Goal: Information Seeking & Learning: Find specific page/section

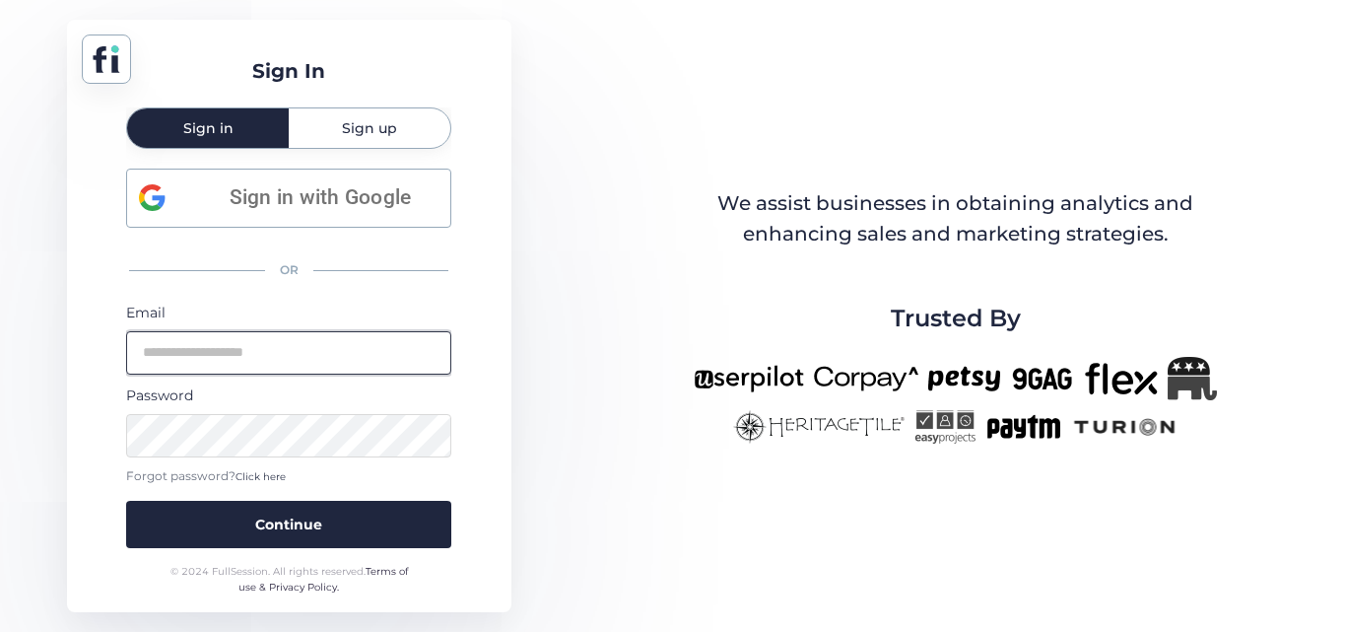
click at [278, 367] on input "email" at bounding box center [288, 352] width 325 height 43
paste input "**********"
type input "**********"
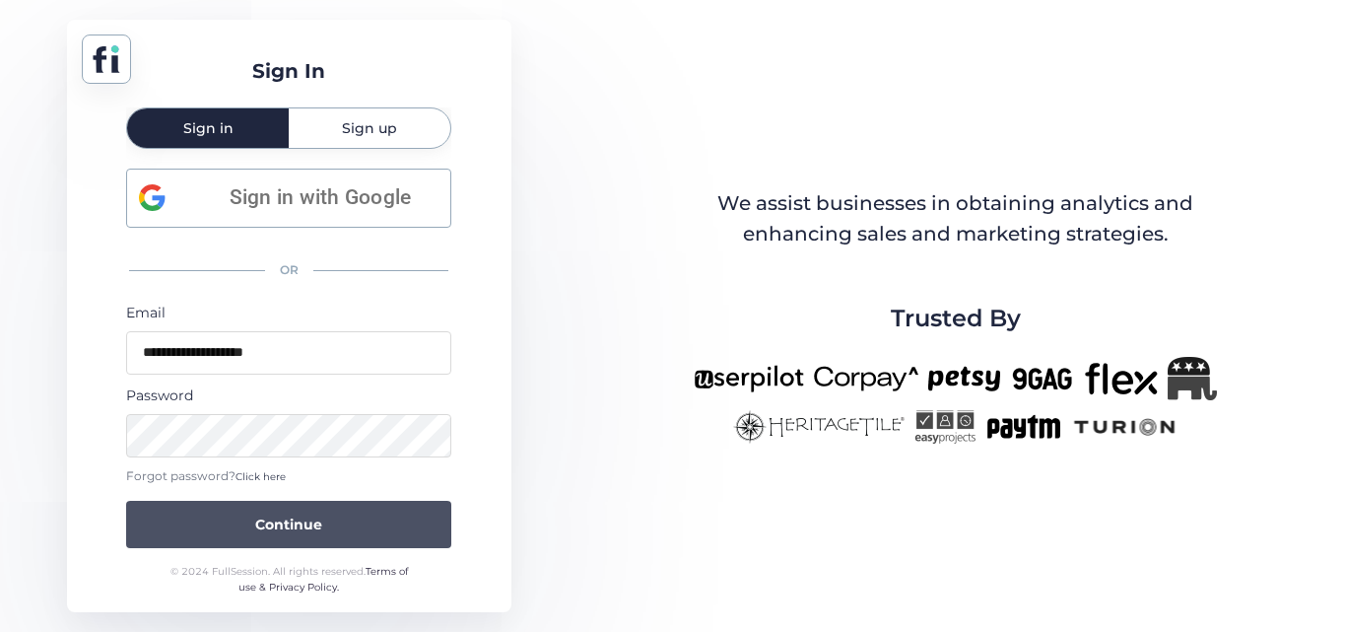
click at [288, 533] on span "Continue" at bounding box center [288, 525] width 67 height 22
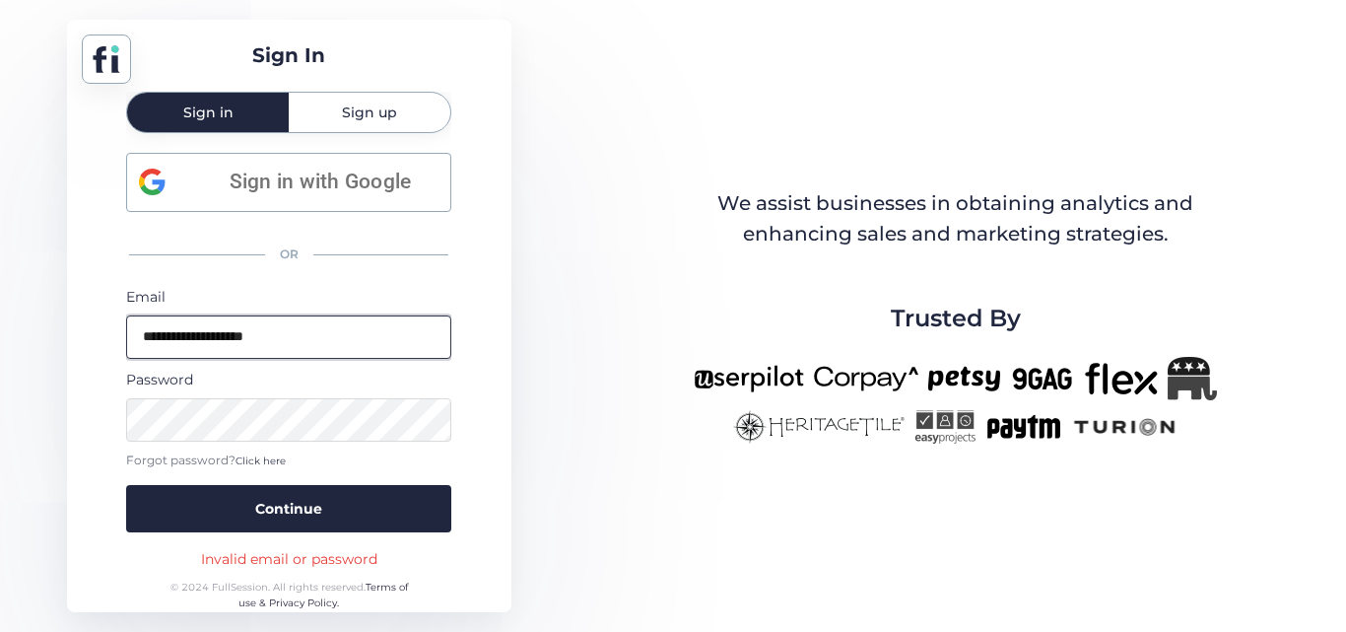
click at [138, 338] on input "**********" at bounding box center [288, 336] width 325 height 43
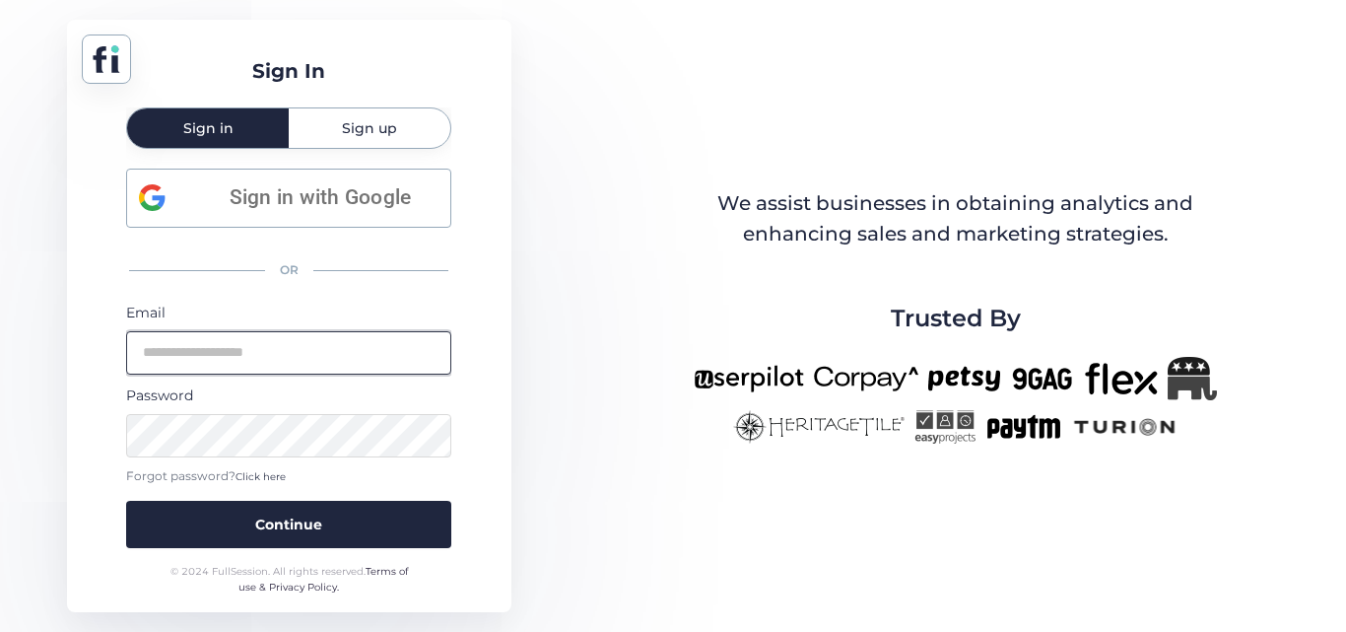
click at [212, 344] on input "email" at bounding box center [288, 352] width 325 height 43
paste input "**********"
type input "**********"
click at [331, 369] on input "**********" at bounding box center [288, 352] width 325 height 43
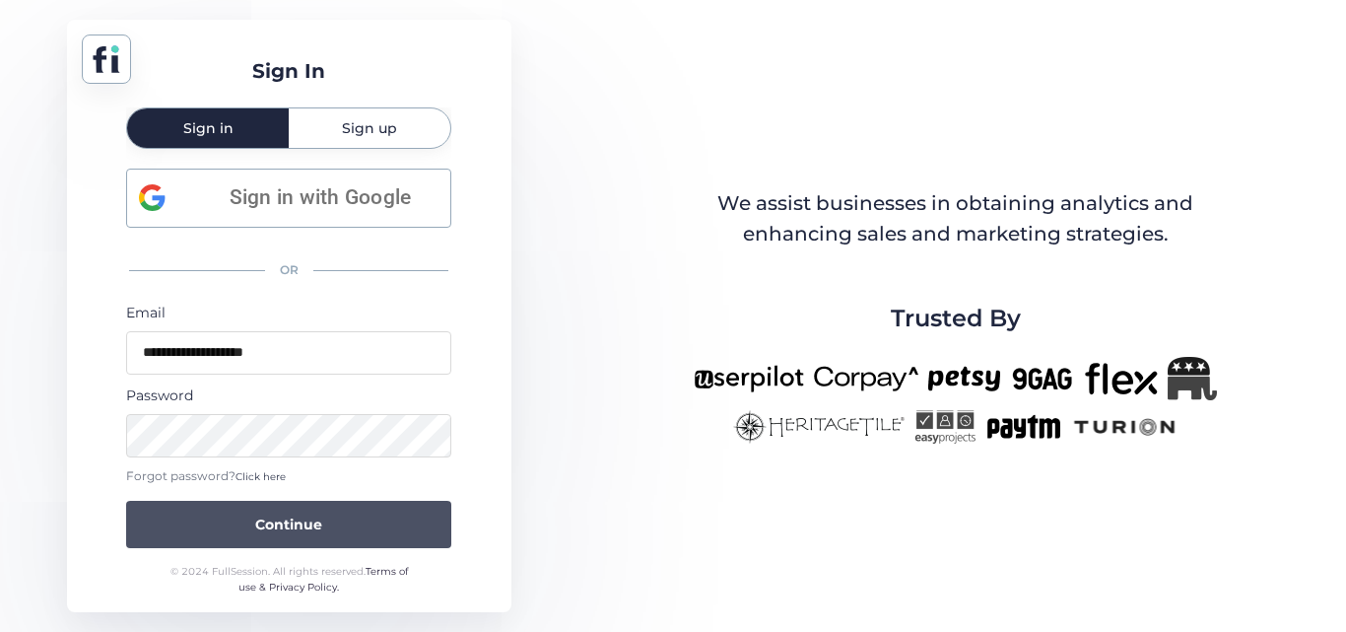
click at [285, 513] on button "Continue" at bounding box center [288, 524] width 325 height 47
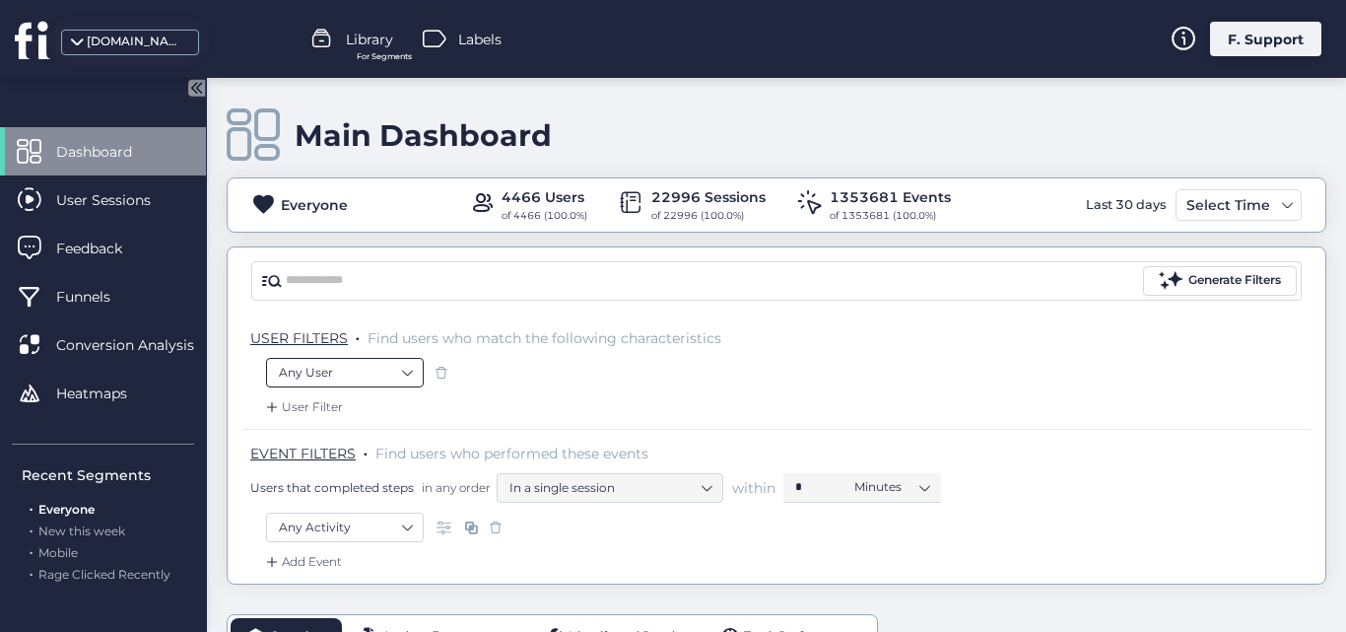
click at [348, 367] on nz-select-item "Any User" at bounding box center [345, 373] width 132 height 30
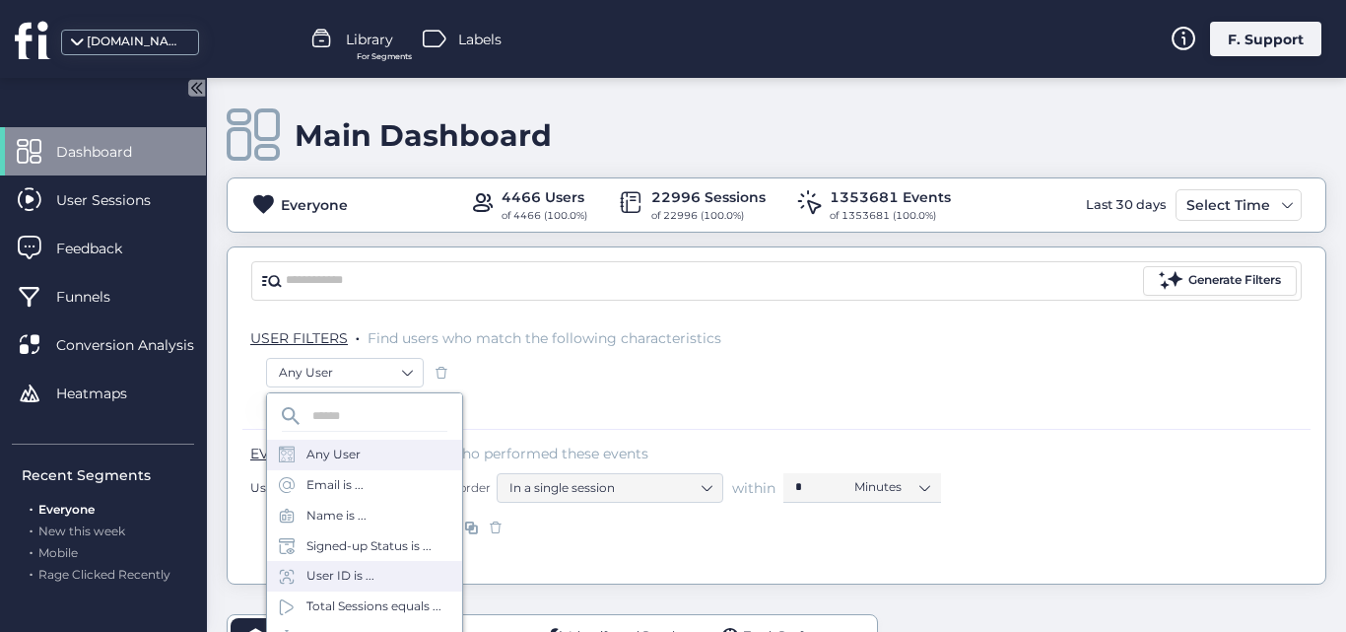
click at [332, 563] on div "User ID is ..." at bounding box center [364, 576] width 195 height 31
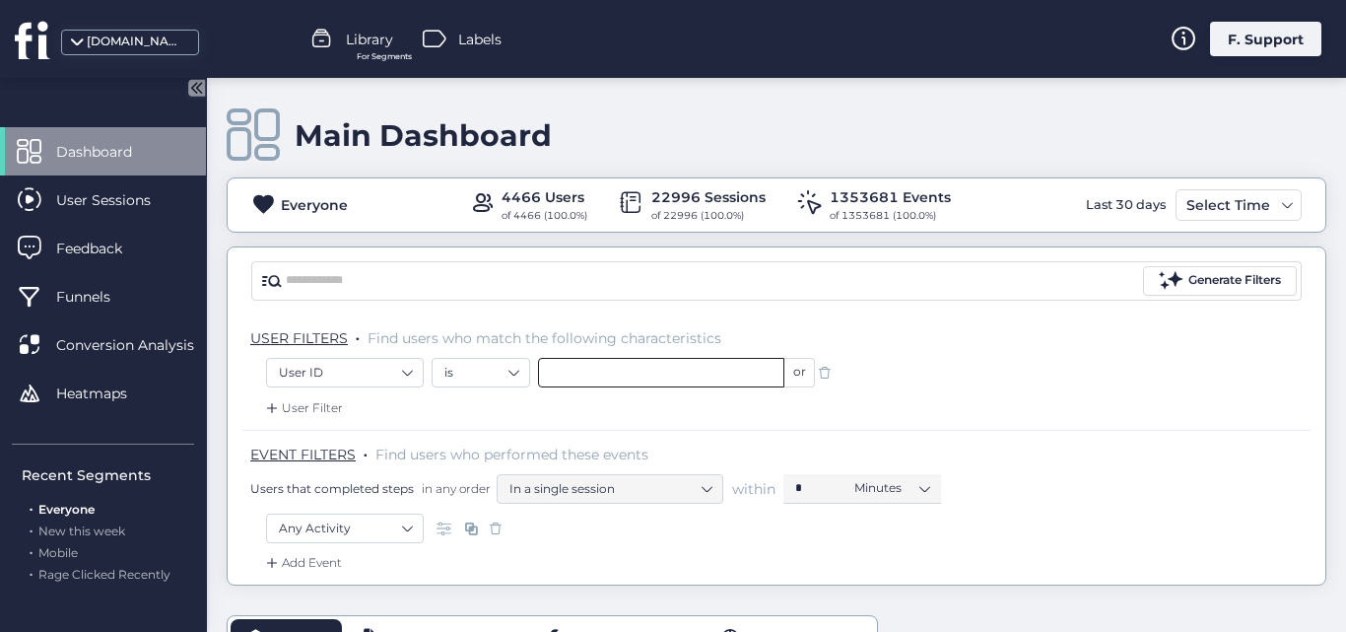
click at [605, 386] on input "text" at bounding box center [661, 373] width 246 height 30
paste input "*****"
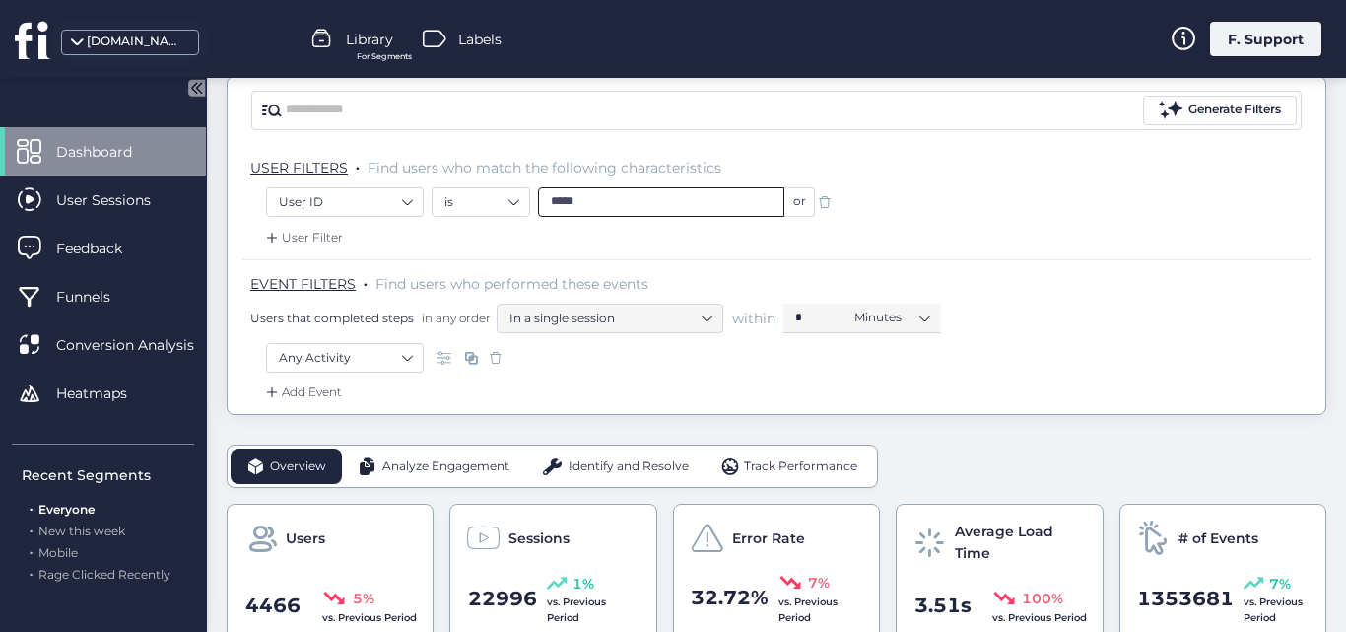
scroll to position [188, 0]
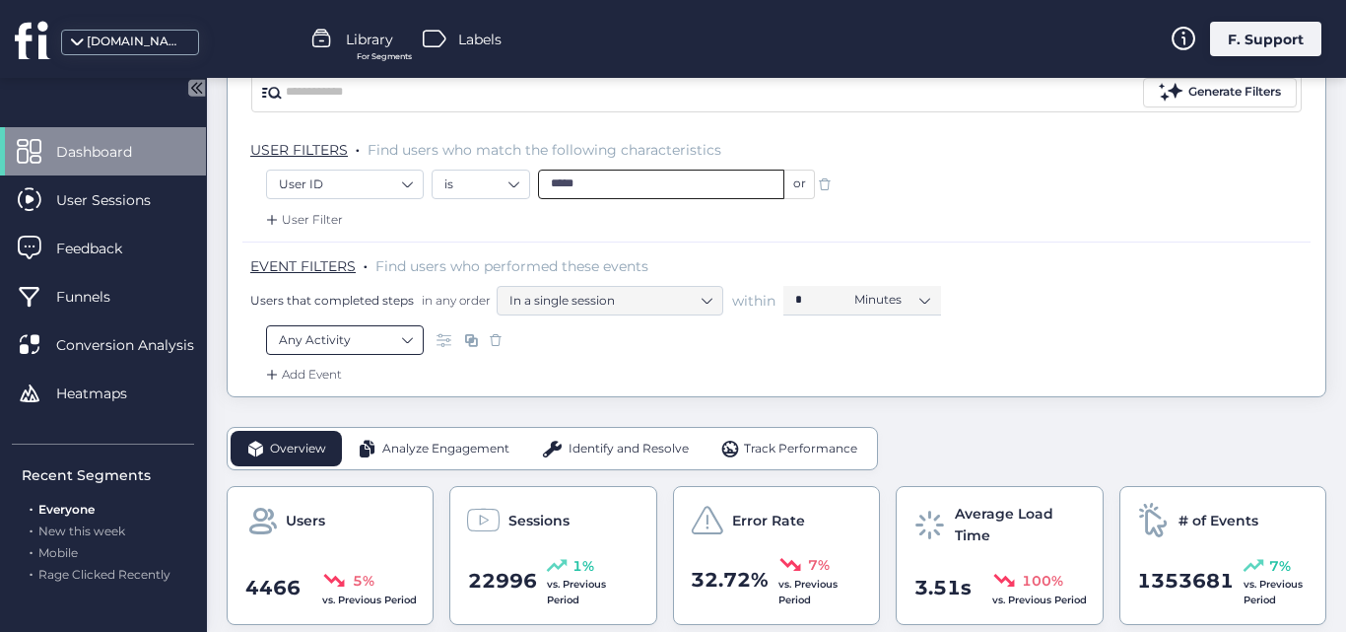
type input "*****"
click at [337, 340] on nz-select-item "Any Activity" at bounding box center [345, 340] width 132 height 30
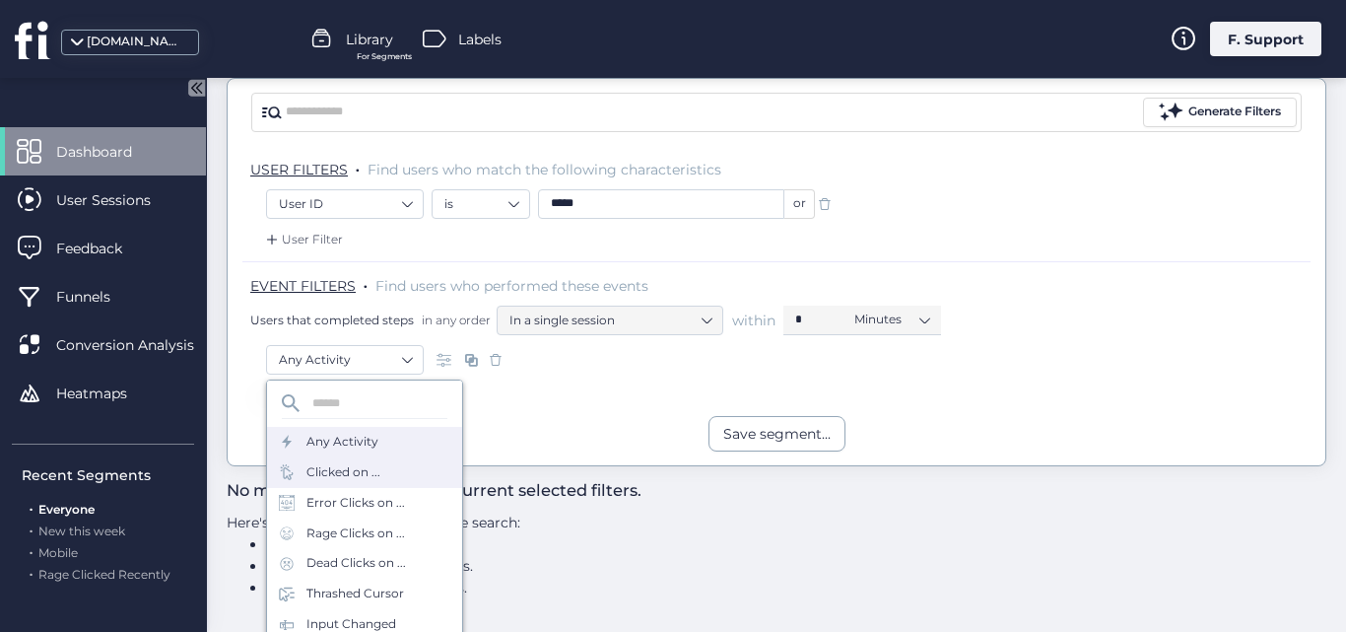
click at [344, 461] on div "Clicked on ..." at bounding box center [364, 472] width 195 height 31
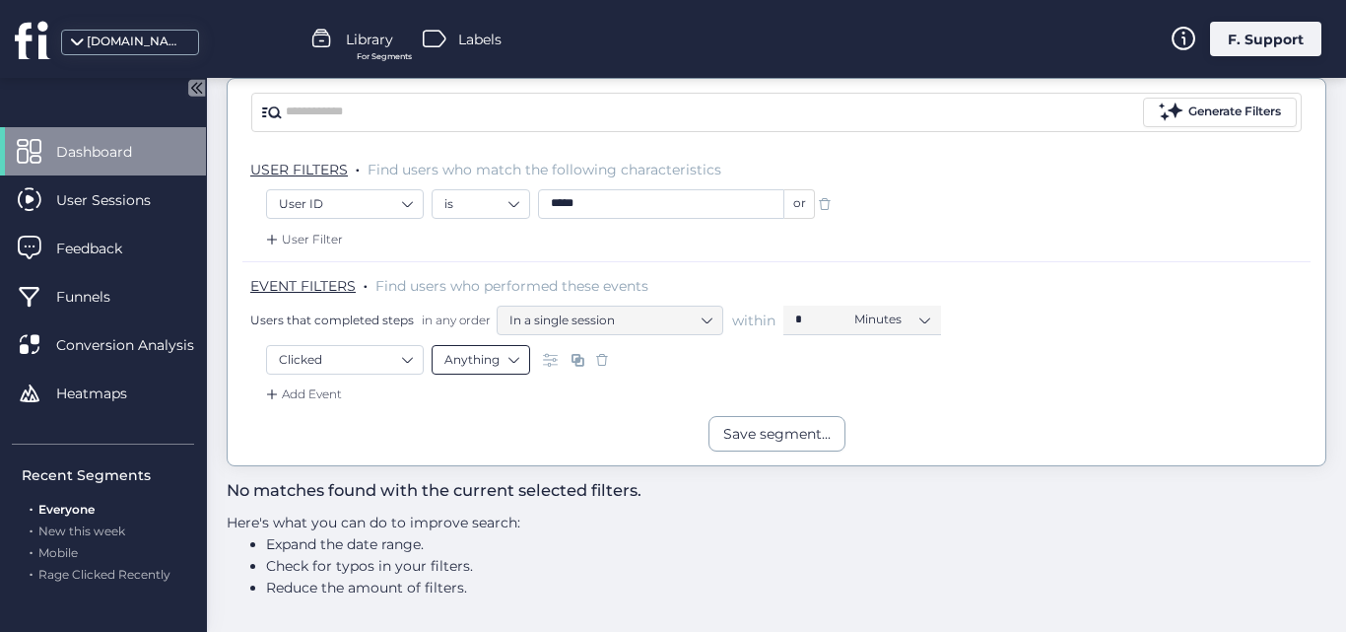
click at [495, 365] on nz-select-item "Anything" at bounding box center [481, 360] width 73 height 30
click at [457, 467] on nz-option-item "Text" at bounding box center [481, 476] width 97 height 28
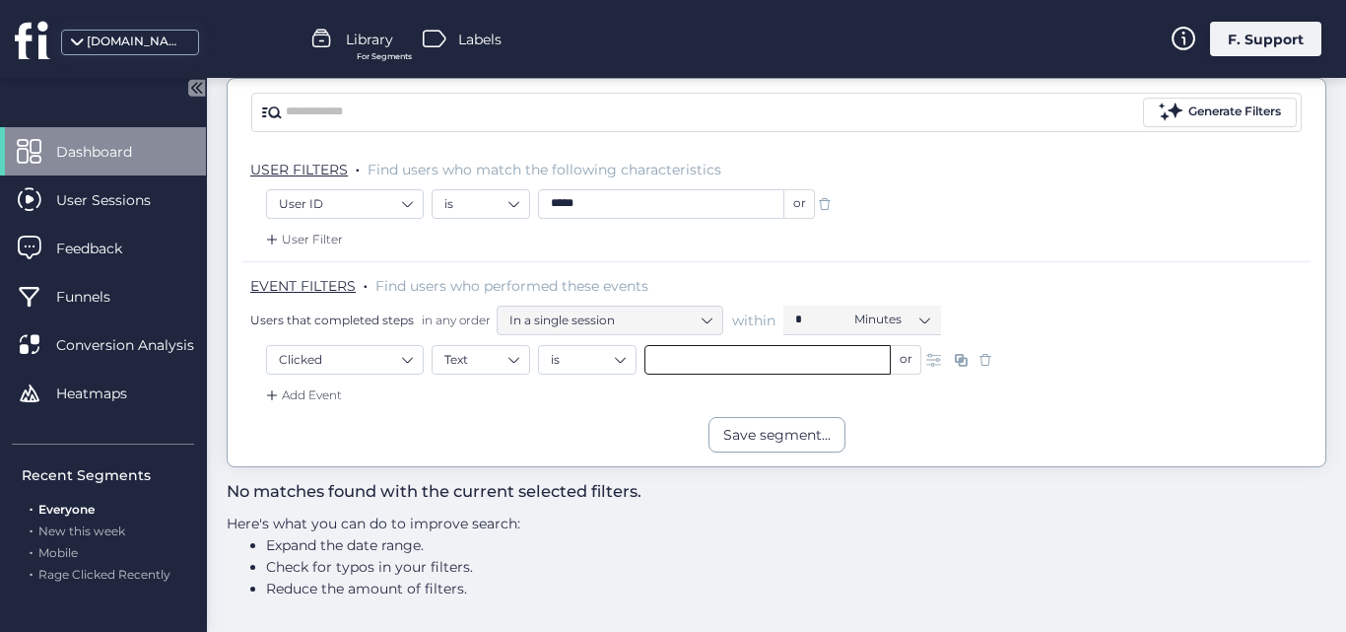
click at [679, 359] on input "text" at bounding box center [768, 360] width 246 height 30
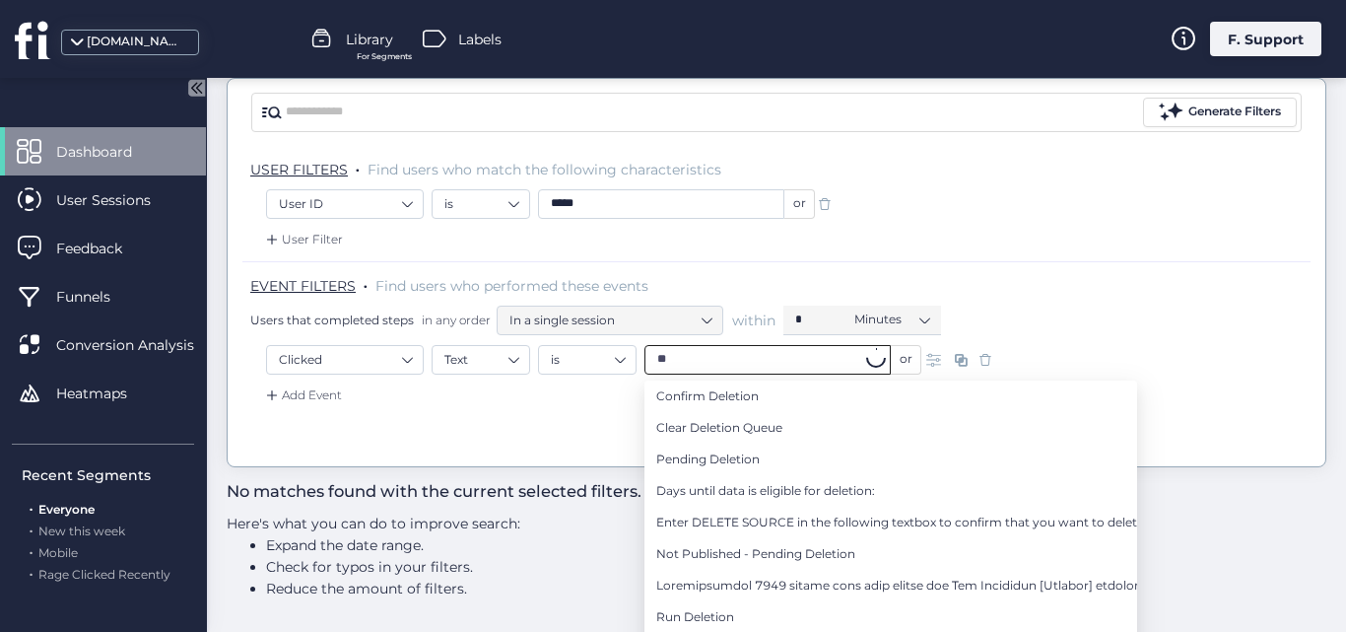
type input "*"
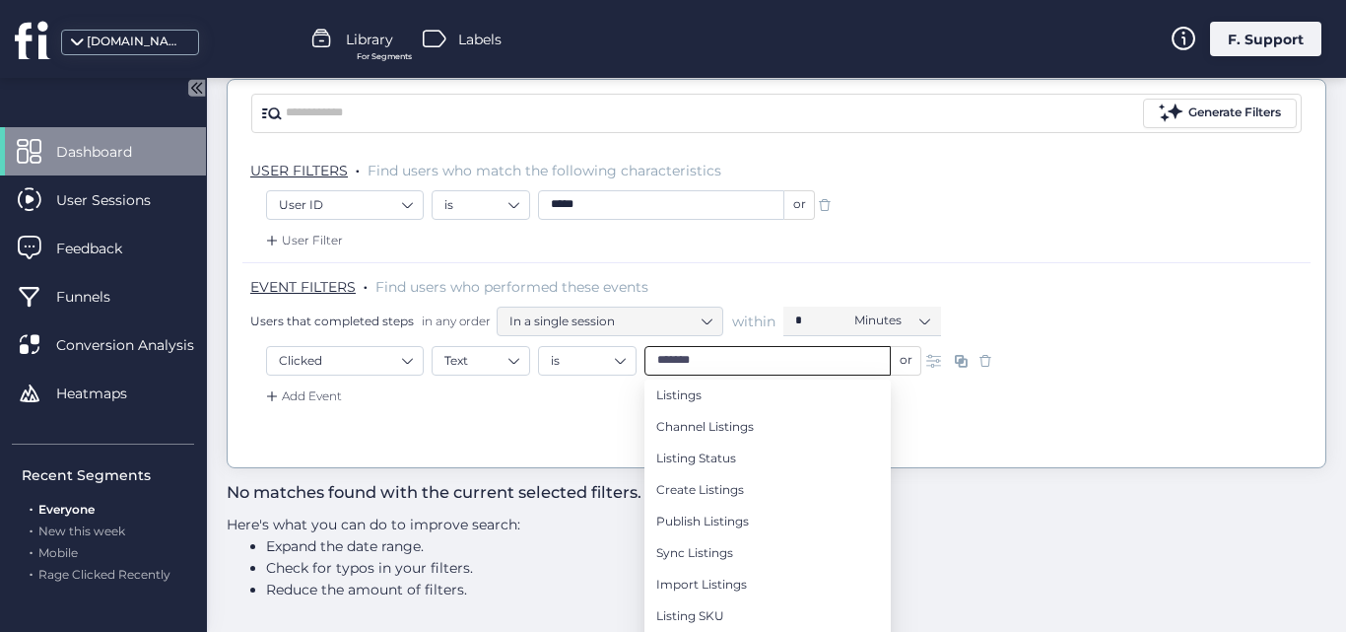
scroll to position [170, 0]
type input "*"
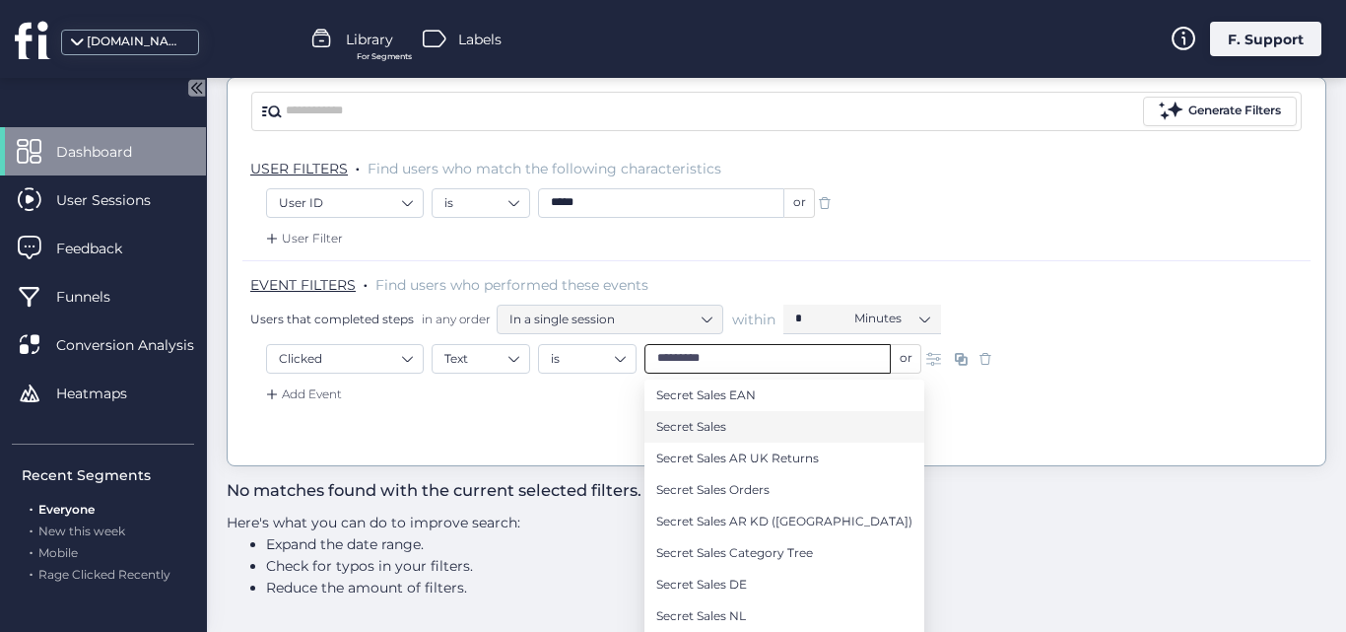
click at [738, 424] on li "Secret Sales" at bounding box center [785, 427] width 280 height 32
type input "**********"
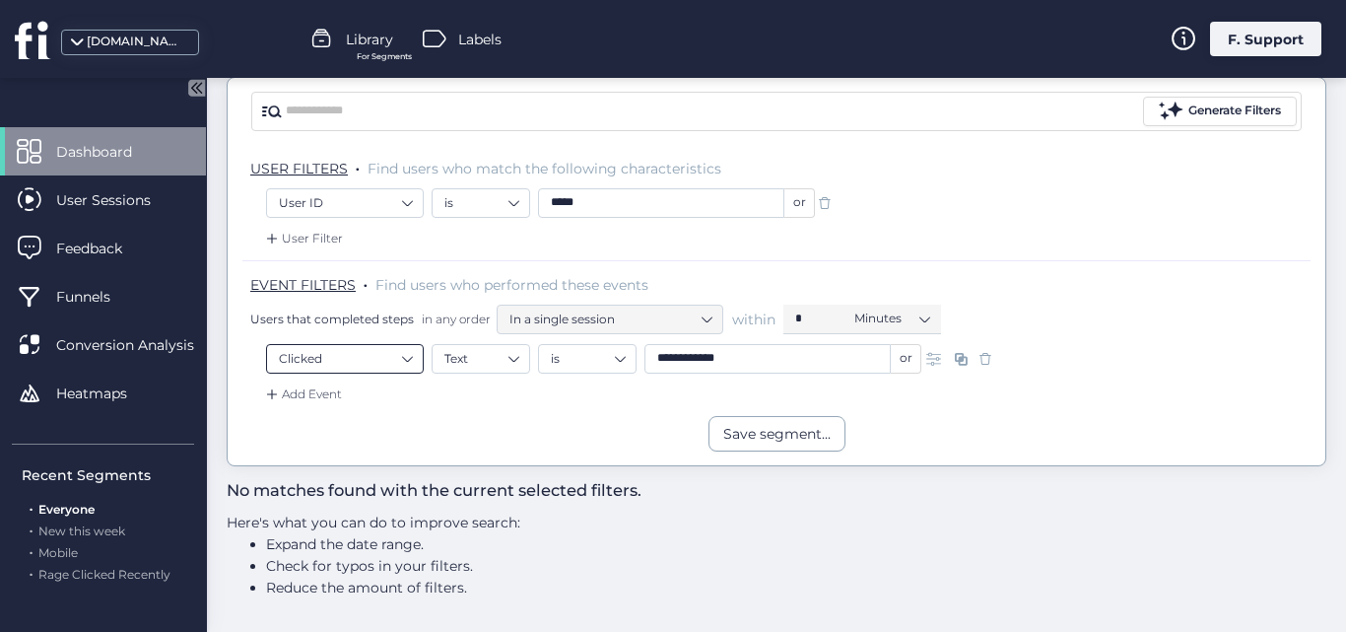
click at [378, 365] on nz-select-item "Clicked" at bounding box center [345, 359] width 132 height 30
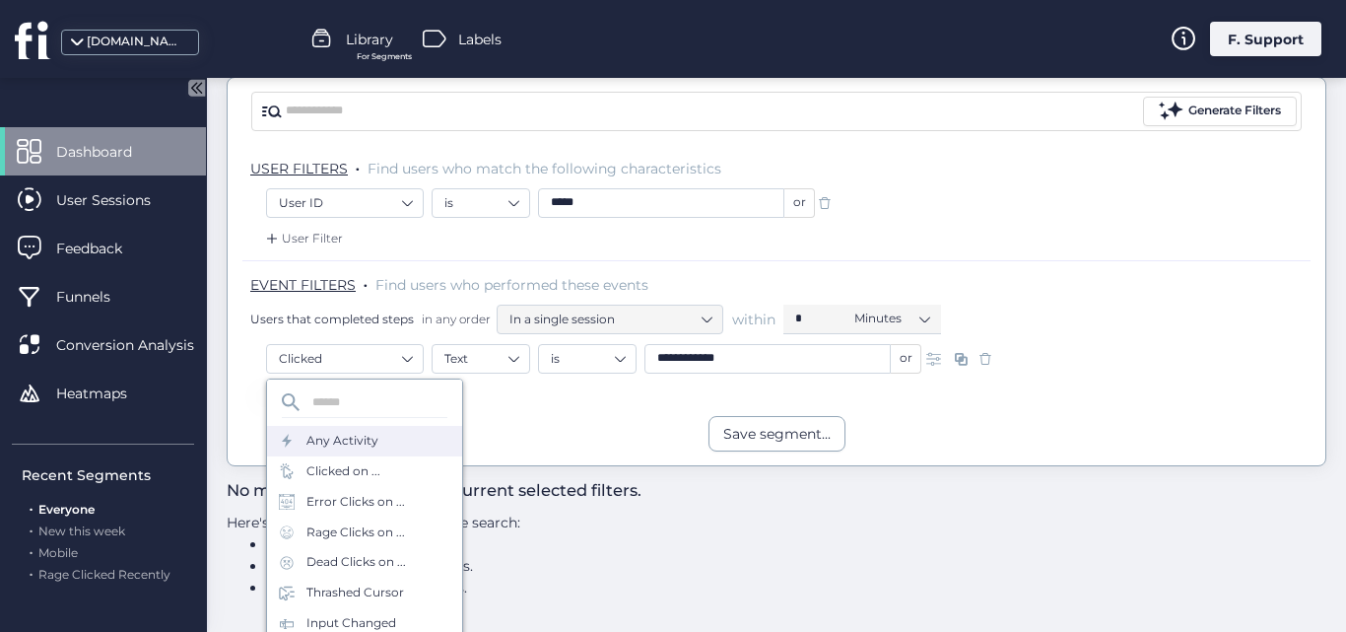
click at [343, 438] on div "Any Activity" at bounding box center [343, 441] width 72 height 19
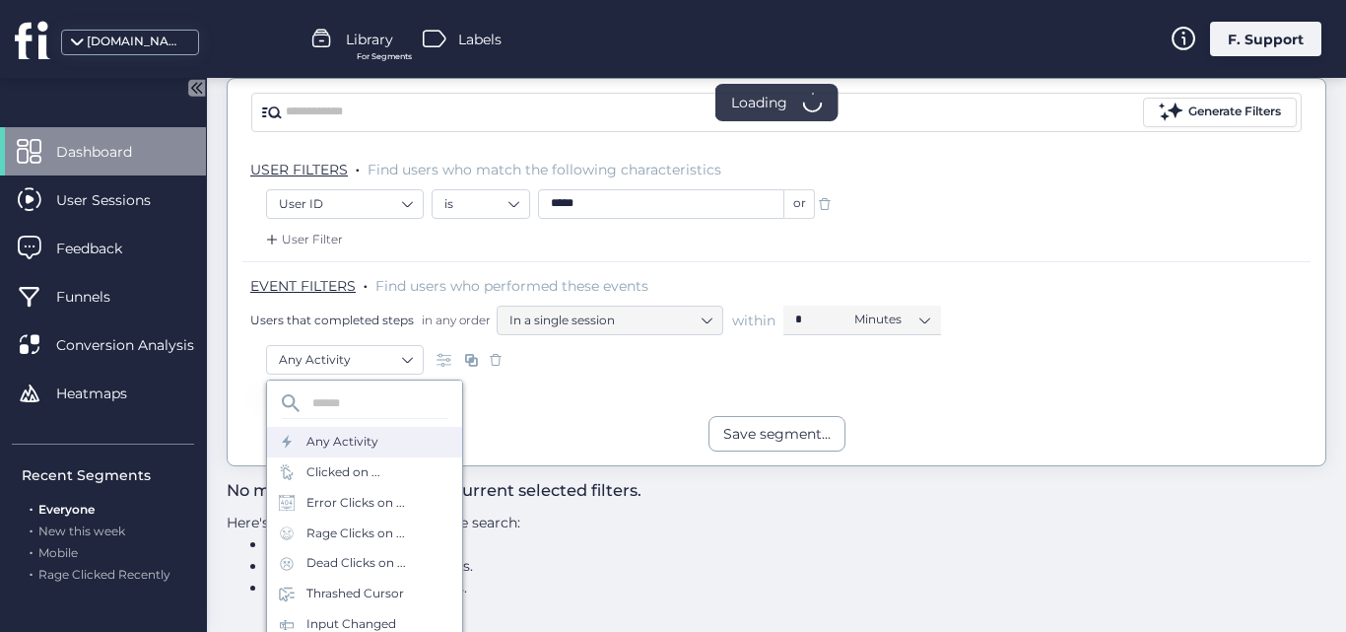
scroll to position [169, 0]
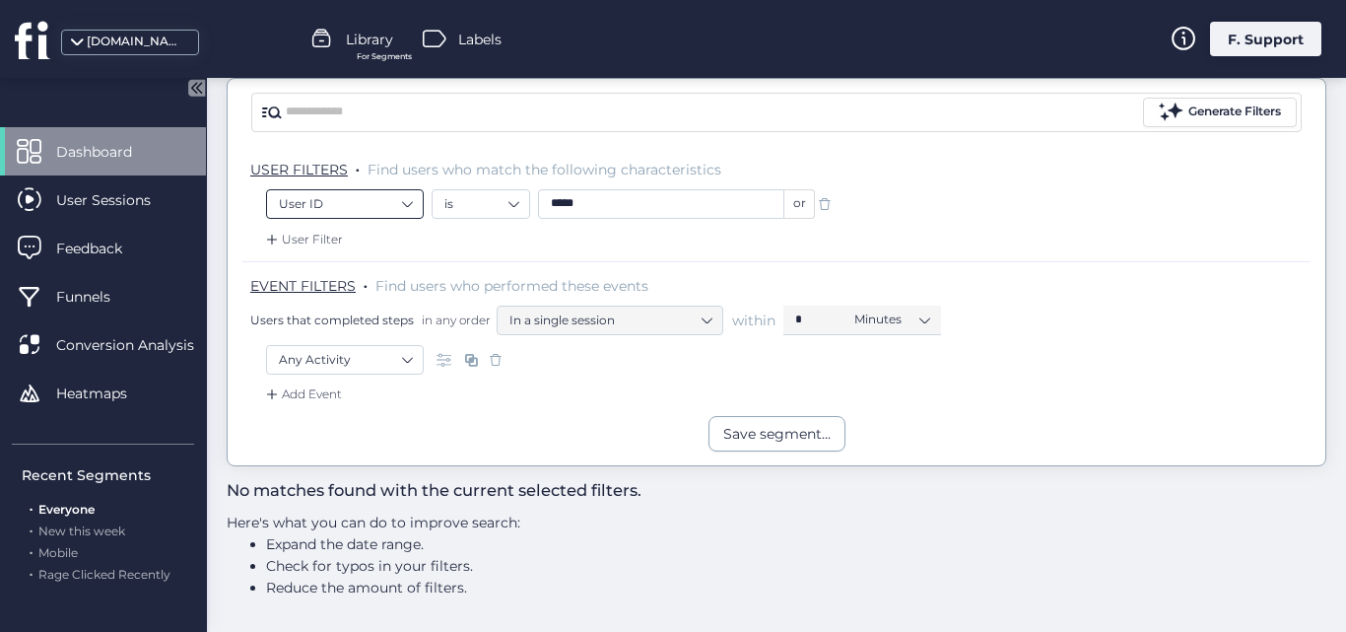
click at [375, 194] on nz-select-item "User ID" at bounding box center [345, 204] width 132 height 30
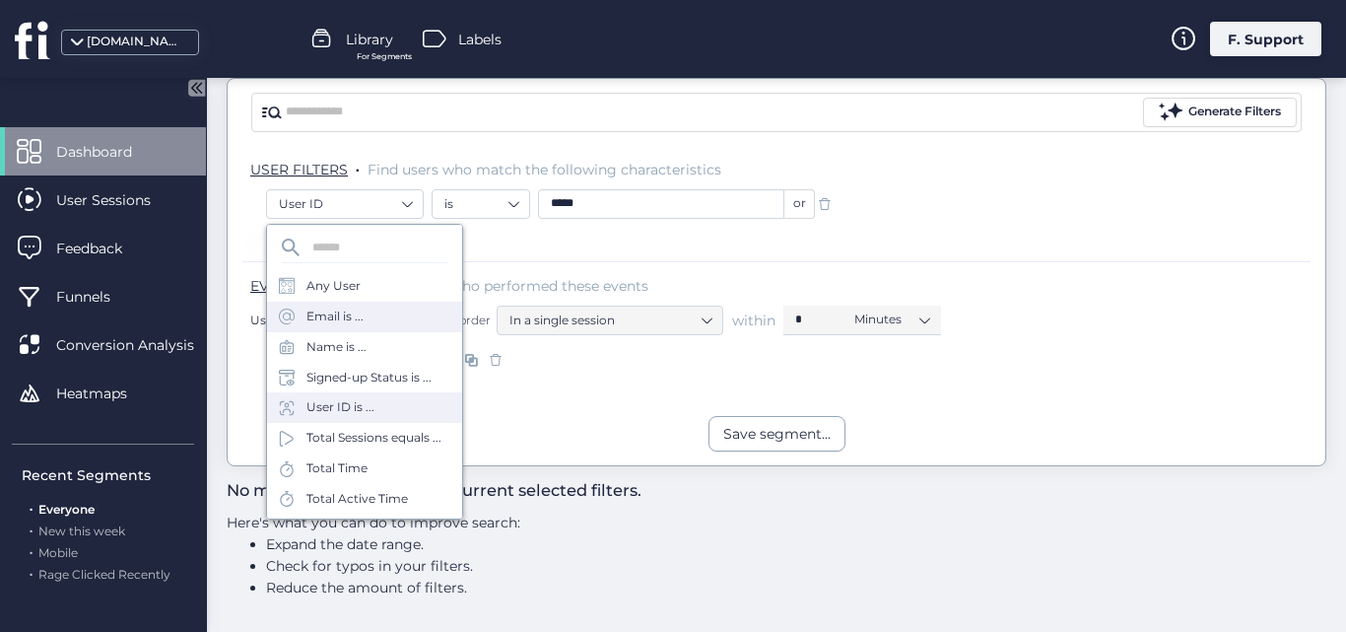
click at [339, 302] on div "Email is ..." at bounding box center [364, 317] width 195 height 31
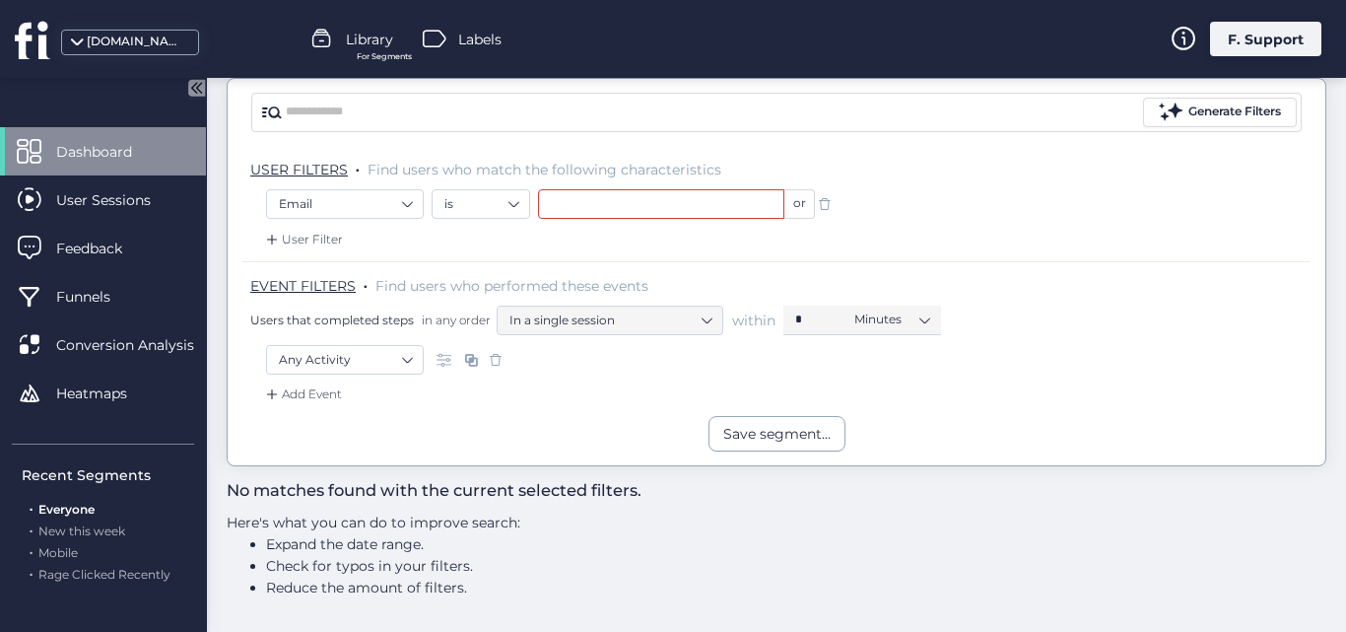
click at [617, 193] on input "text" at bounding box center [661, 204] width 246 height 30
paste input "**********"
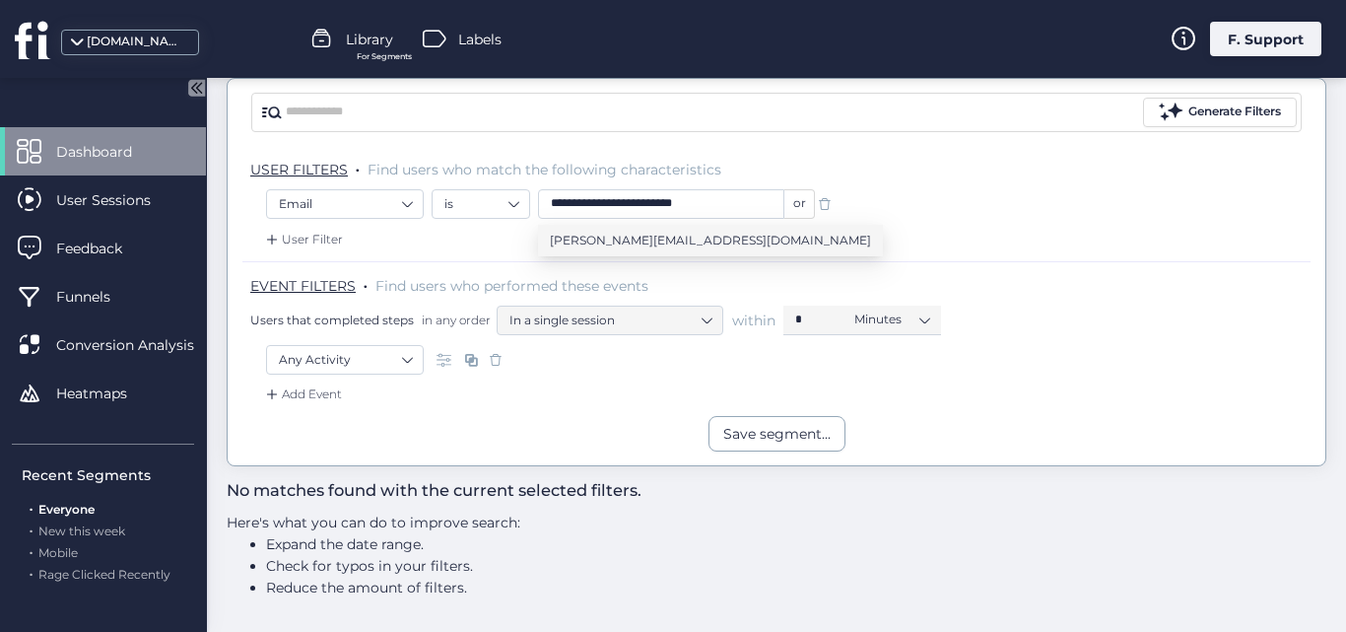
click at [611, 231] on span "[PERSON_NAME][EMAIL_ADDRESS][DOMAIN_NAME]" at bounding box center [710, 241] width 321 height 22
type input "**********"
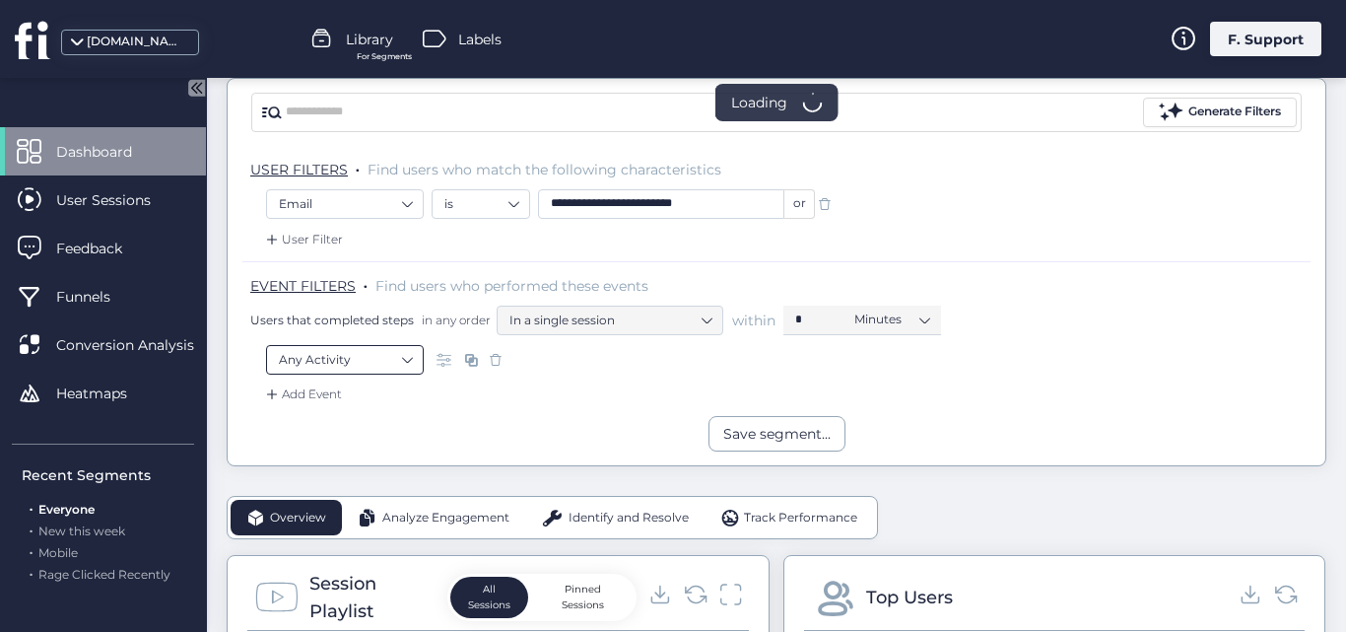
click at [343, 361] on nz-select-item "Any Activity" at bounding box center [345, 360] width 132 height 30
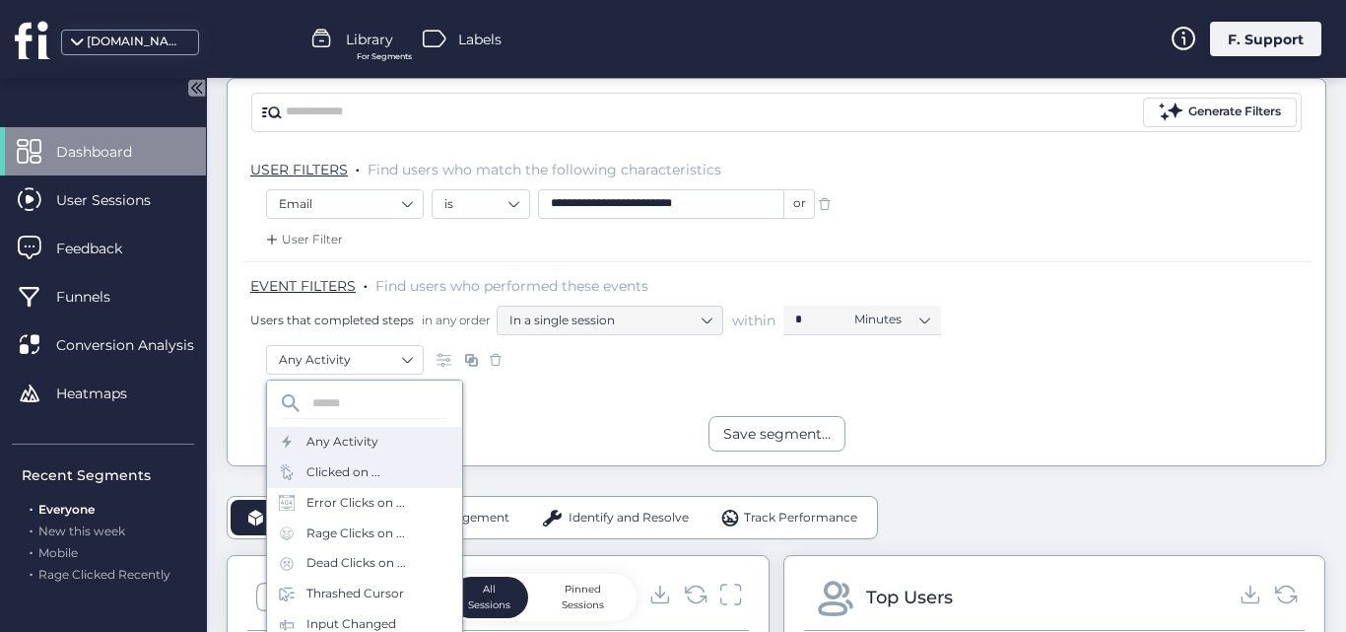
click at [336, 465] on div "Clicked on ..." at bounding box center [344, 472] width 74 height 19
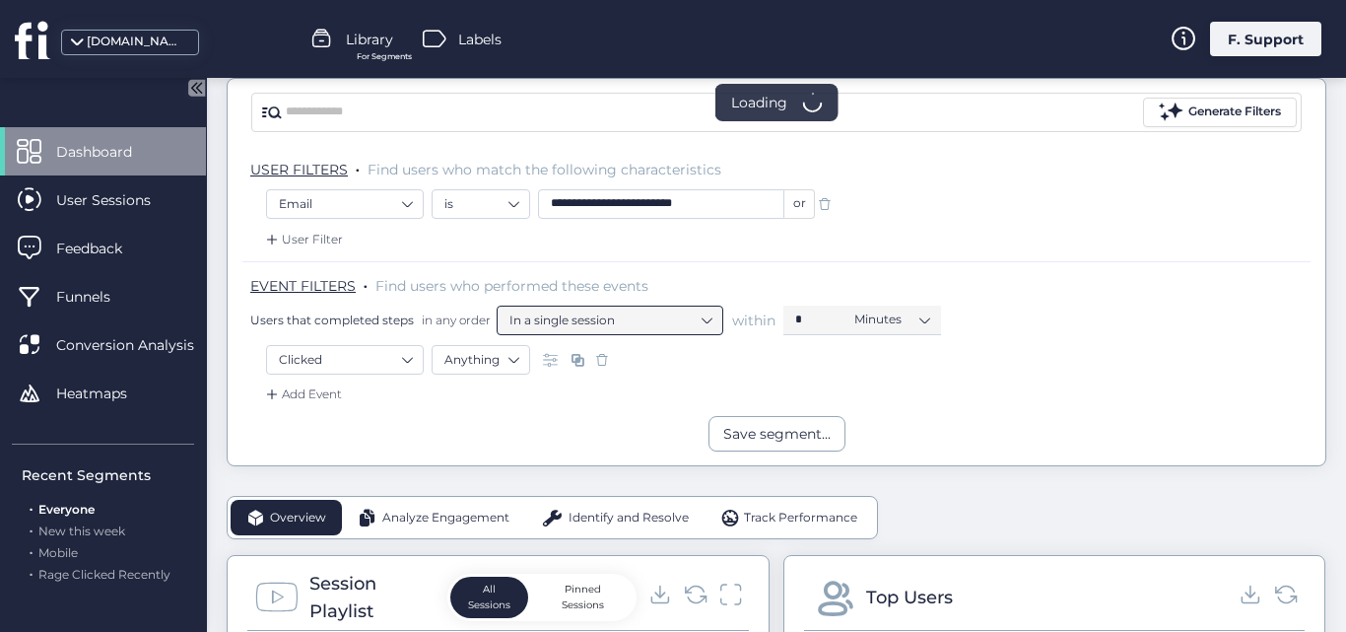
click at [571, 317] on nz-select-item "In a single session" at bounding box center [610, 321] width 201 height 30
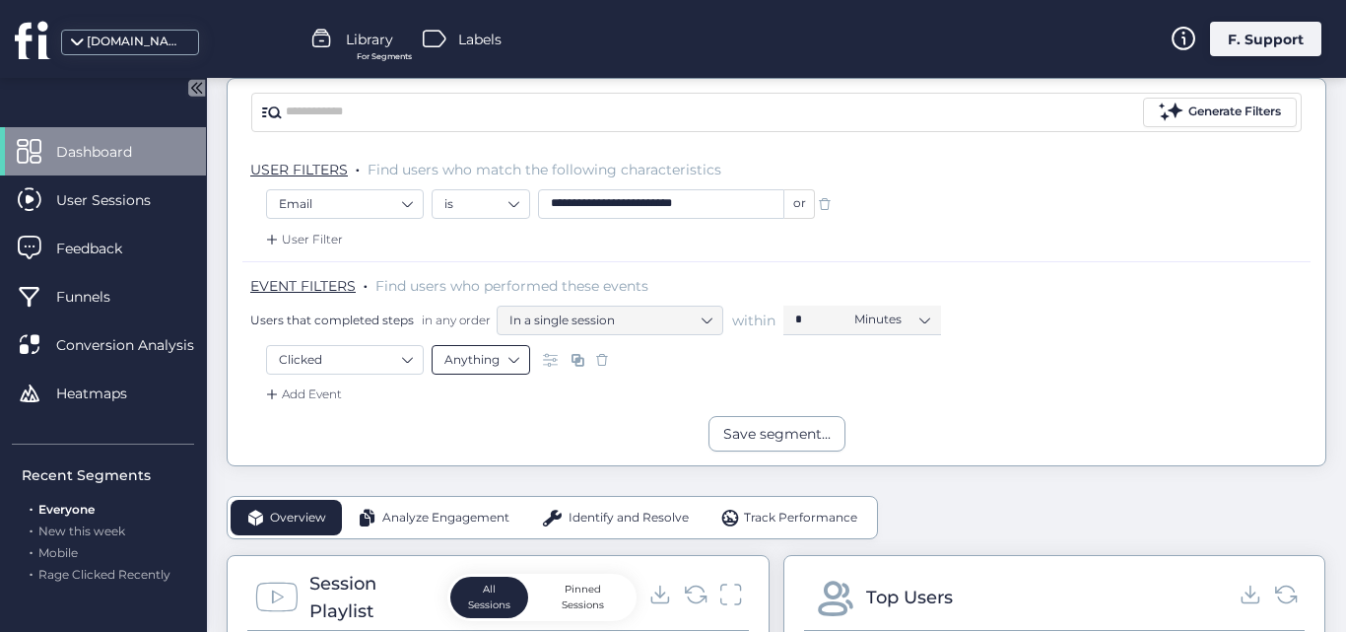
click at [478, 364] on nz-select-item "Anything" at bounding box center [481, 360] width 73 height 30
click at [460, 466] on nz-option-item "Text" at bounding box center [481, 476] width 97 height 28
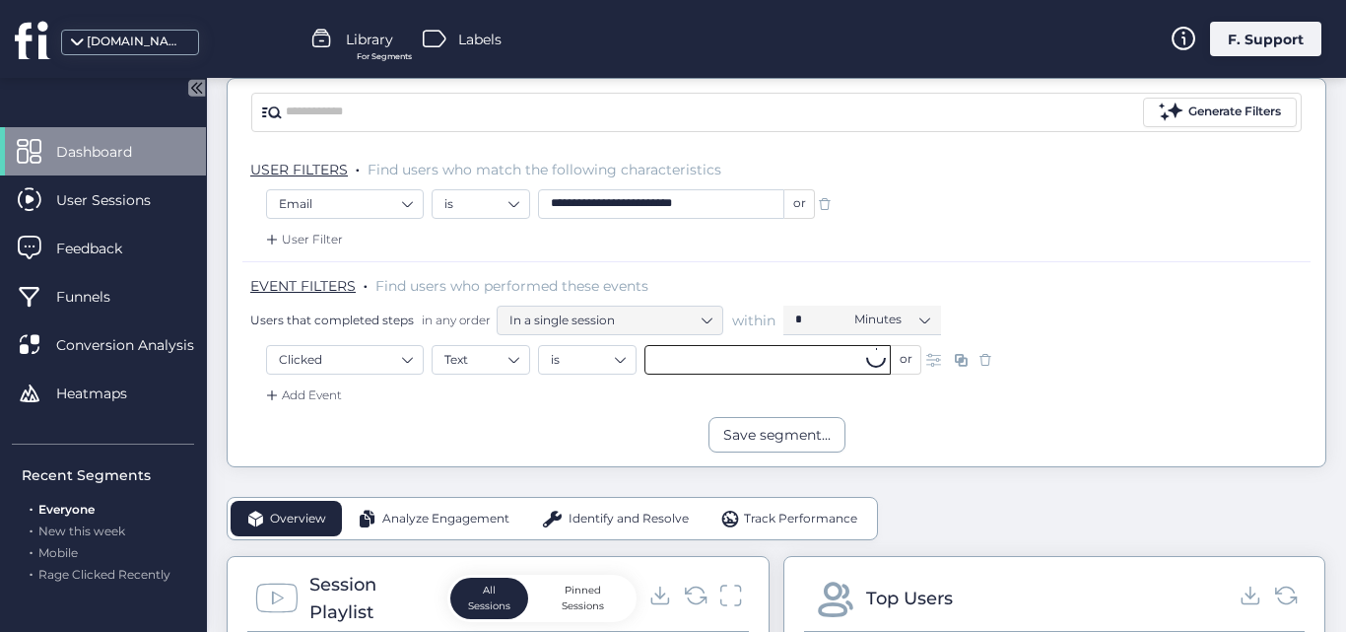
click at [744, 365] on input "text" at bounding box center [768, 360] width 246 height 30
click at [925, 311] on nz-select-item "Minutes" at bounding box center [892, 320] width 75 height 30
click at [762, 370] on input "text" at bounding box center [768, 360] width 246 height 30
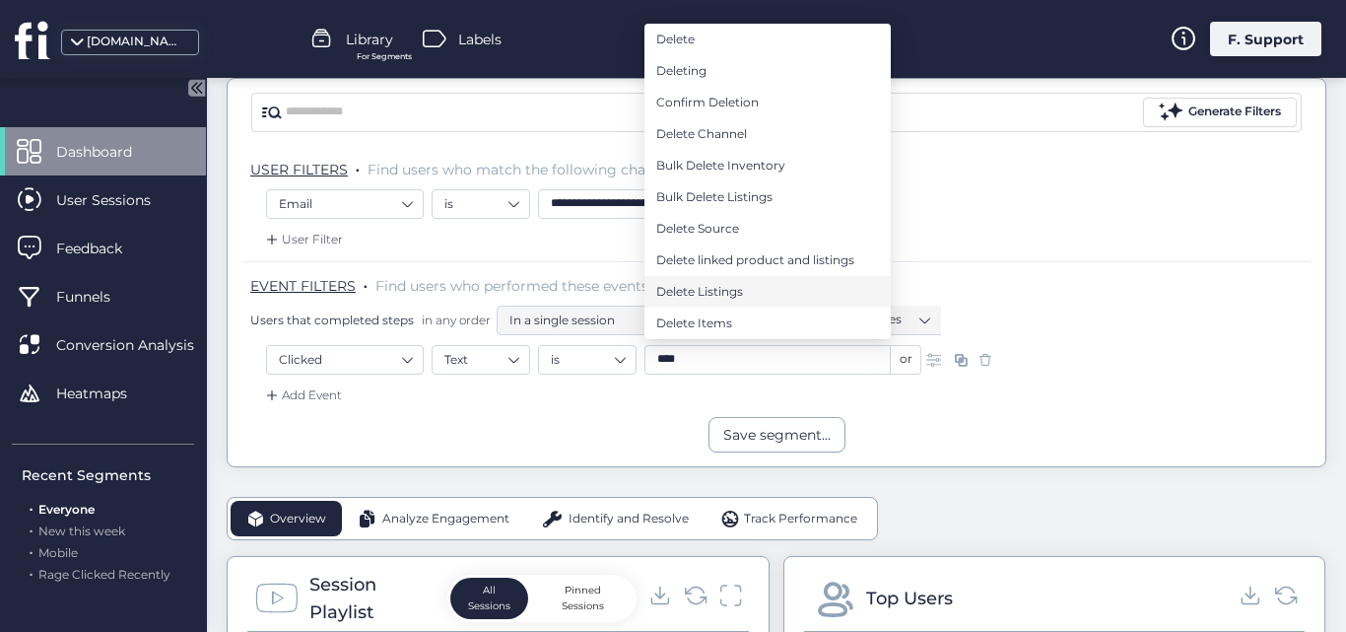
click at [678, 283] on span "Delete Listings" at bounding box center [699, 292] width 87 height 22
type input "**********"
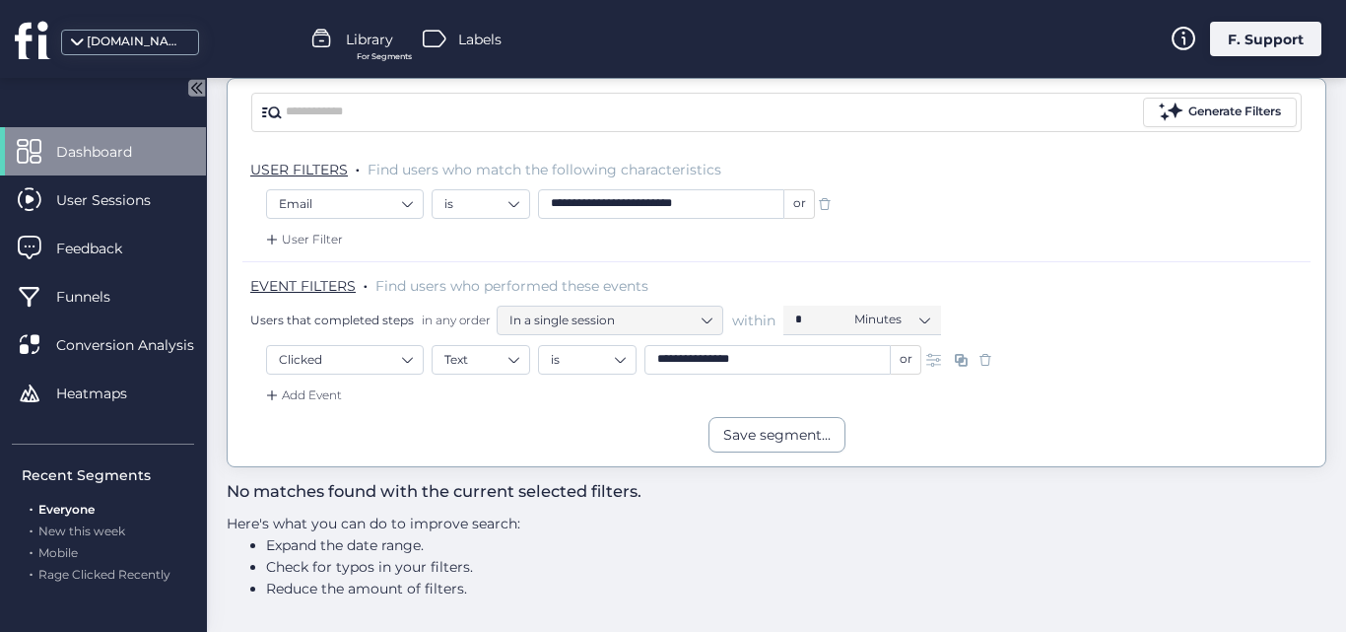
click at [284, 237] on div "User Filter" at bounding box center [302, 240] width 81 height 20
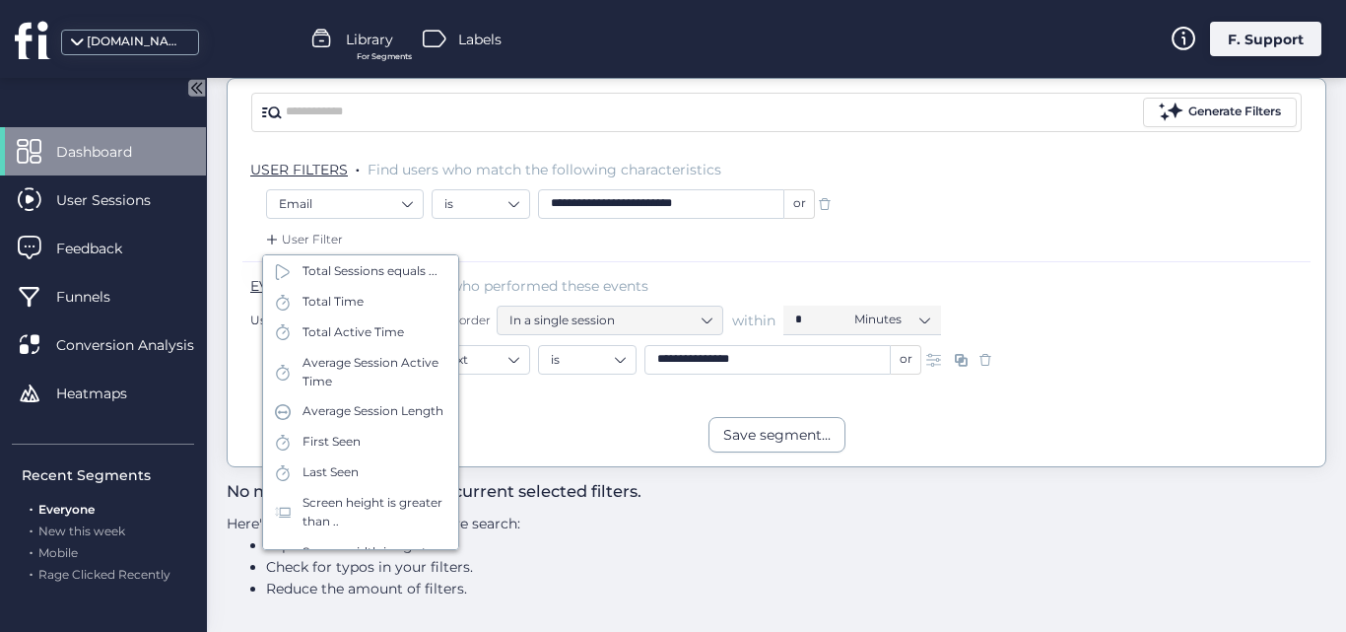
scroll to position [256, 0]
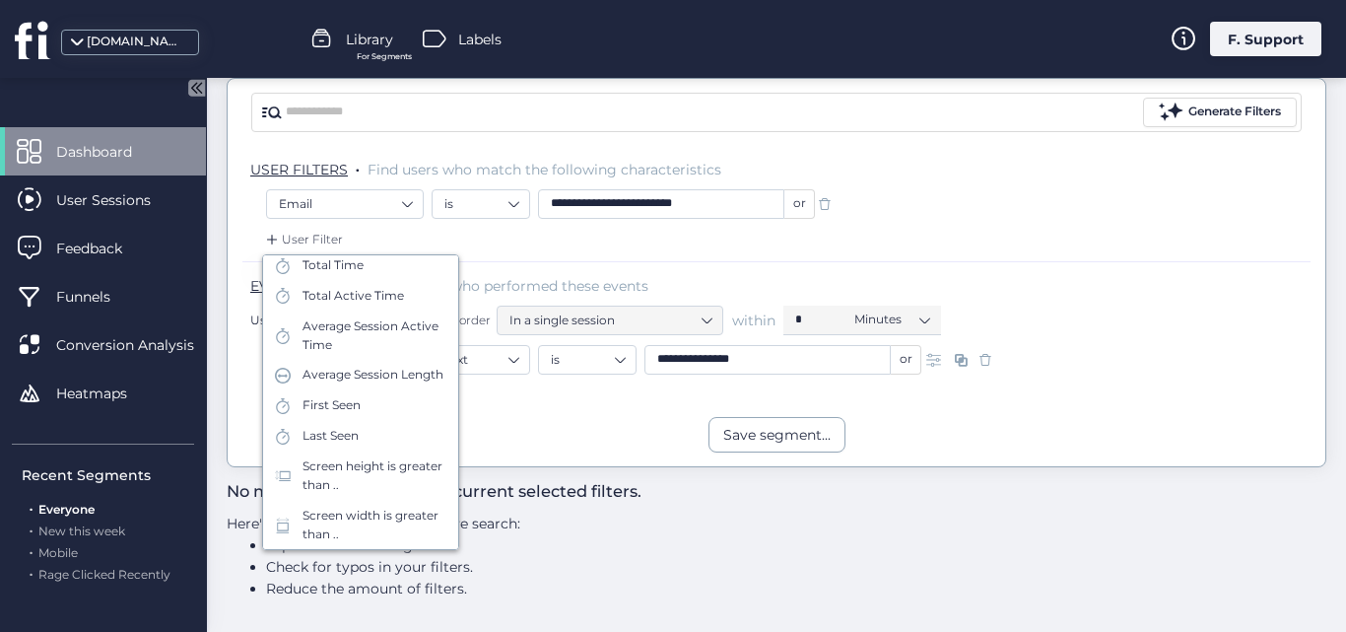
click at [539, 245] on div "User Filter" at bounding box center [776, 246] width 1068 height 32
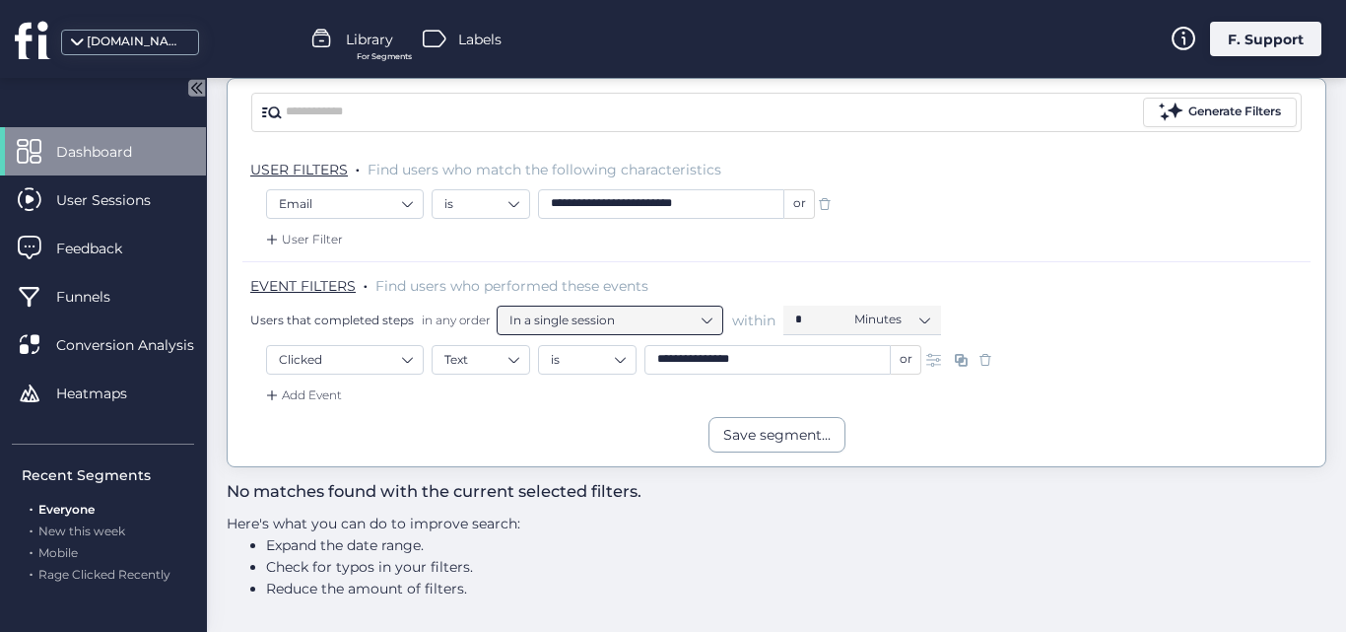
click at [610, 313] on nz-select-item "In a single session" at bounding box center [610, 321] width 201 height 30
click at [891, 227] on div "**********" at bounding box center [776, 209] width 1021 height 40
click at [989, 366] on span at bounding box center [986, 360] width 20 height 20
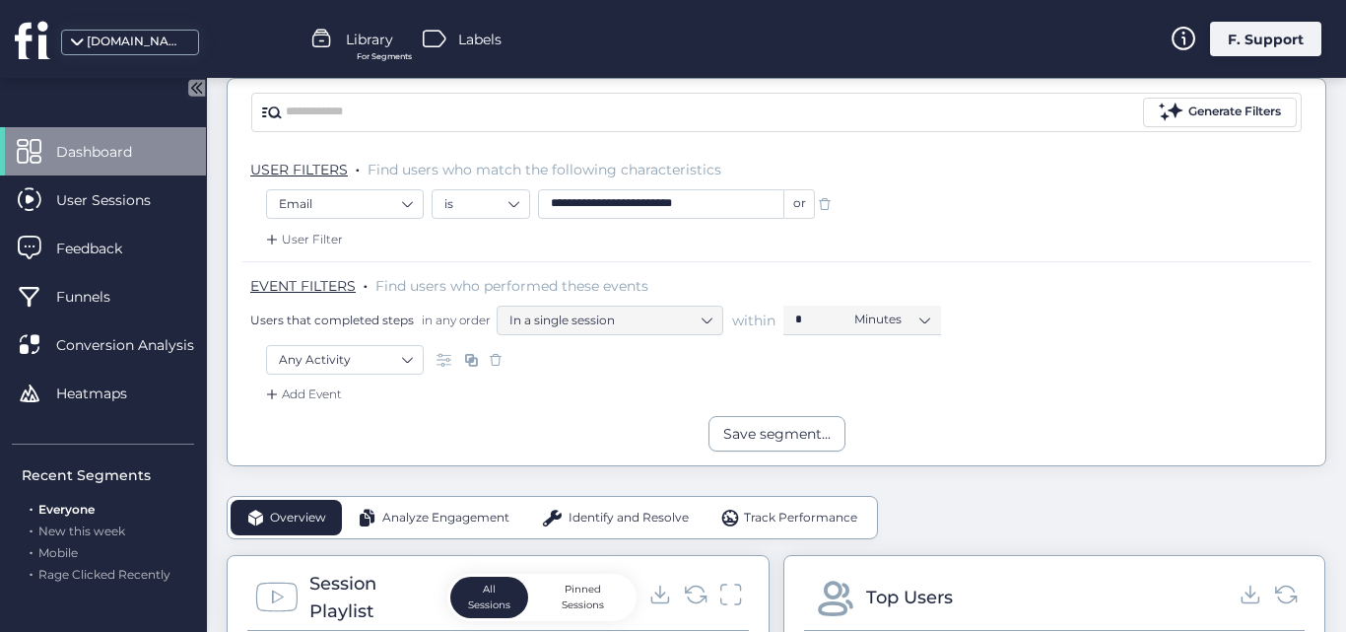
click at [933, 378] on div "Any Activity" at bounding box center [776, 364] width 1021 height 39
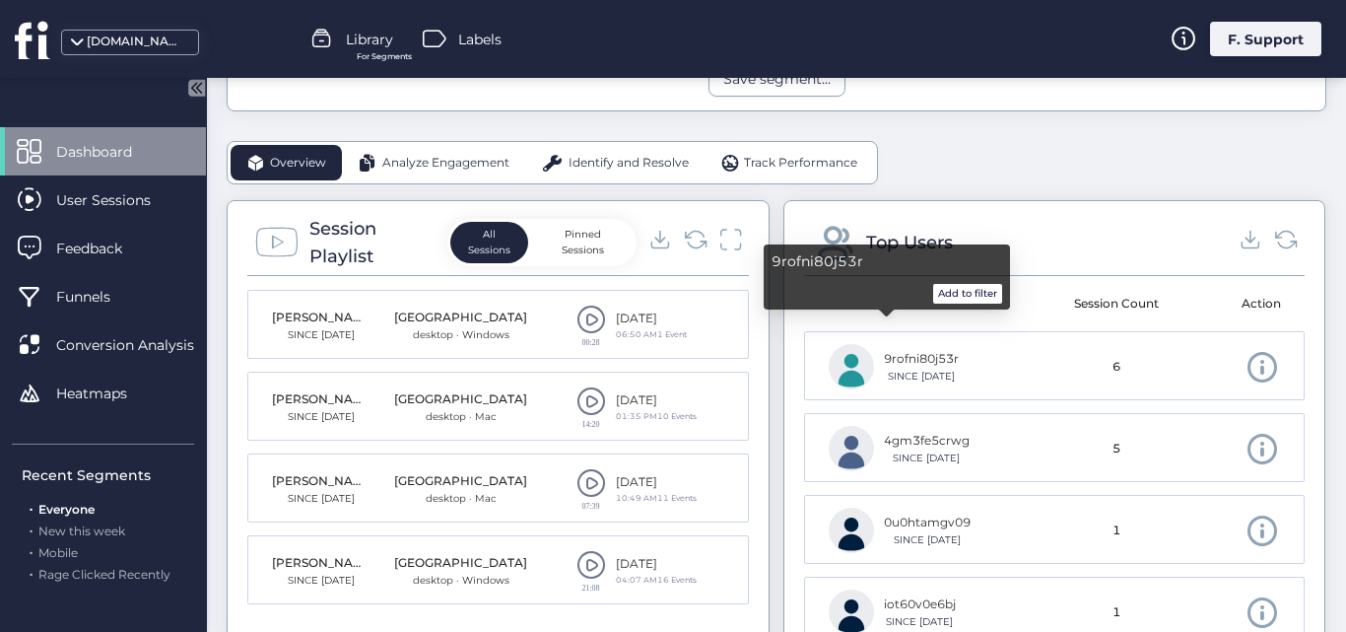
scroll to position [563, 0]
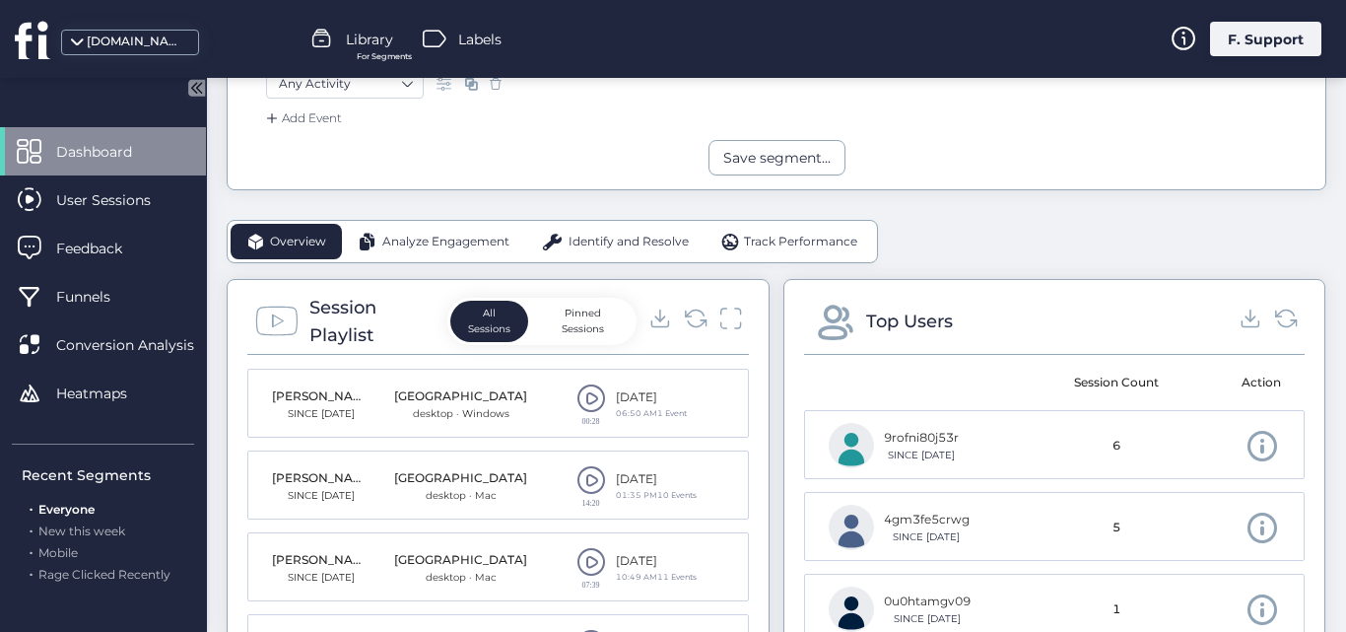
scroll to position [484, 0]
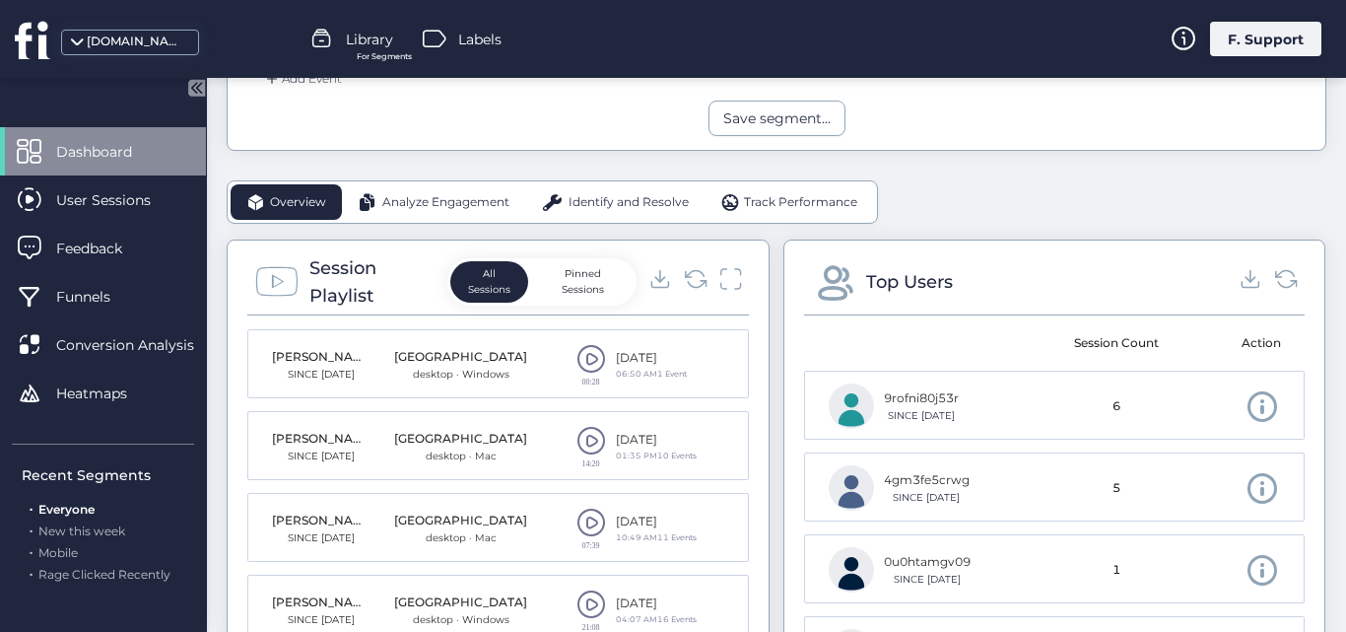
click at [588, 443] on span at bounding box center [592, 441] width 30 height 30
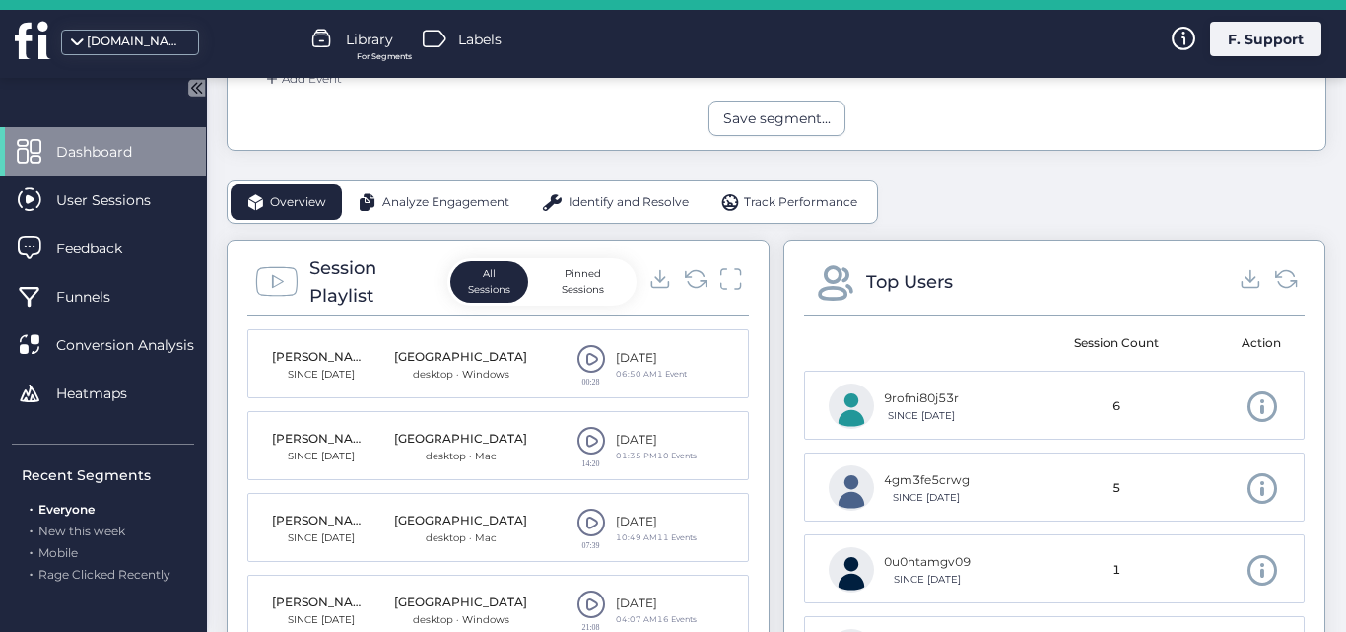
click at [583, 518] on span at bounding box center [592, 523] width 30 height 30
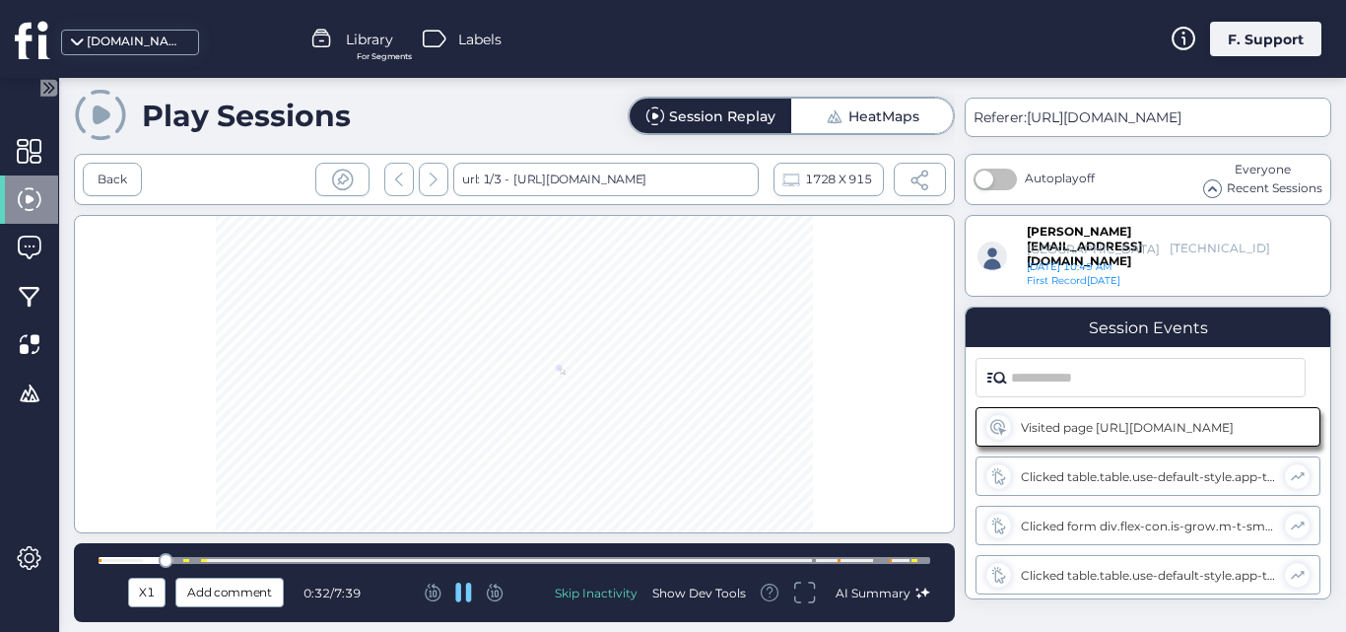
click at [204, 558] on div at bounding box center [515, 560] width 832 height 7
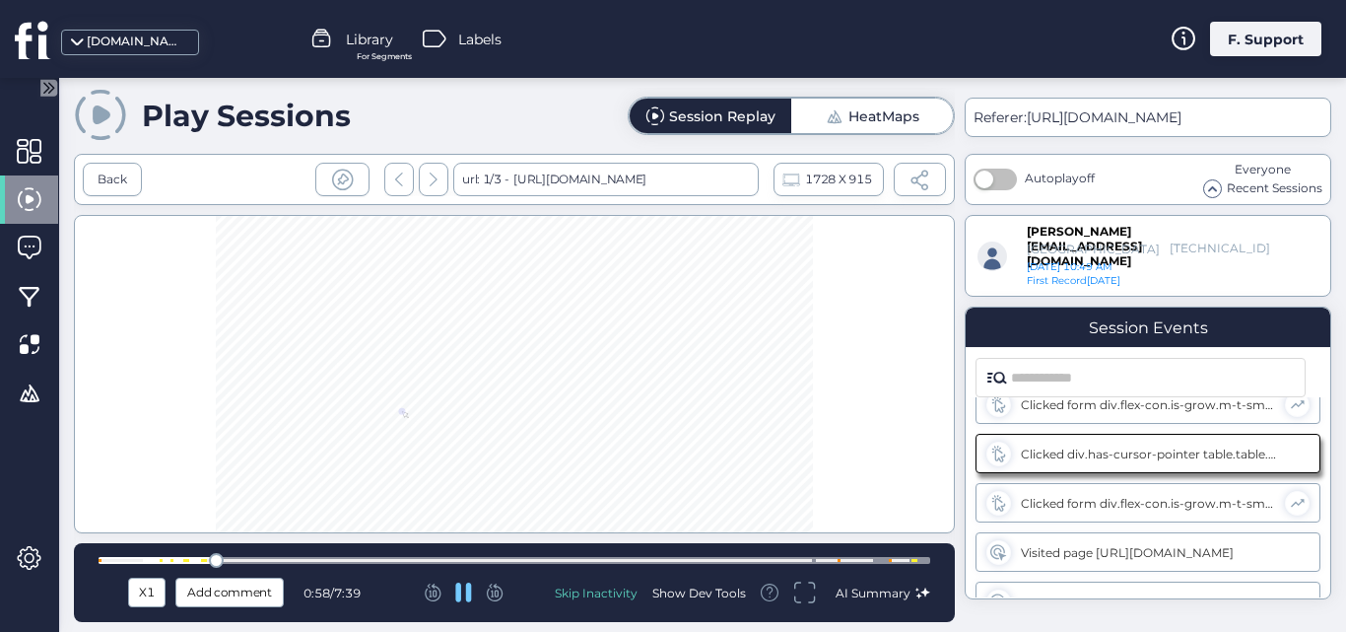
scroll to position [225, 0]
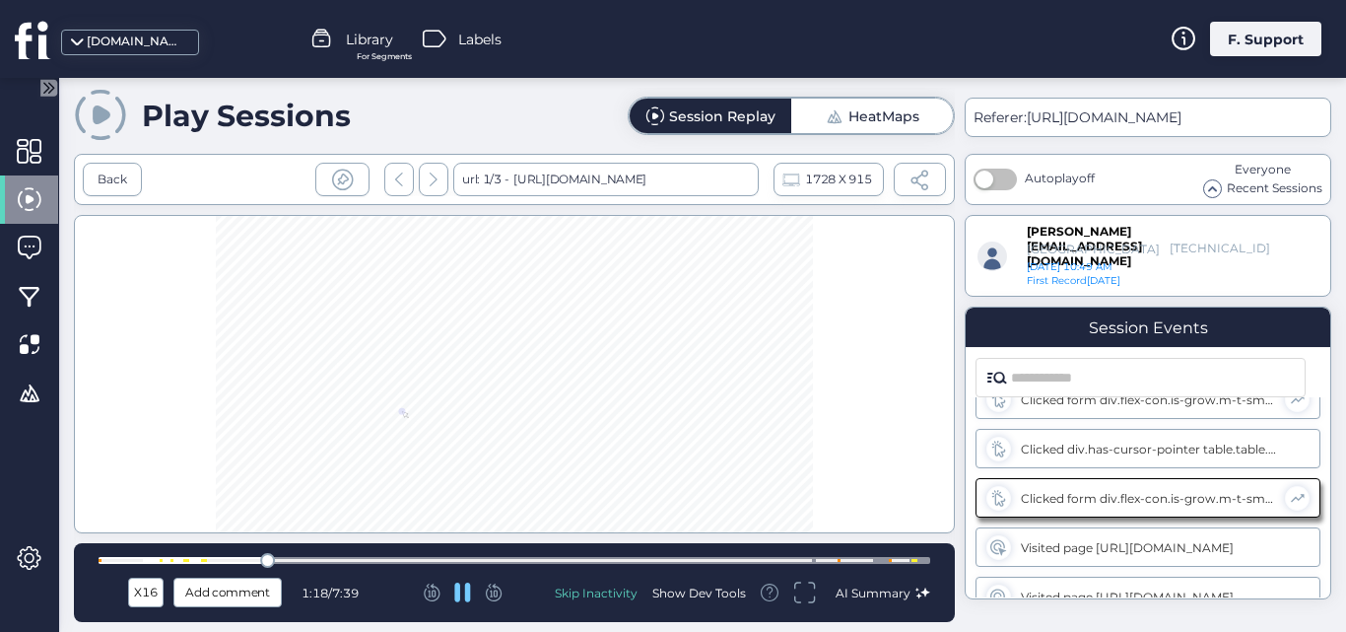
click at [196, 558] on div at bounding box center [515, 560] width 832 height 7
click at [186, 558] on div at bounding box center [515, 560] width 832 height 7
click at [177, 557] on div at bounding box center [515, 560] width 832 height 7
click at [805, 588] on icon at bounding box center [804, 593] width 23 height 24
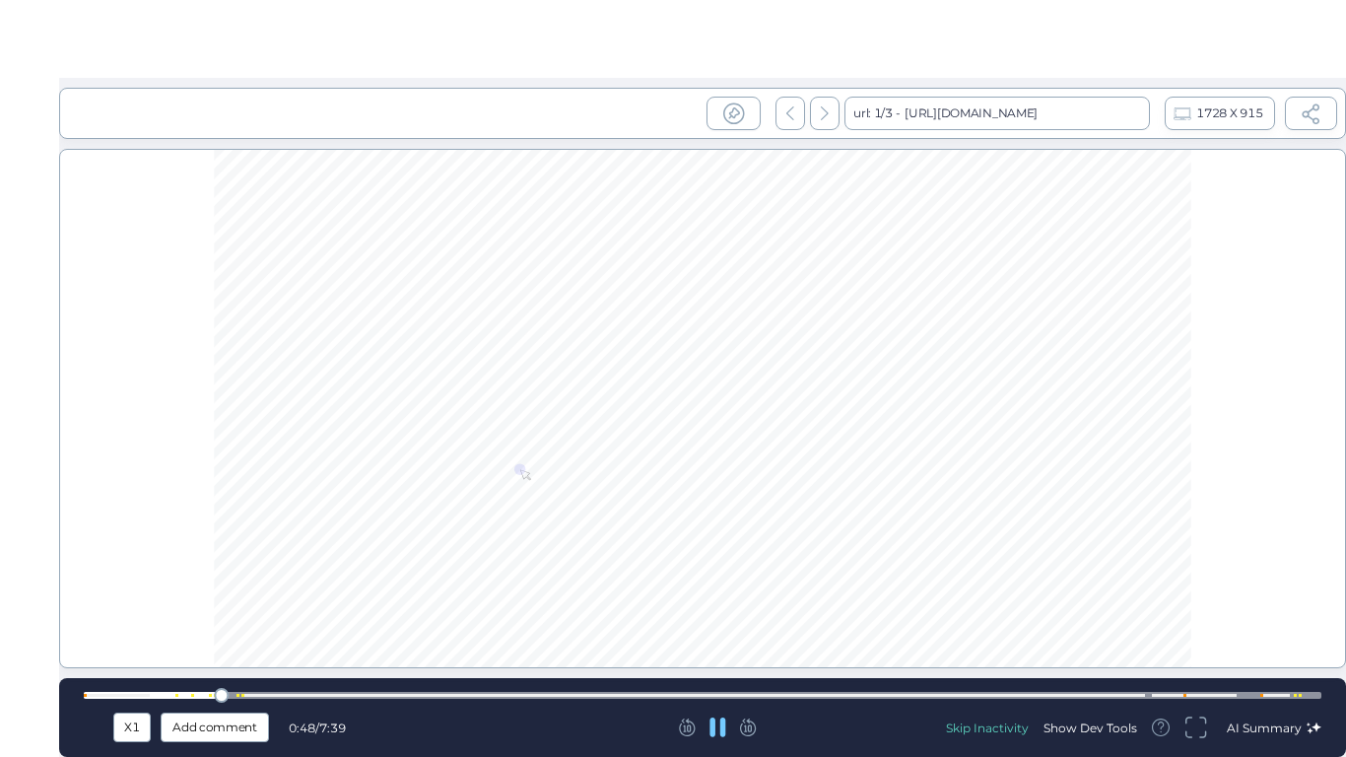
scroll to position [63, 0]
click at [322, 631] on div at bounding box center [703, 695] width 1238 height 15
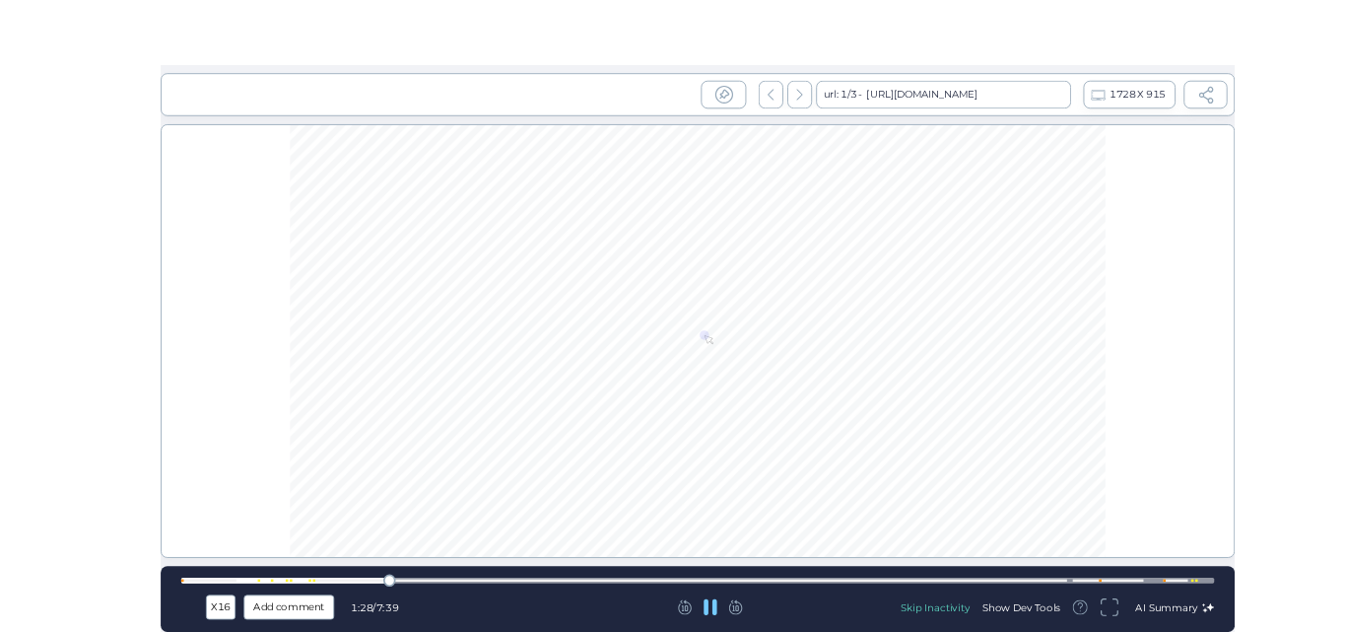
scroll to position [162, 0]
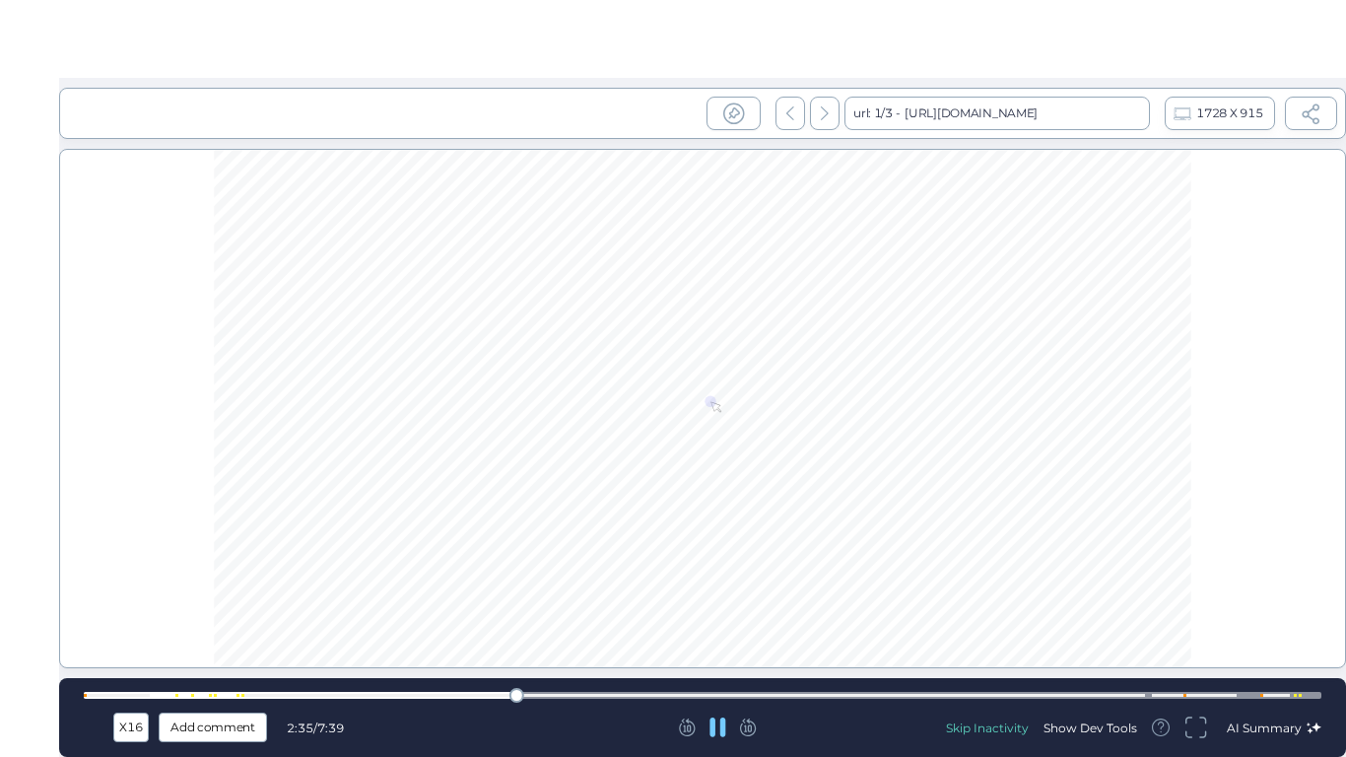
click at [1050, 631] on div at bounding box center [703, 695] width 1238 height 7
click at [1206, 631] on icon at bounding box center [1196, 728] width 23 height 24
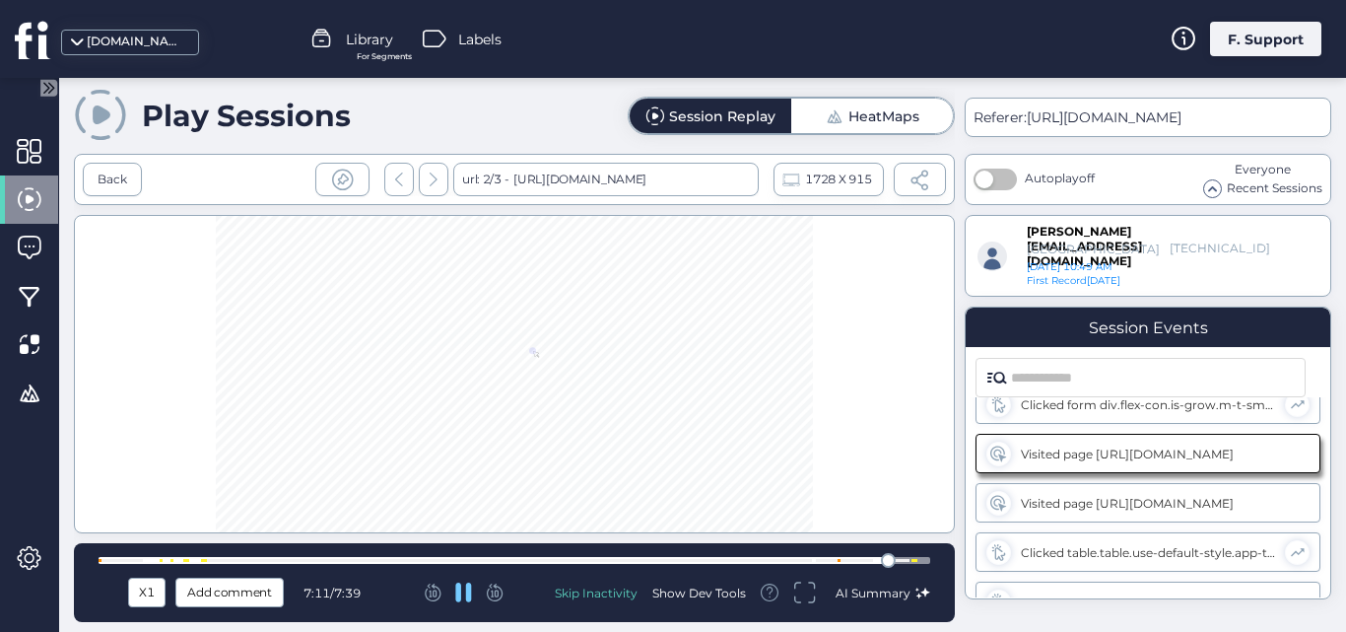
scroll to position [342, 0]
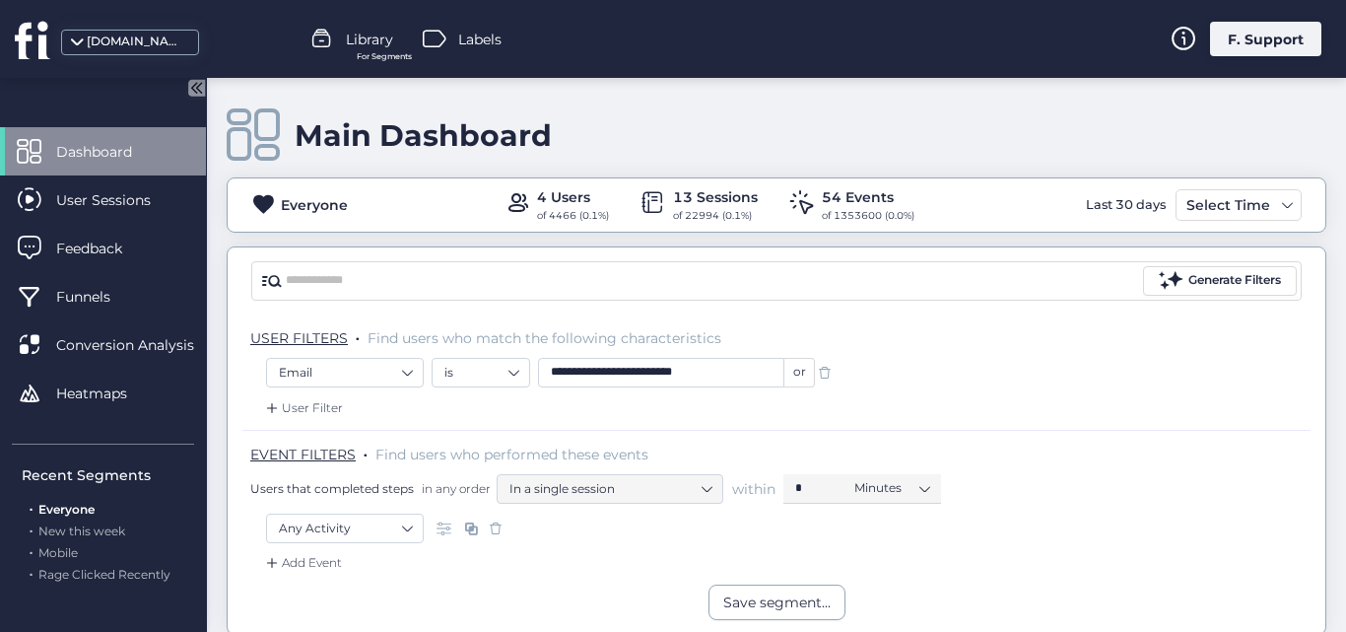
scroll to position [622, 0]
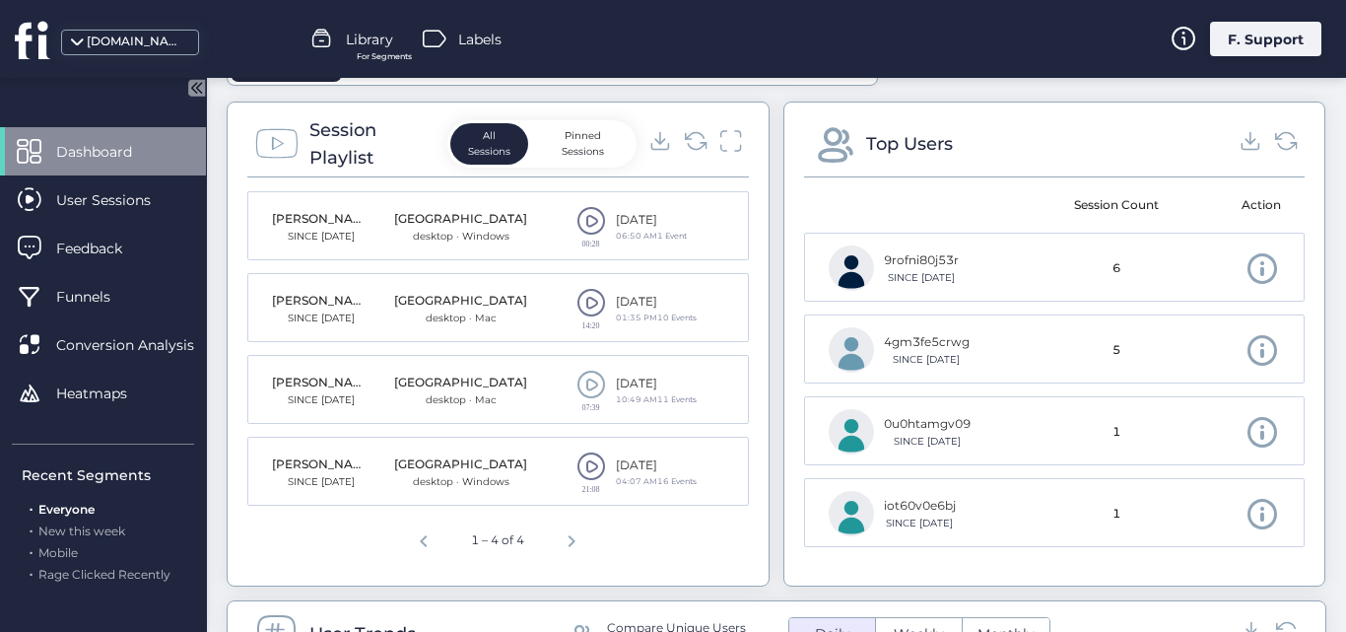
click at [583, 464] on span at bounding box center [592, 466] width 30 height 30
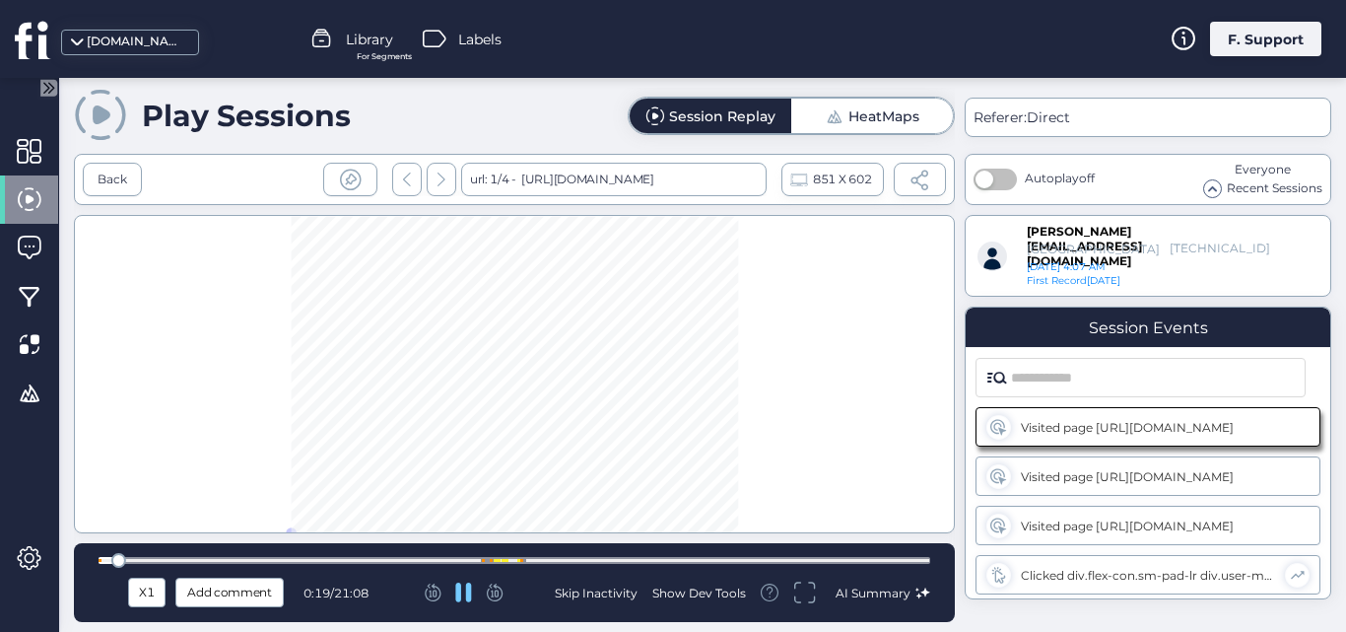
click at [816, 595] on icon at bounding box center [804, 593] width 23 height 24
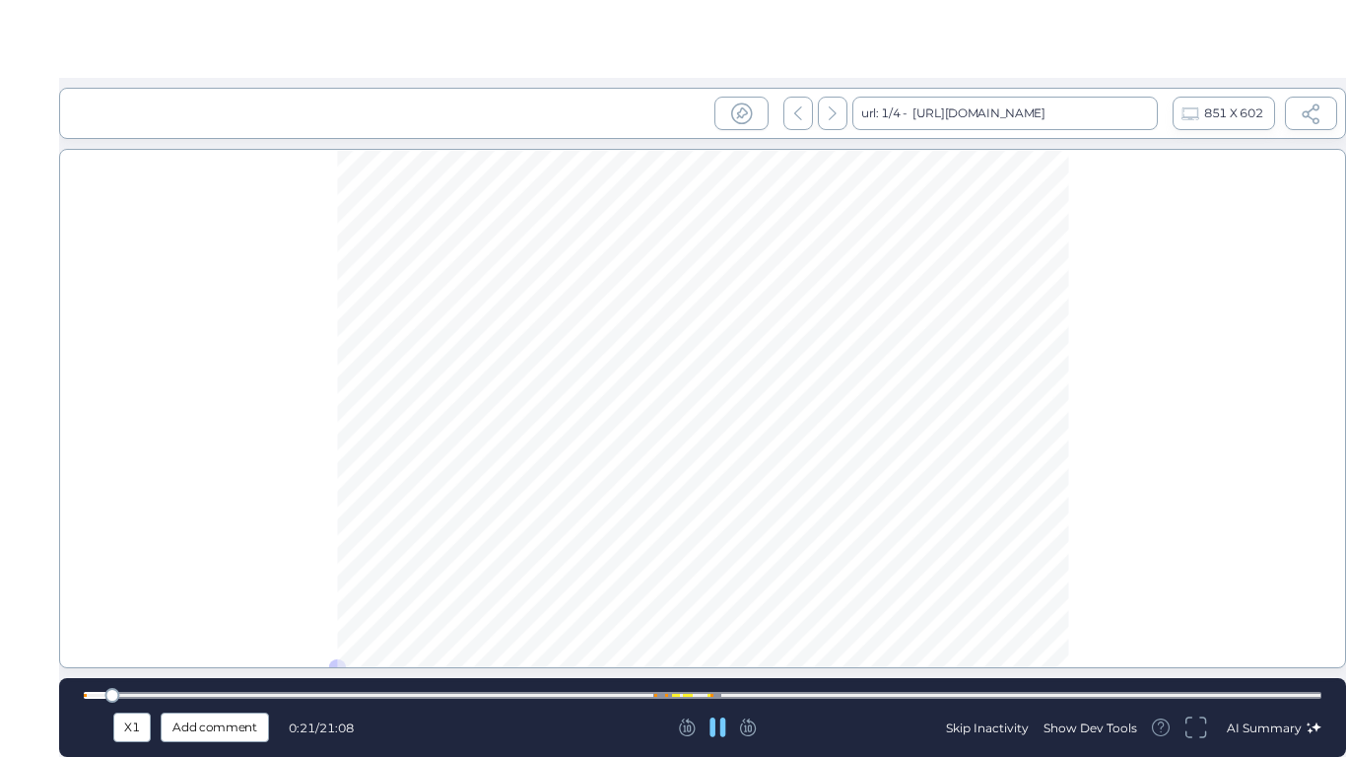
click at [1200, 631] on icon at bounding box center [1196, 728] width 23 height 24
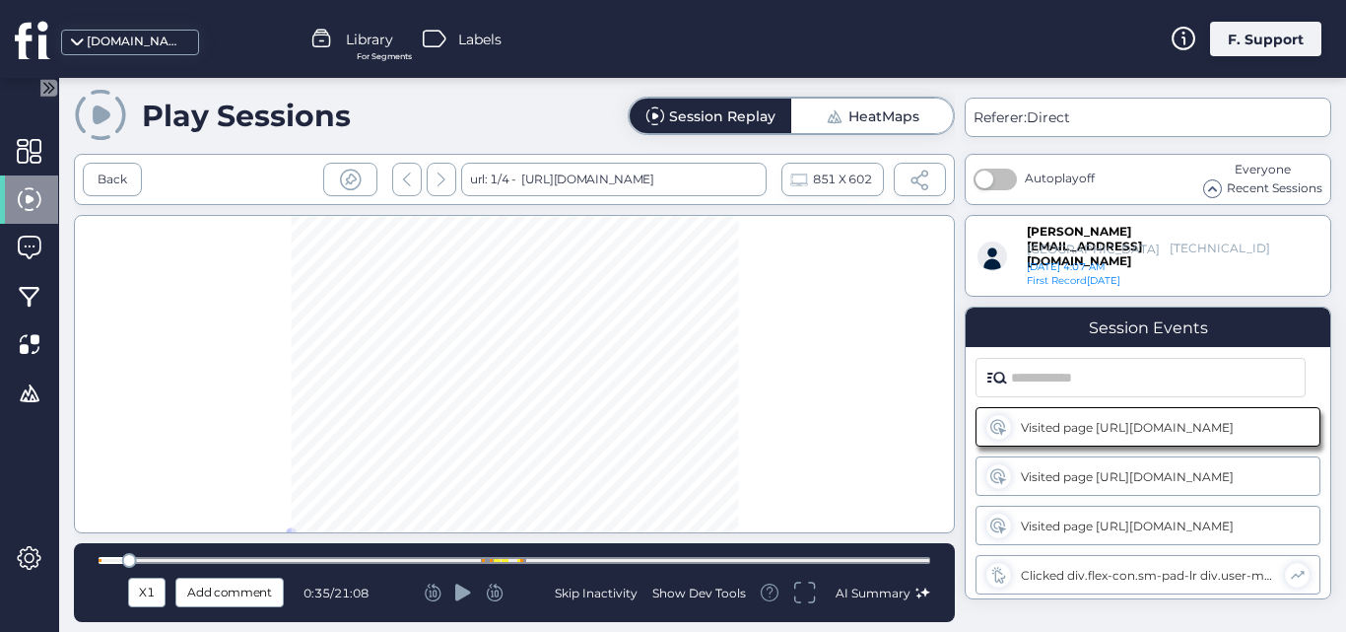
click at [458, 581] on div "X1 Add comment 0:35 / 21:08 Skip Inactivity Show Dev Tools AI Summary" at bounding box center [515, 593] width 832 height 30
click at [159, 556] on div at bounding box center [515, 560] width 832 height 15
click at [159, 556] on div at bounding box center [166, 560] width 15 height 15
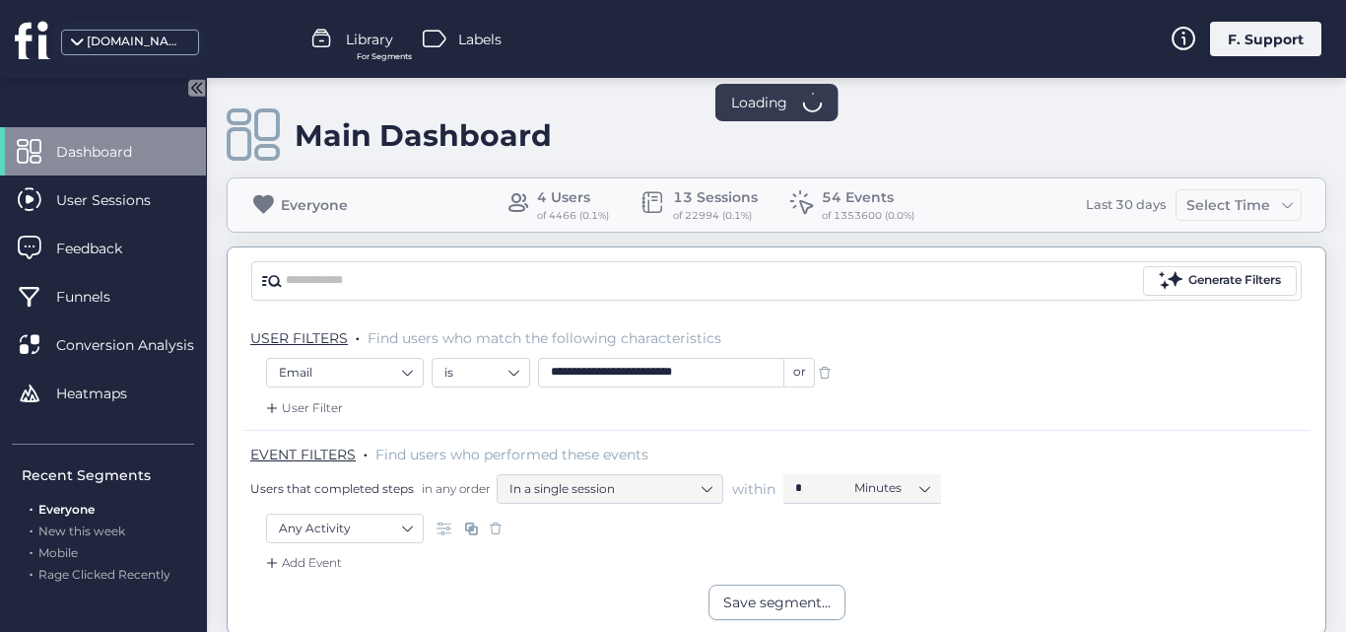
scroll to position [475, 0]
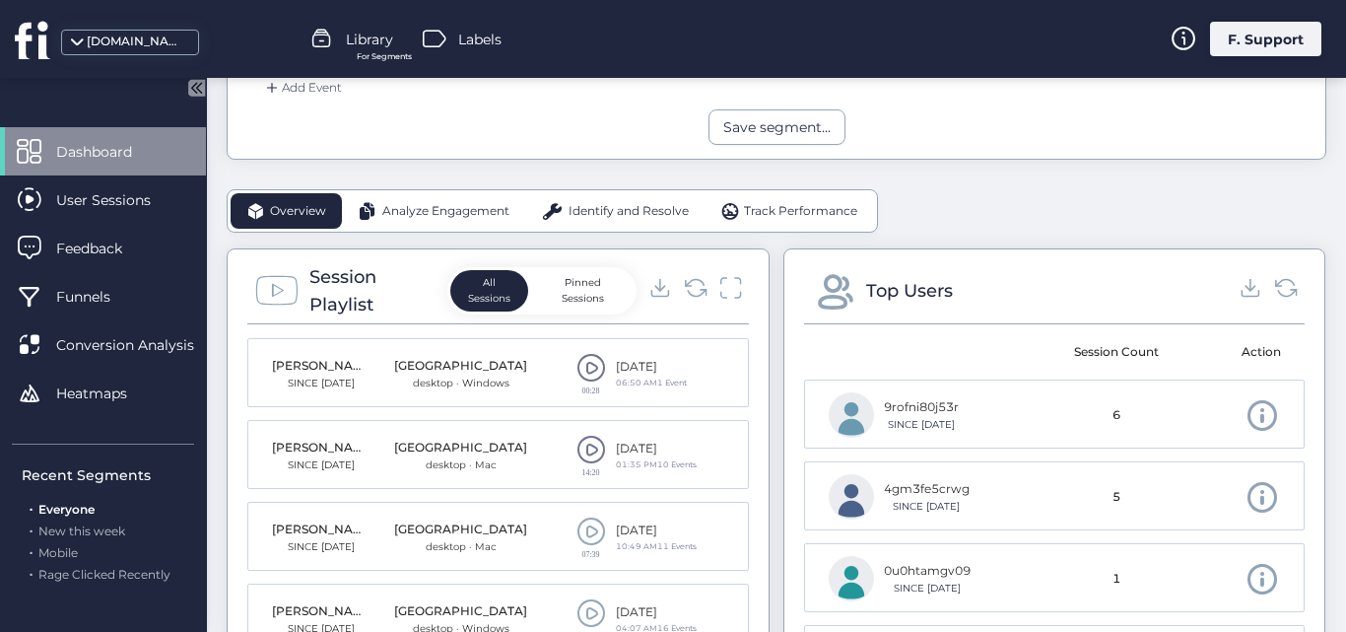
scroll to position [484, 0]
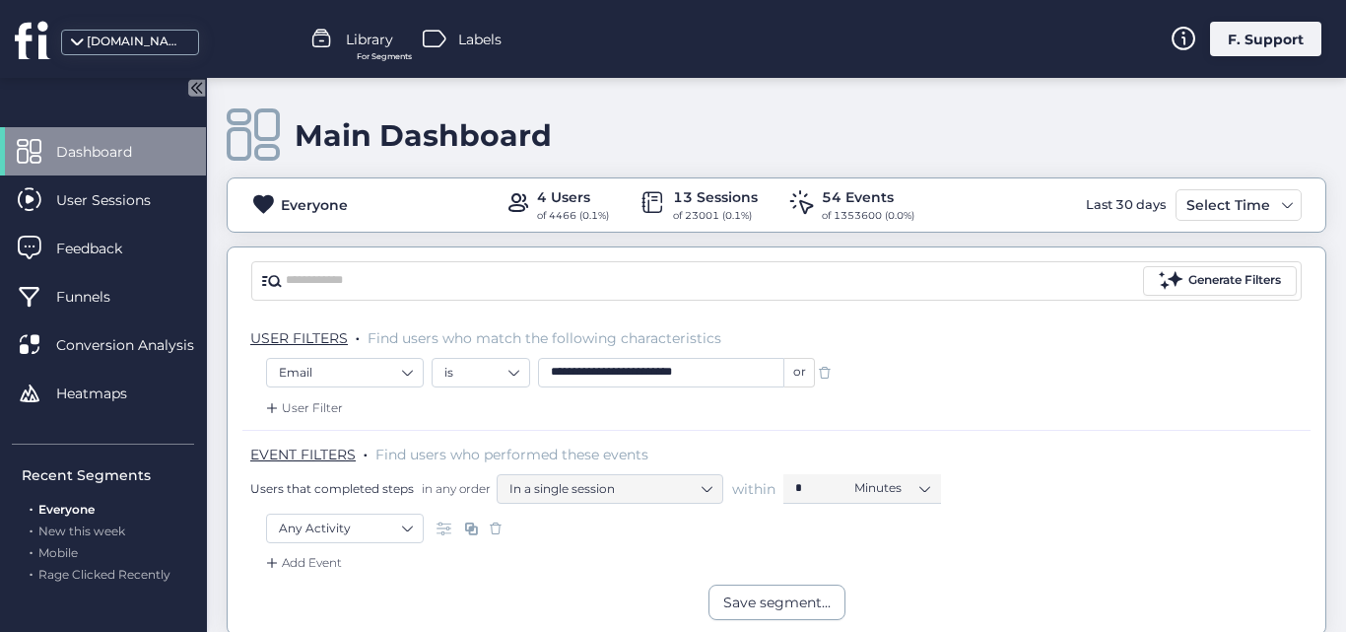
click at [1059, 450] on div "EVENT FILTERS . Find users who performed these events Users that completed step…" at bounding box center [780, 474] width 1061 height 59
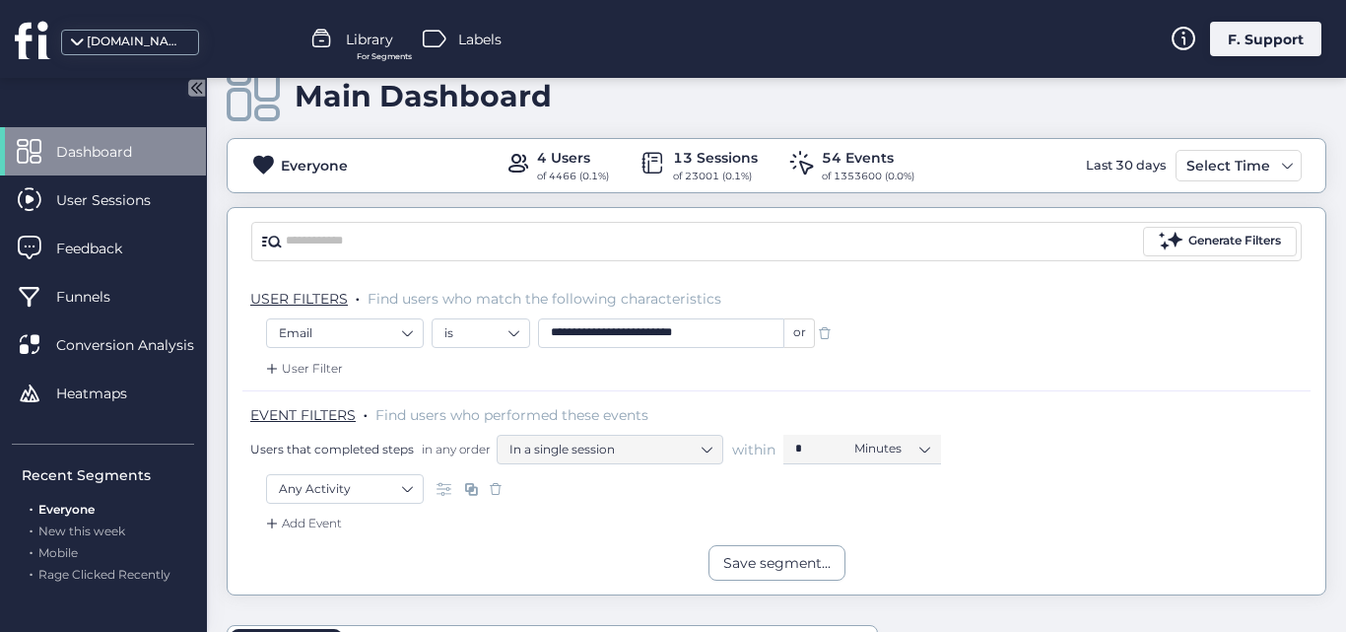
scroll to position [197, 0]
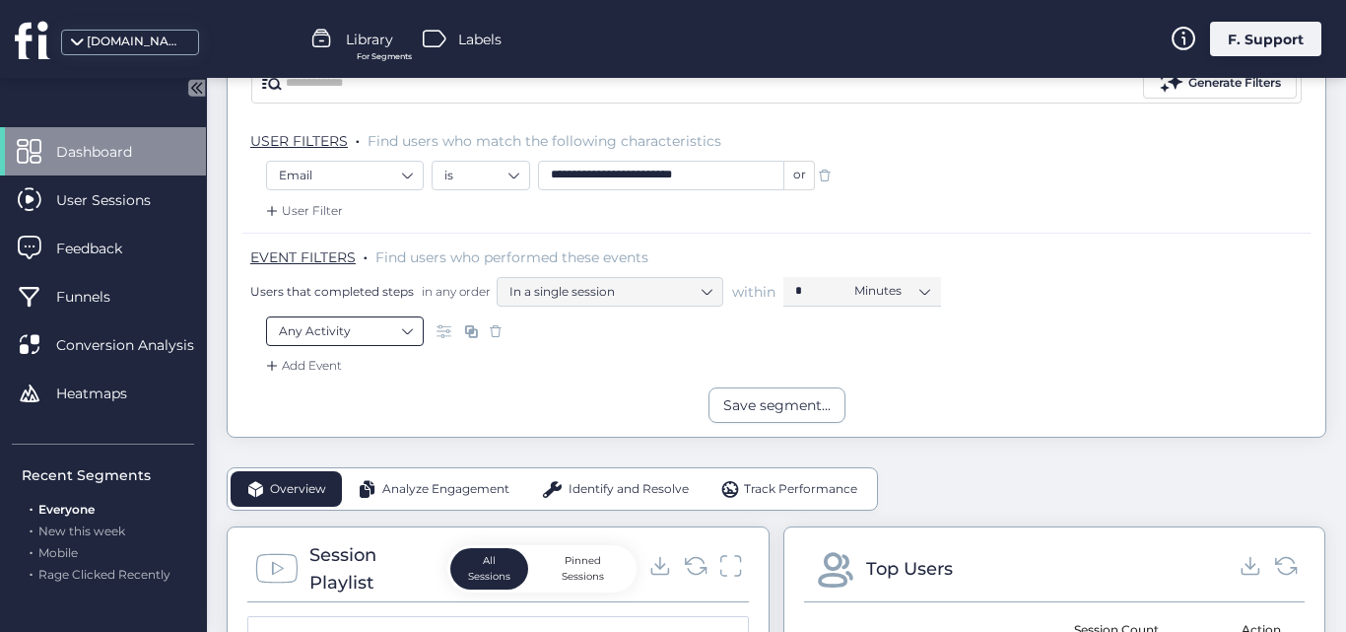
click at [396, 338] on nz-select-item "Any Activity" at bounding box center [345, 331] width 132 height 30
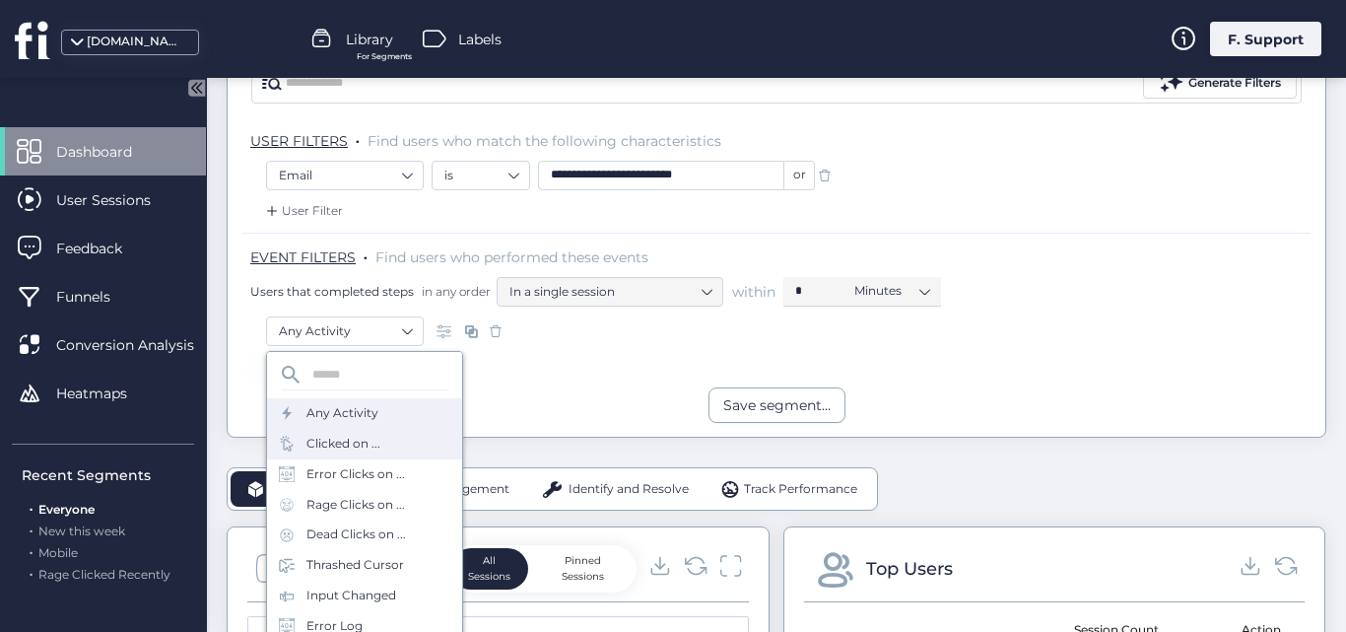
click at [340, 450] on div "Clicked on ..." at bounding box center [344, 444] width 74 height 19
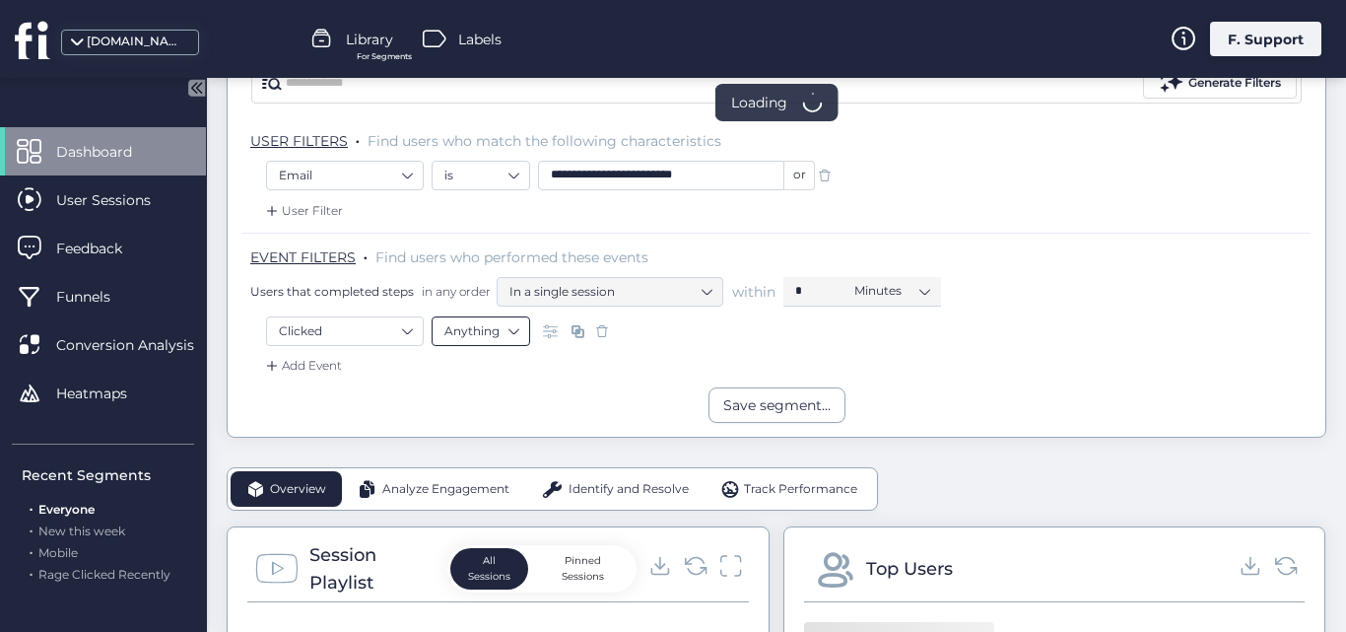
click at [499, 331] on nz-select-item "Anything" at bounding box center [481, 331] width 73 height 30
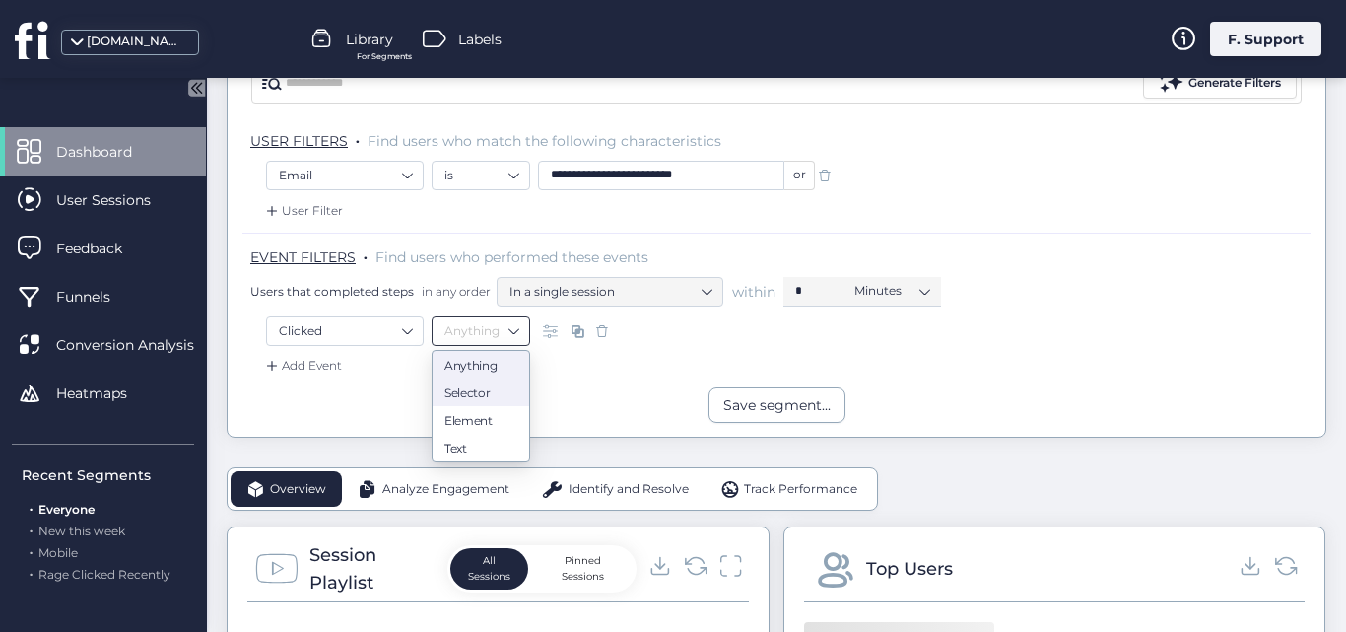
click at [478, 383] on nz-option-item "Selector" at bounding box center [481, 392] width 97 height 28
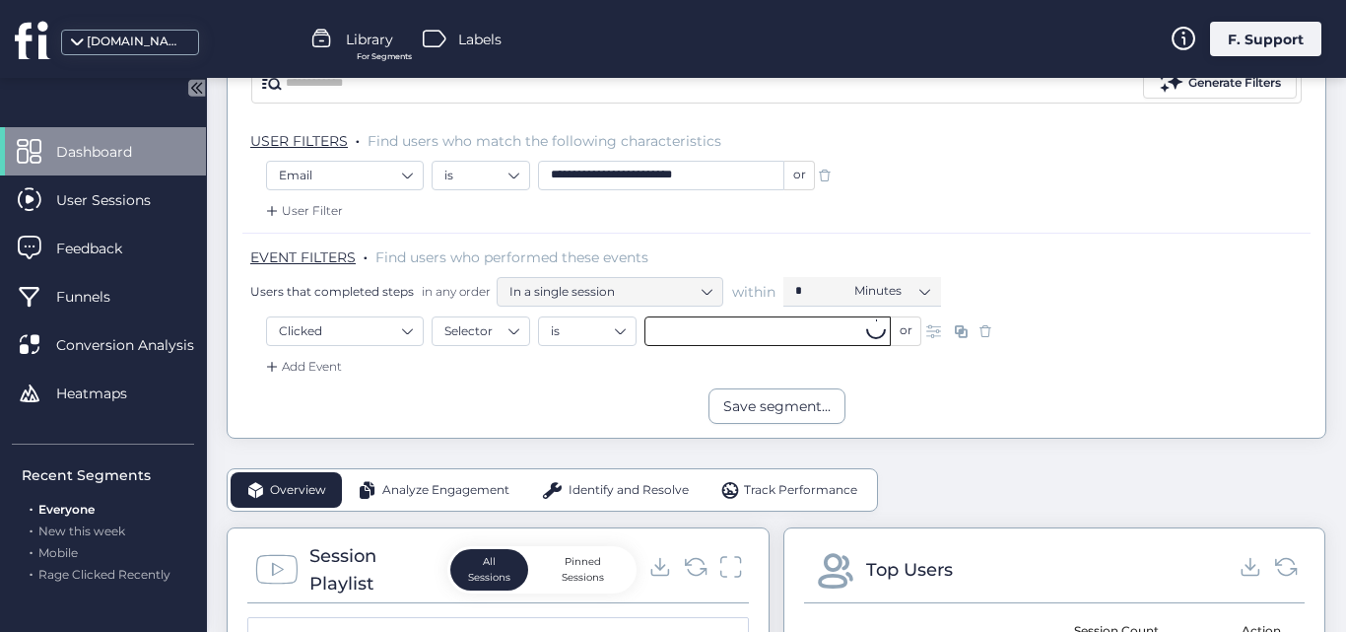
click at [714, 316] on input "text" at bounding box center [768, 331] width 246 height 30
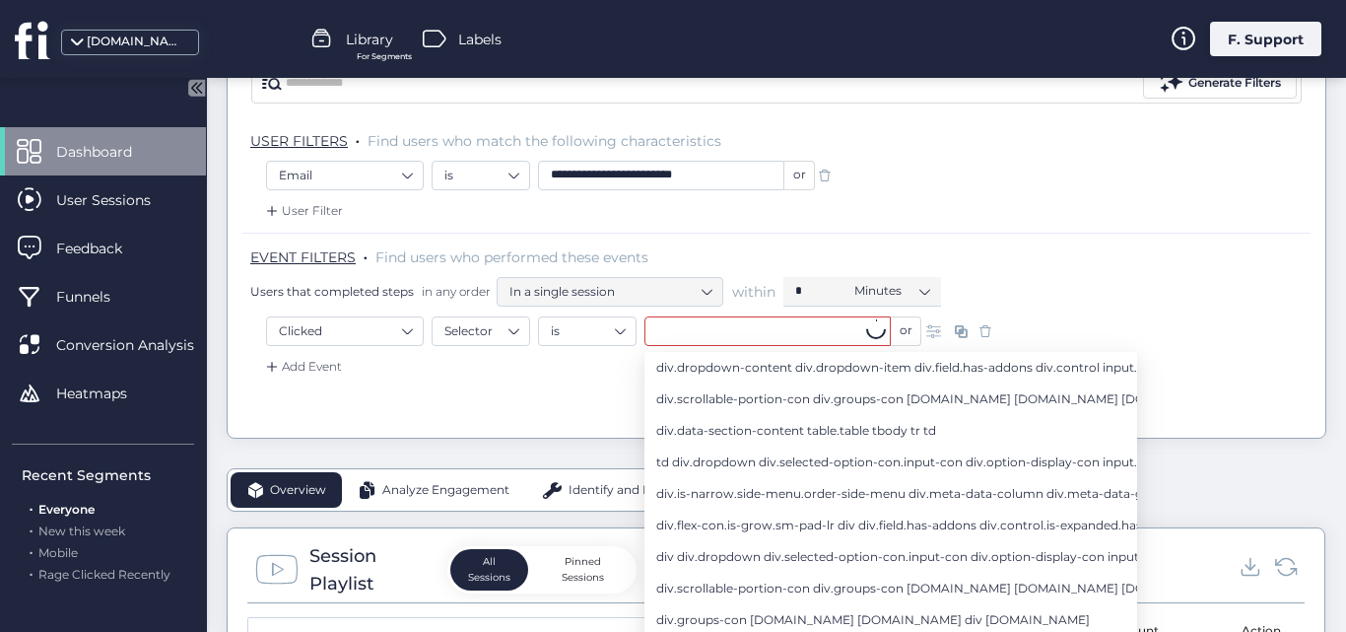
paste input "**********"
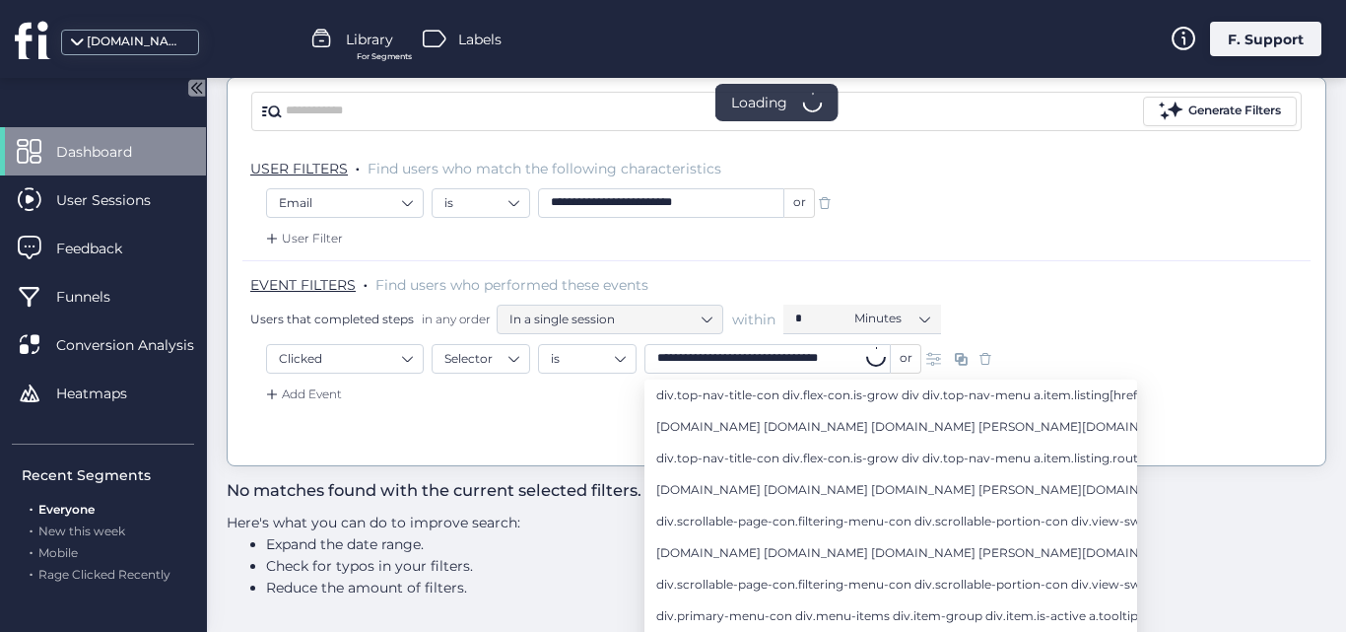
scroll to position [170, 0]
click at [1148, 320] on div "Users that completed steps in any order In a single session within * Minutes" at bounding box center [780, 320] width 1061 height 30
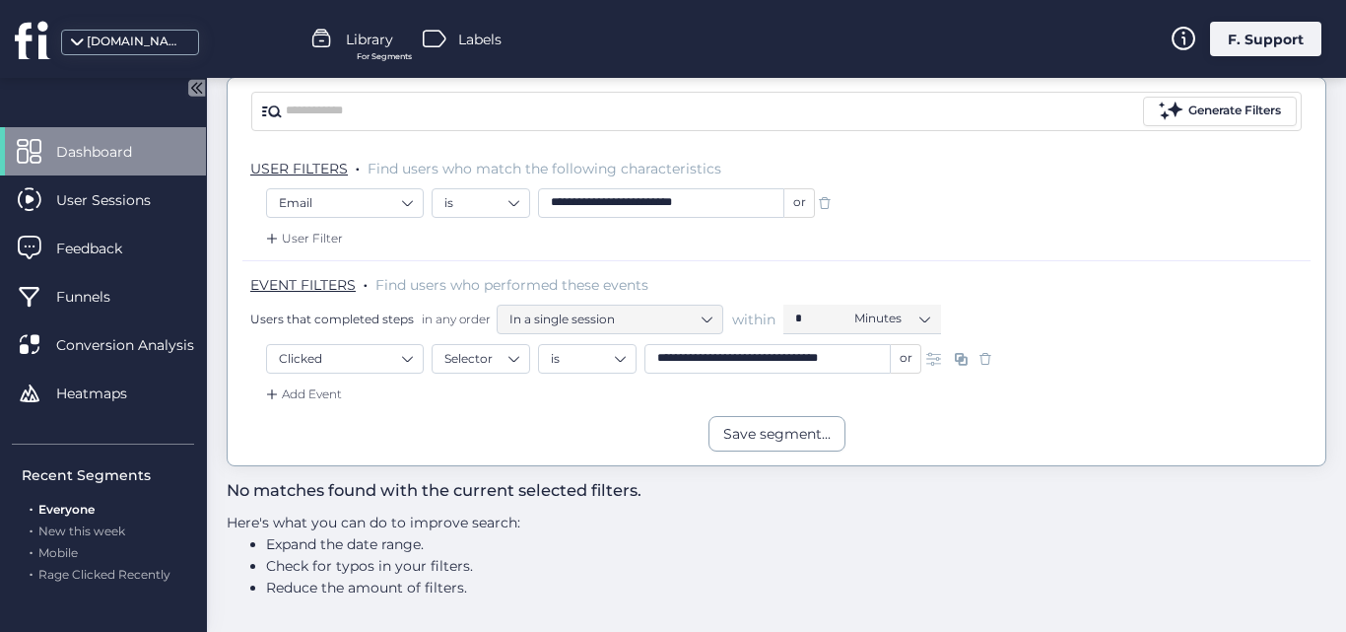
click at [850, 359] on input "**********" at bounding box center [768, 359] width 246 height 30
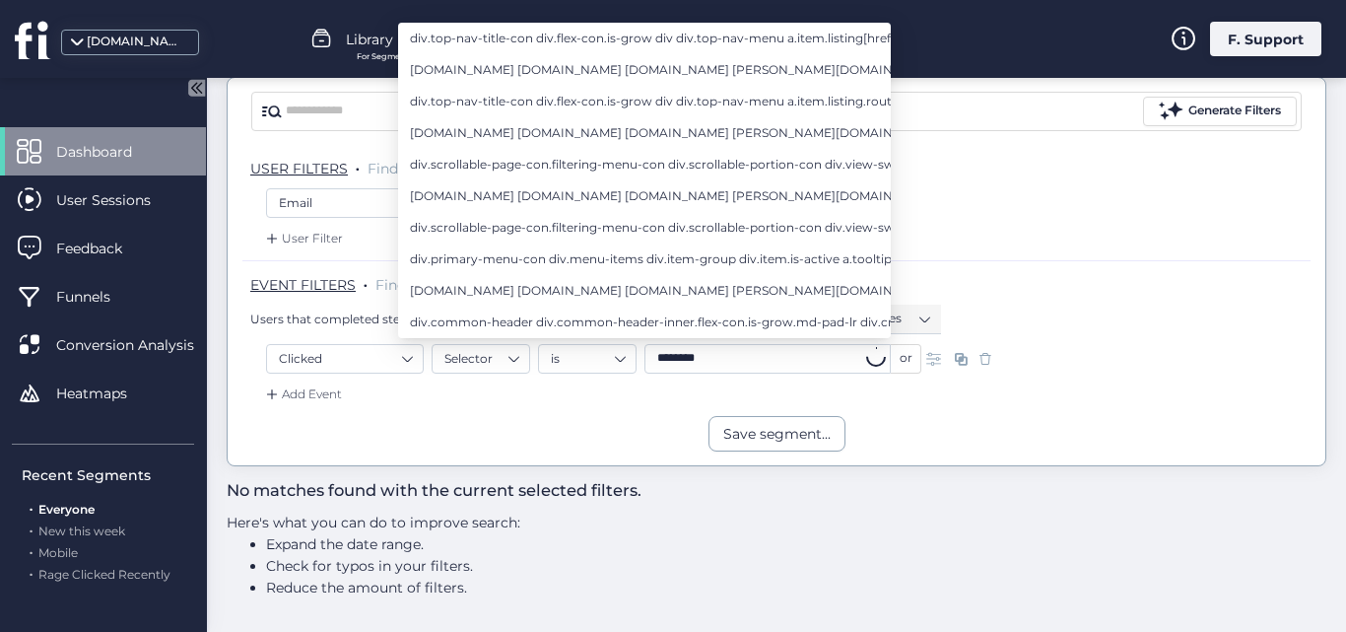
click at [735, 373] on input "********" at bounding box center [768, 359] width 246 height 30
click at [649, 393] on div "Add Event" at bounding box center [776, 400] width 1068 height 32
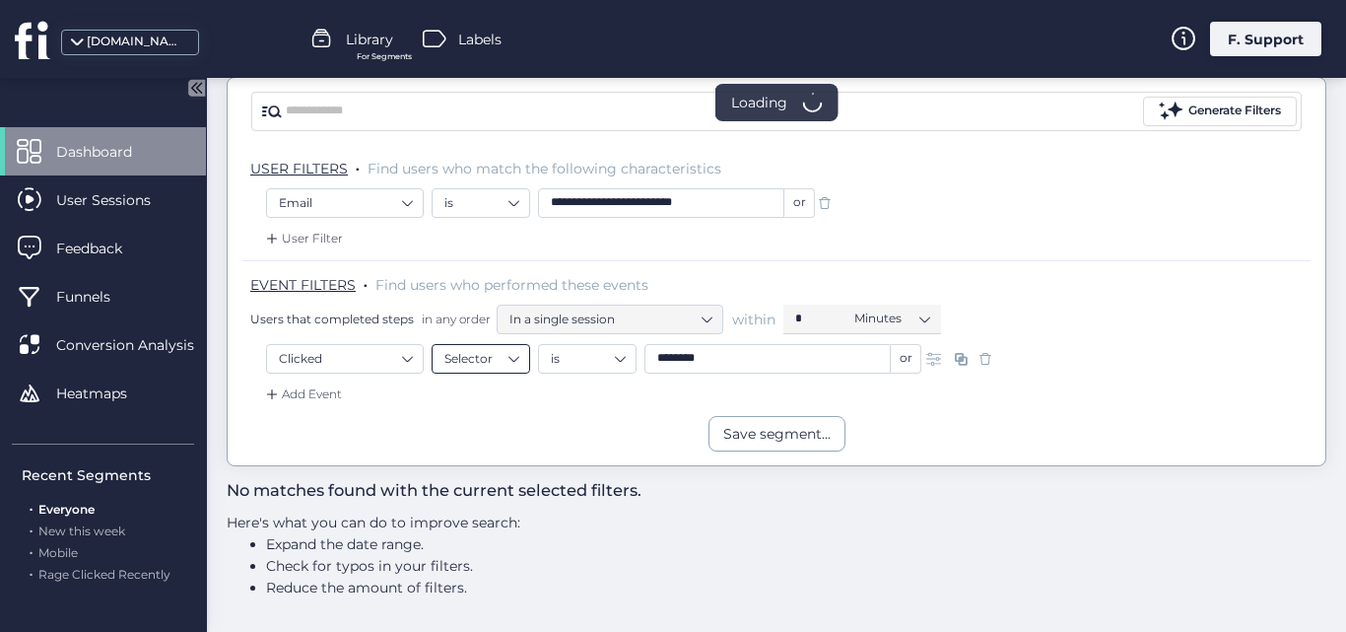
click at [469, 356] on nz-select-item "Selector" at bounding box center [481, 359] width 73 height 30
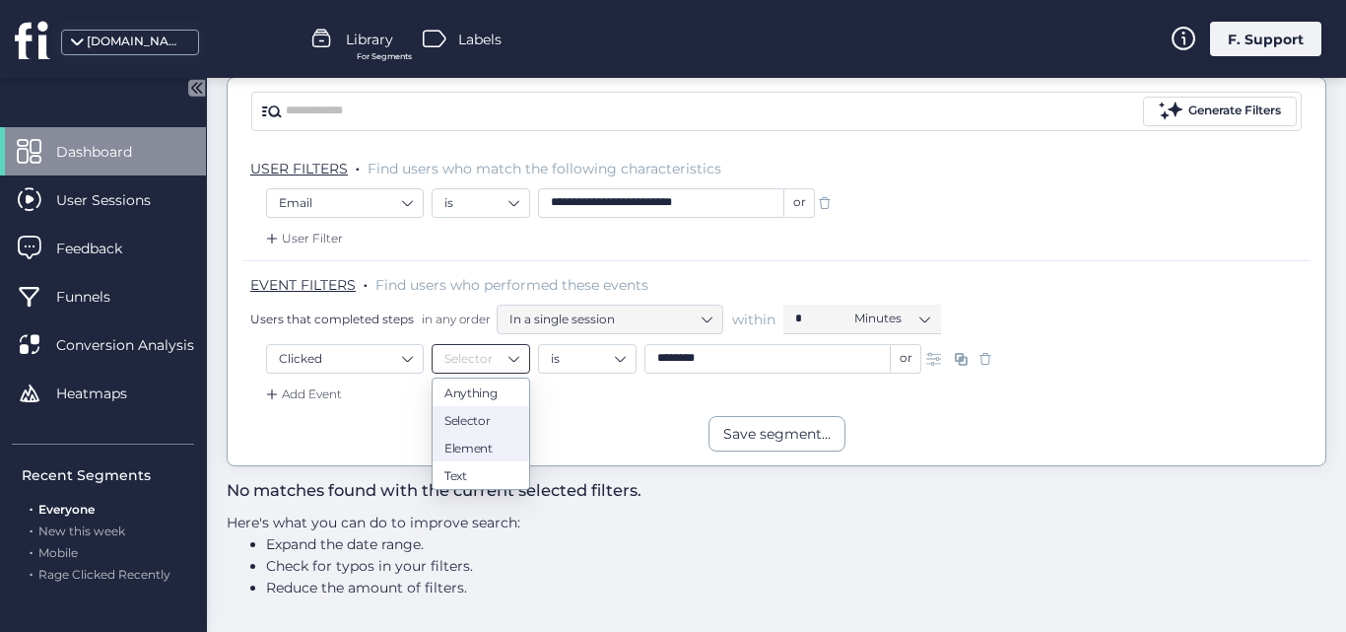
click at [465, 454] on div "Element" at bounding box center [481, 447] width 73 height 15
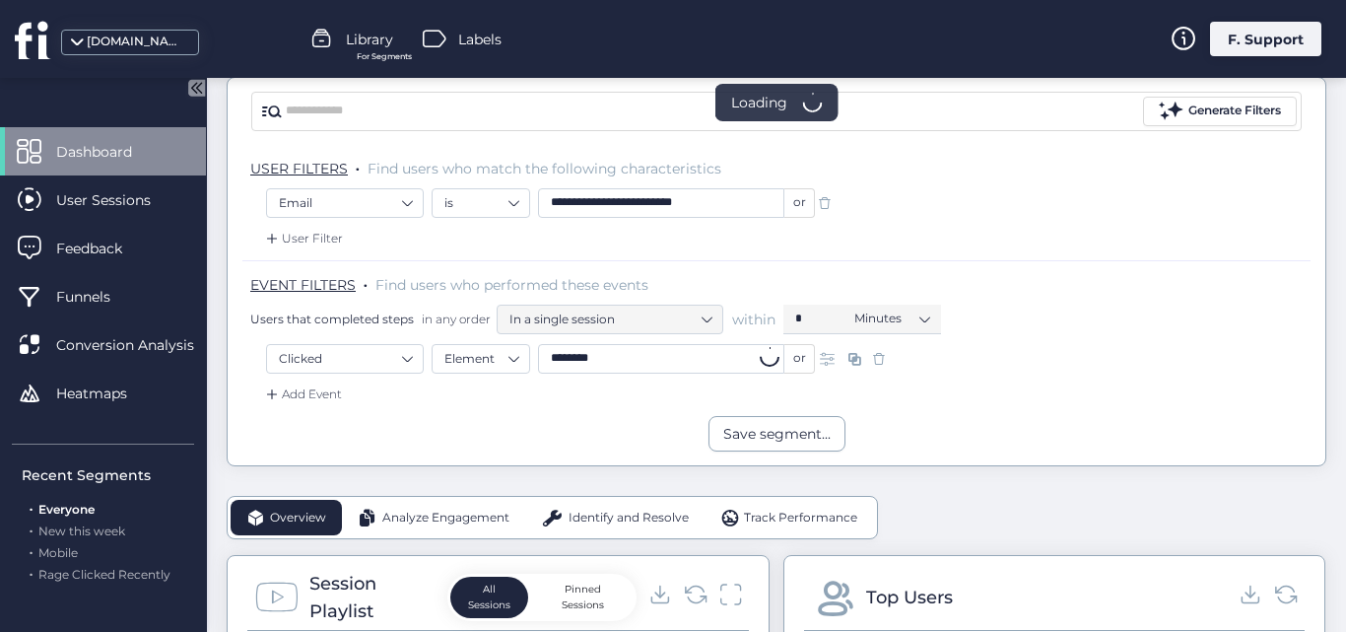
click at [663, 364] on input "********" at bounding box center [661, 359] width 246 height 30
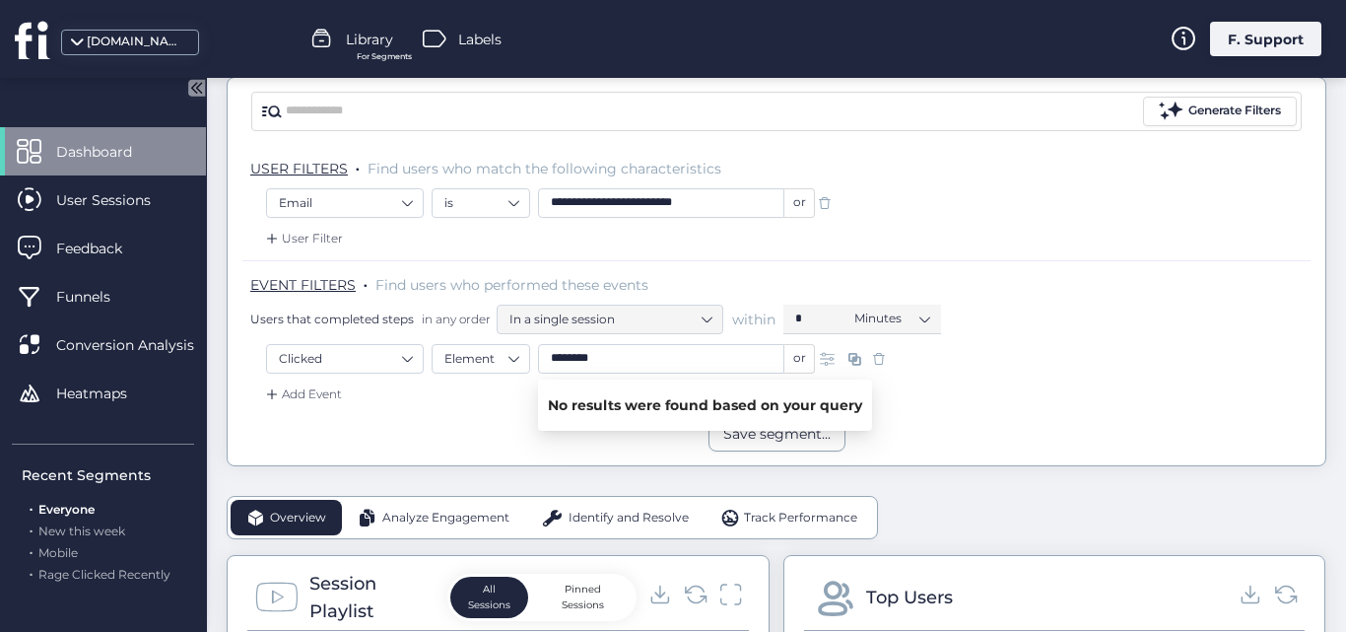
paste input "**********"
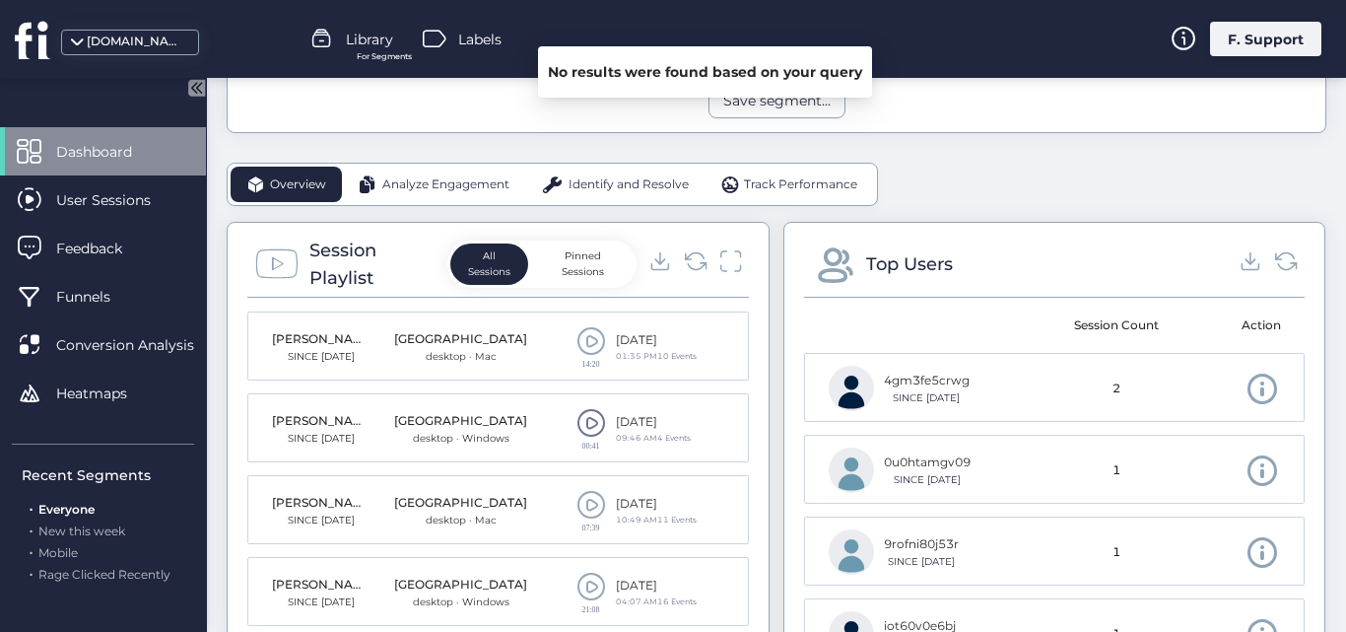
scroll to position [688, 0]
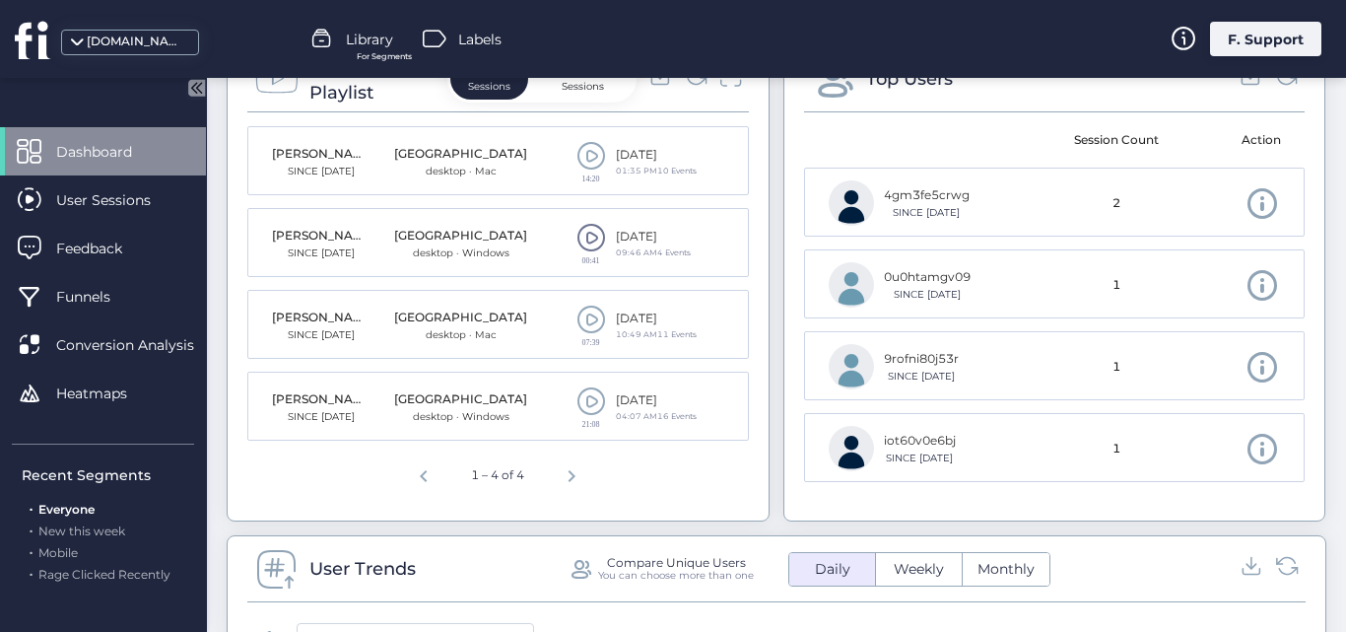
type input "**********"
click at [577, 234] on span at bounding box center [592, 238] width 30 height 30
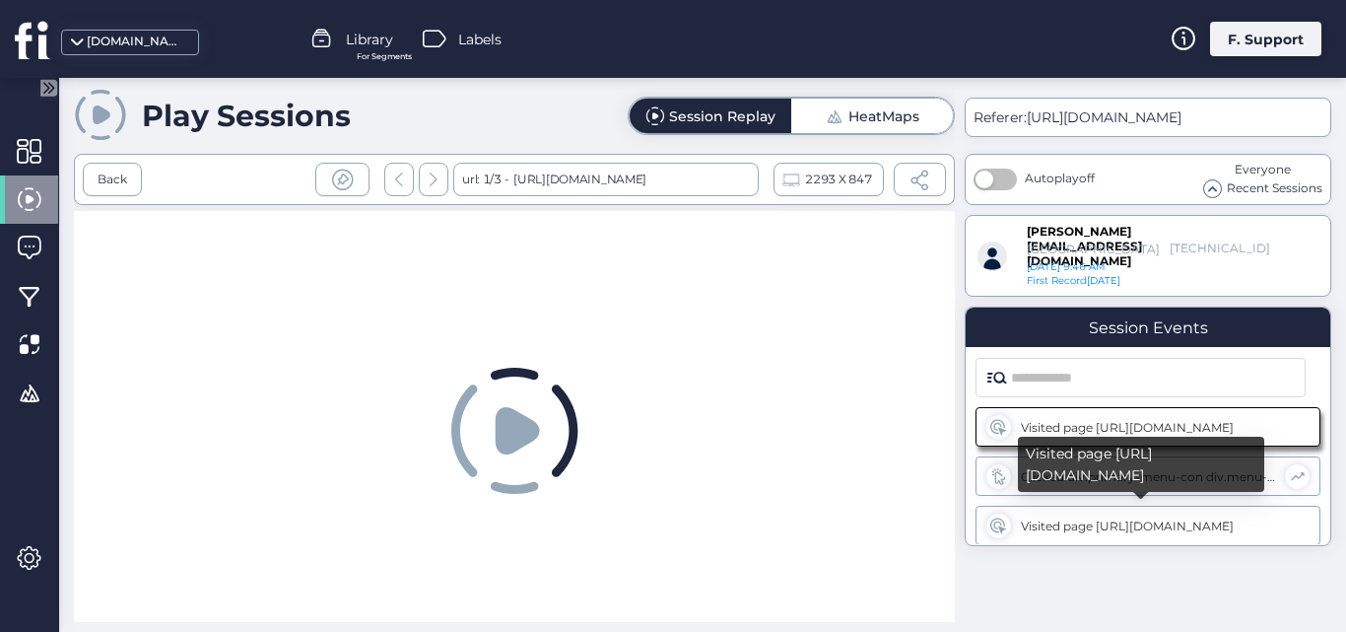
click at [1084, 526] on div "Visited page [URL][DOMAIN_NAME]" at bounding box center [1149, 525] width 256 height 15
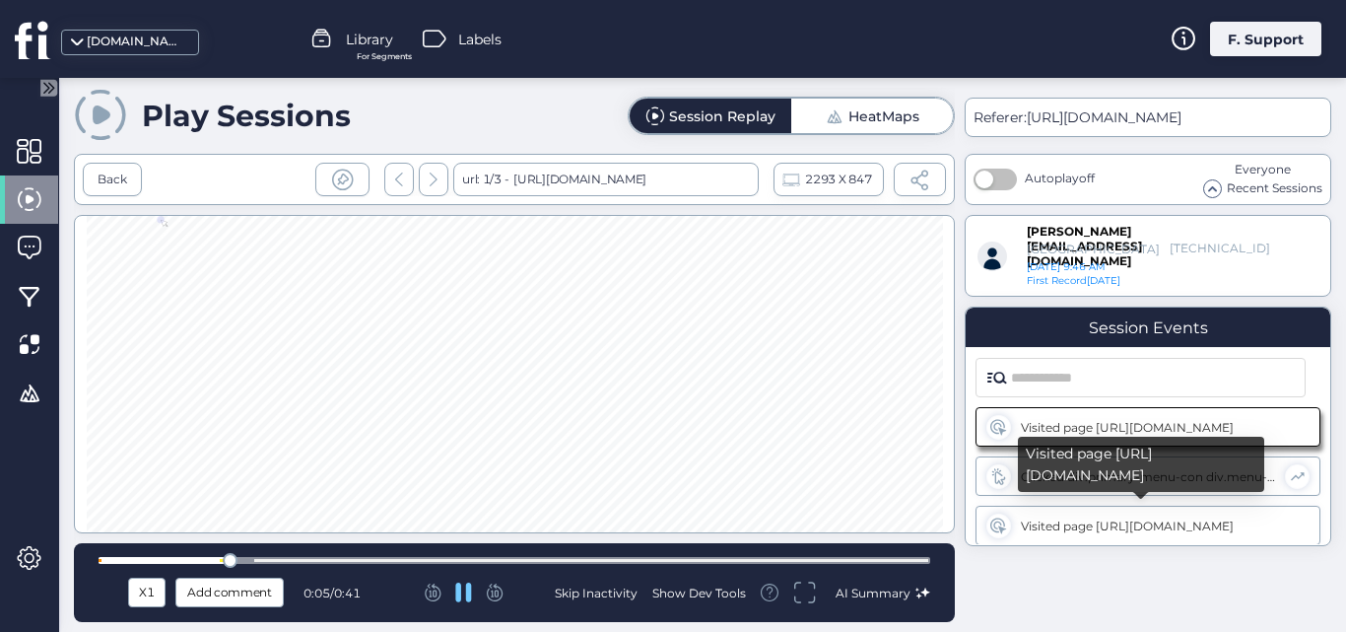
scroll to position [50, 0]
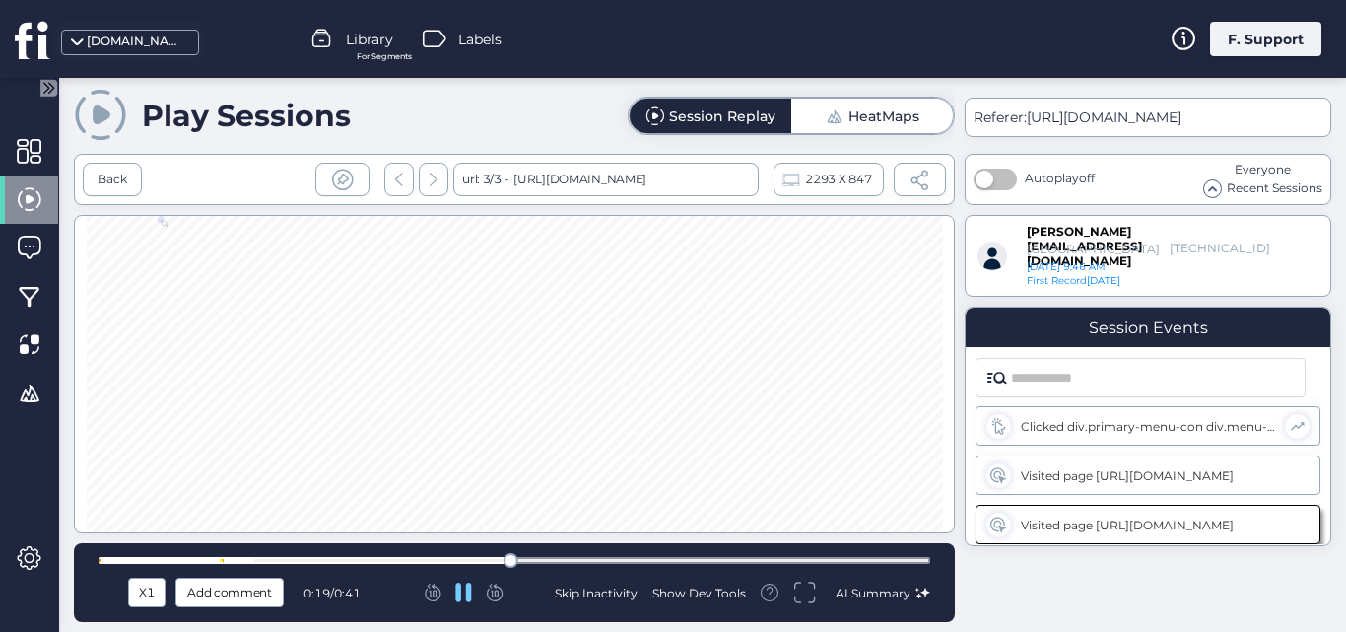
click at [792, 564] on div at bounding box center [515, 560] width 832 height 15
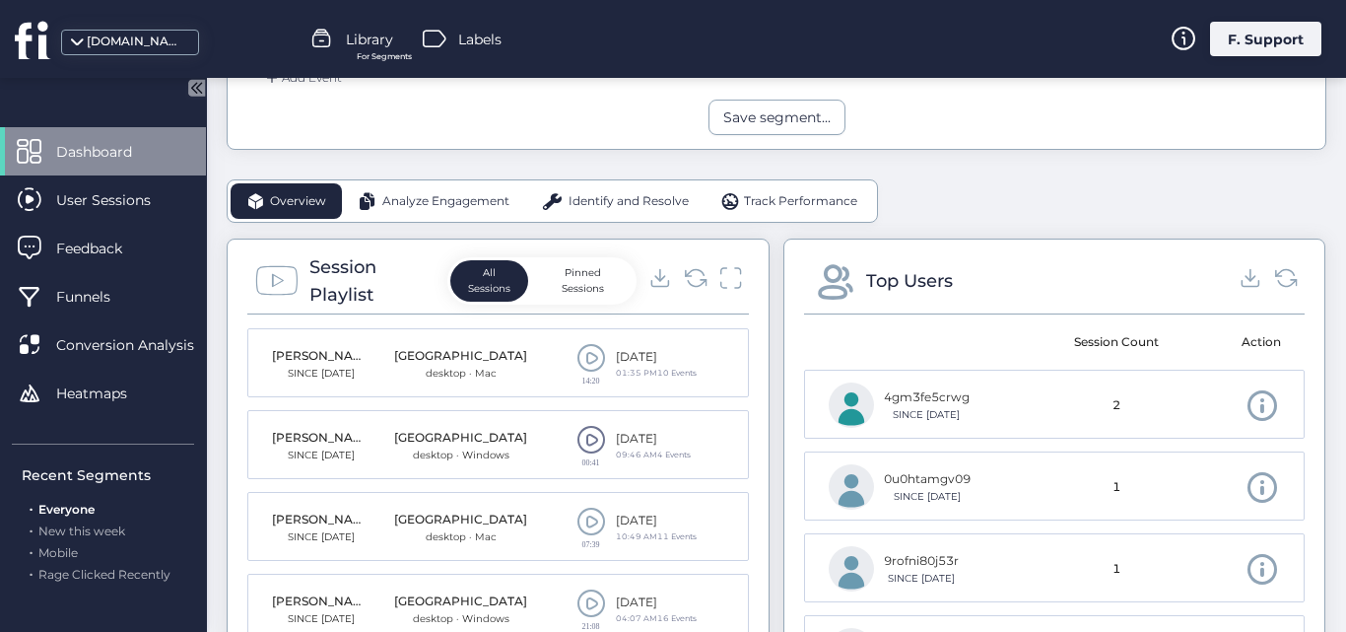
scroll to position [508, 0]
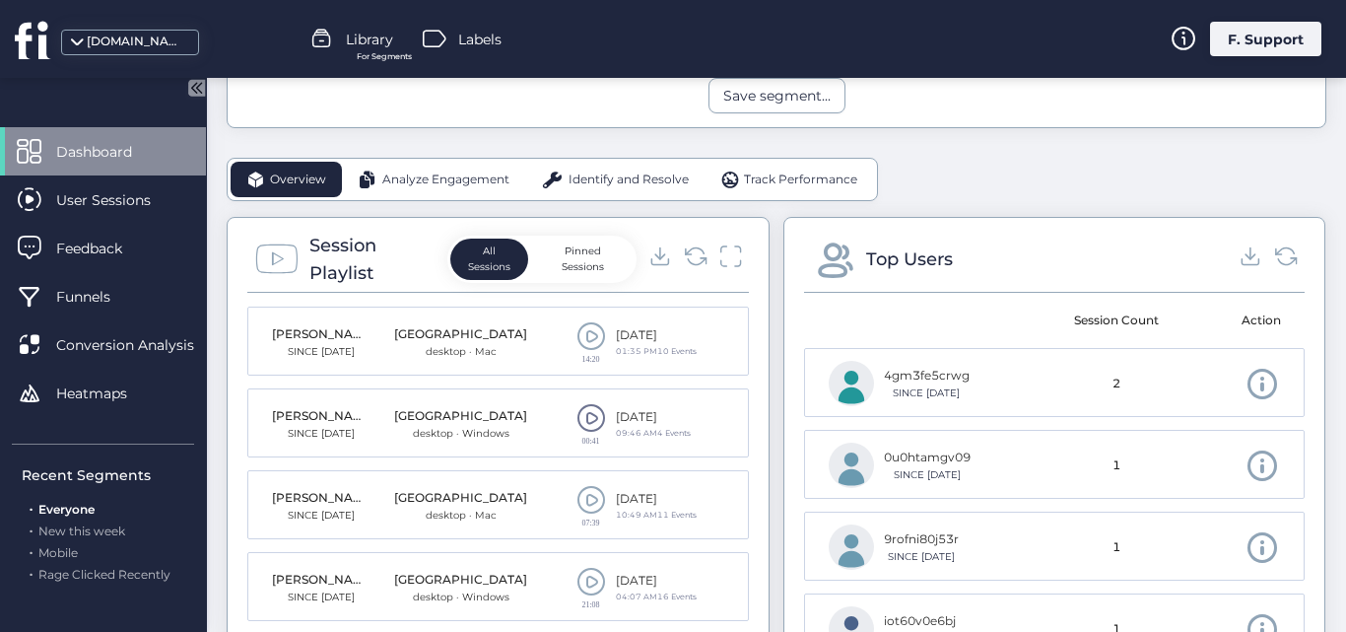
click at [592, 333] on span at bounding box center [592, 336] width 30 height 30
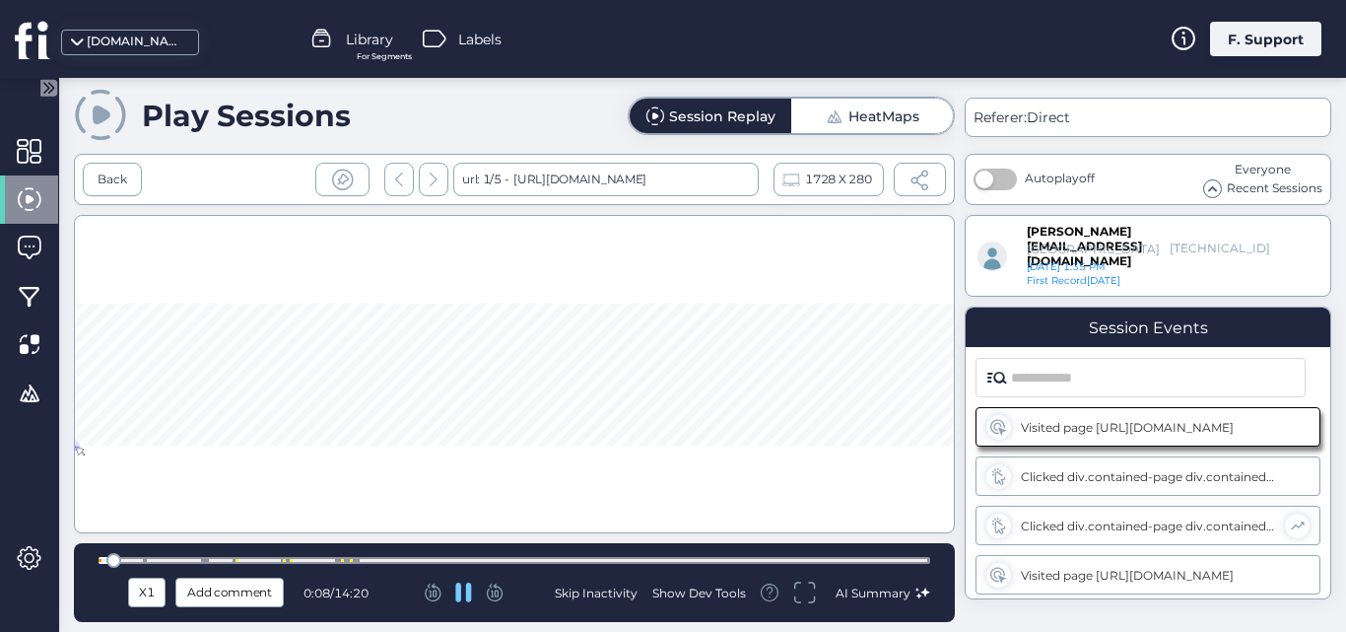
click at [167, 563] on div at bounding box center [515, 560] width 832 height 7
click at [213, 558] on div at bounding box center [515, 560] width 832 height 7
click at [573, 591] on div "Skip Inactivity" at bounding box center [596, 592] width 83 height 17
click at [368, 551] on div "X1 Add comment 2:19 / 14:20 Skip Inactivity Show Dev Tools AI Summary" at bounding box center [514, 582] width 881 height 79
click at [364, 556] on div at bounding box center [515, 560] width 832 height 15
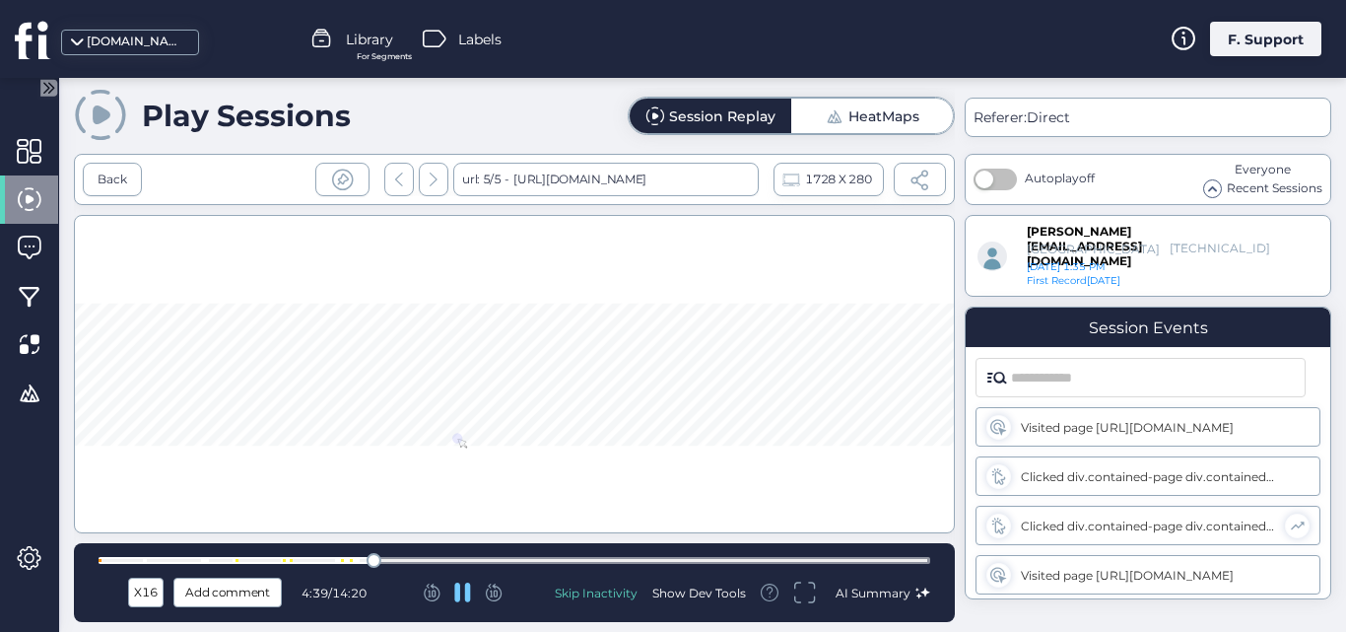
scroll to position [293, 0]
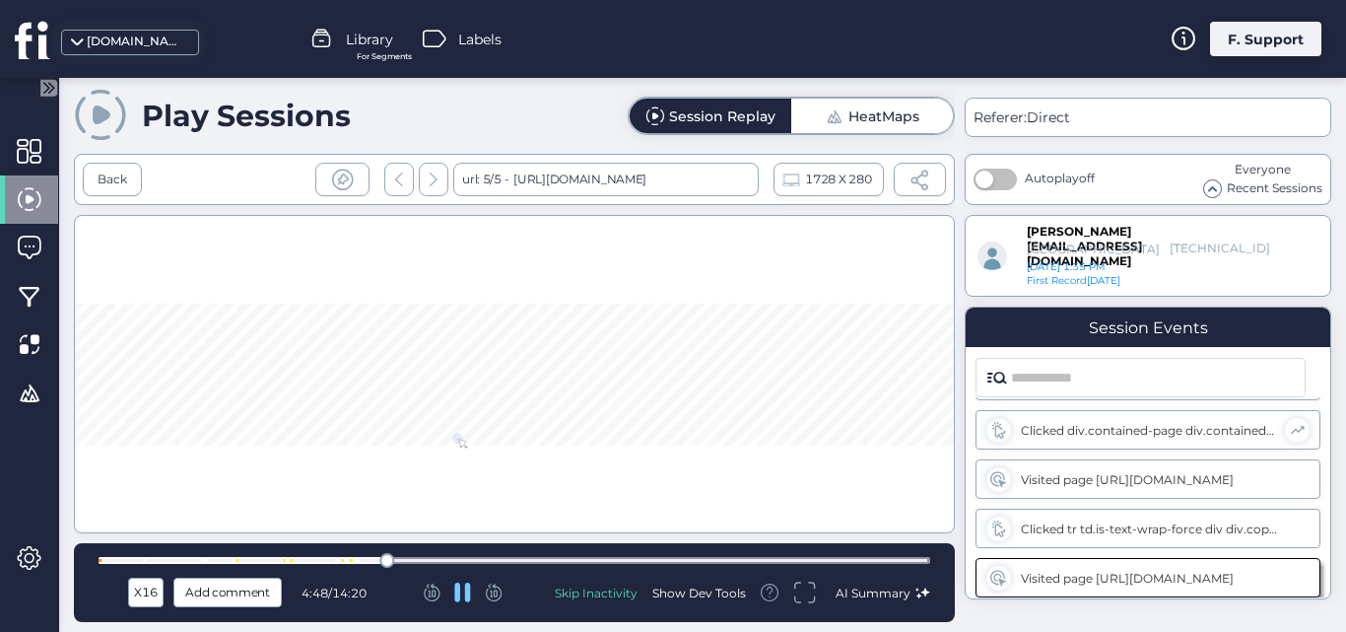
click at [479, 553] on div at bounding box center [515, 560] width 832 height 15
click at [707, 562] on div at bounding box center [515, 560] width 832 height 7
click at [836, 552] on div "X16 Add comment 10:40 / 14:20 Skip Inactivity Show Dev Tools AI Summary" at bounding box center [514, 582] width 881 height 79
click at [892, 561] on div at bounding box center [515, 560] width 832 height 7
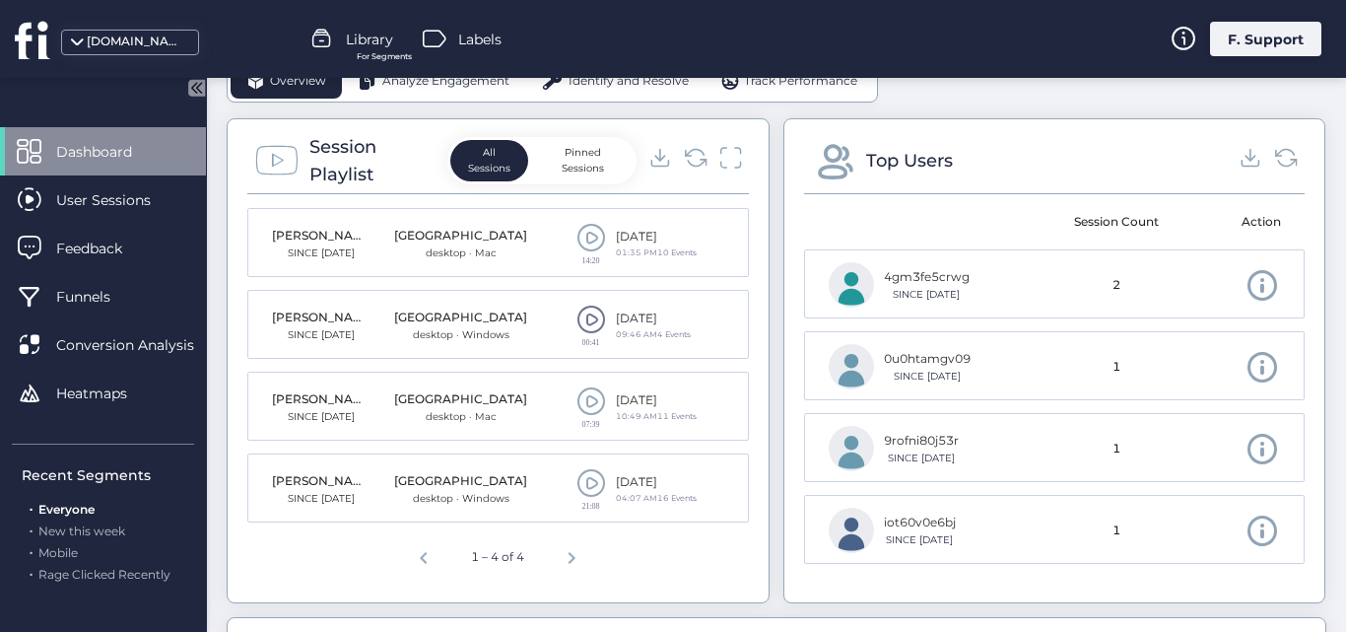
scroll to position [660, 0]
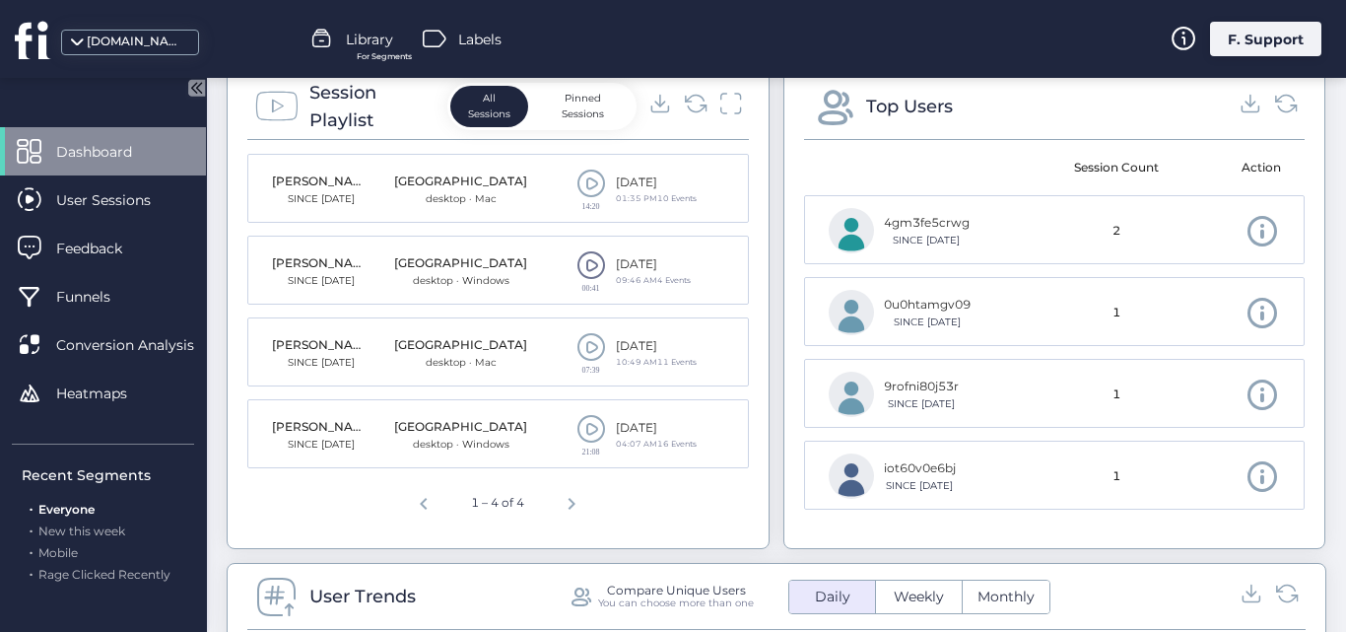
click at [591, 429] on span at bounding box center [592, 429] width 30 height 30
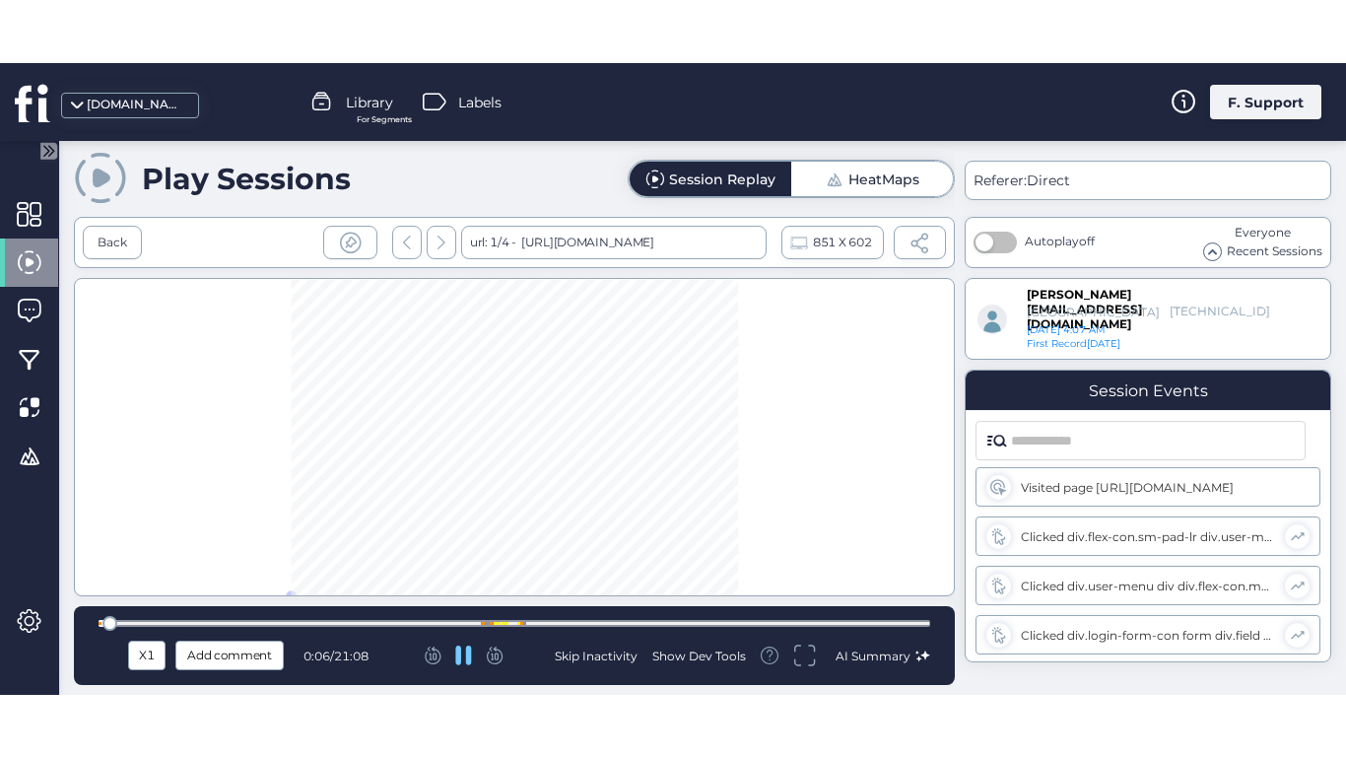
scroll to position [539, 0]
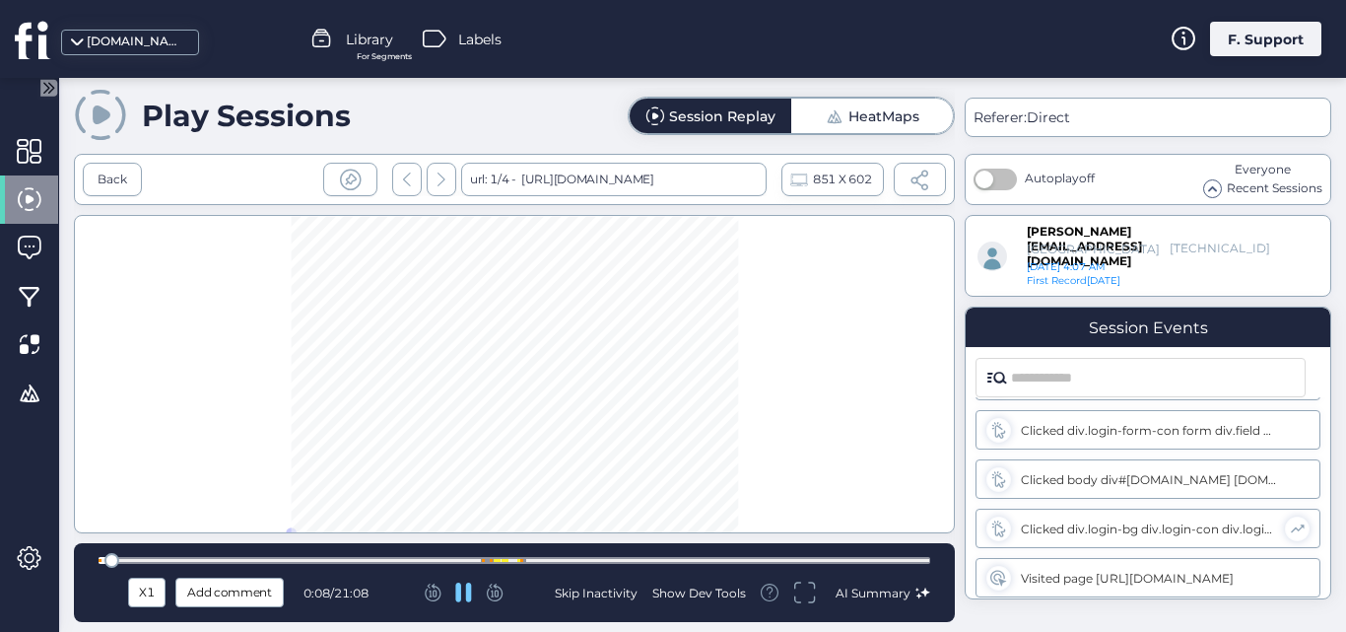
click at [812, 593] on icon at bounding box center [804, 593] width 23 height 24
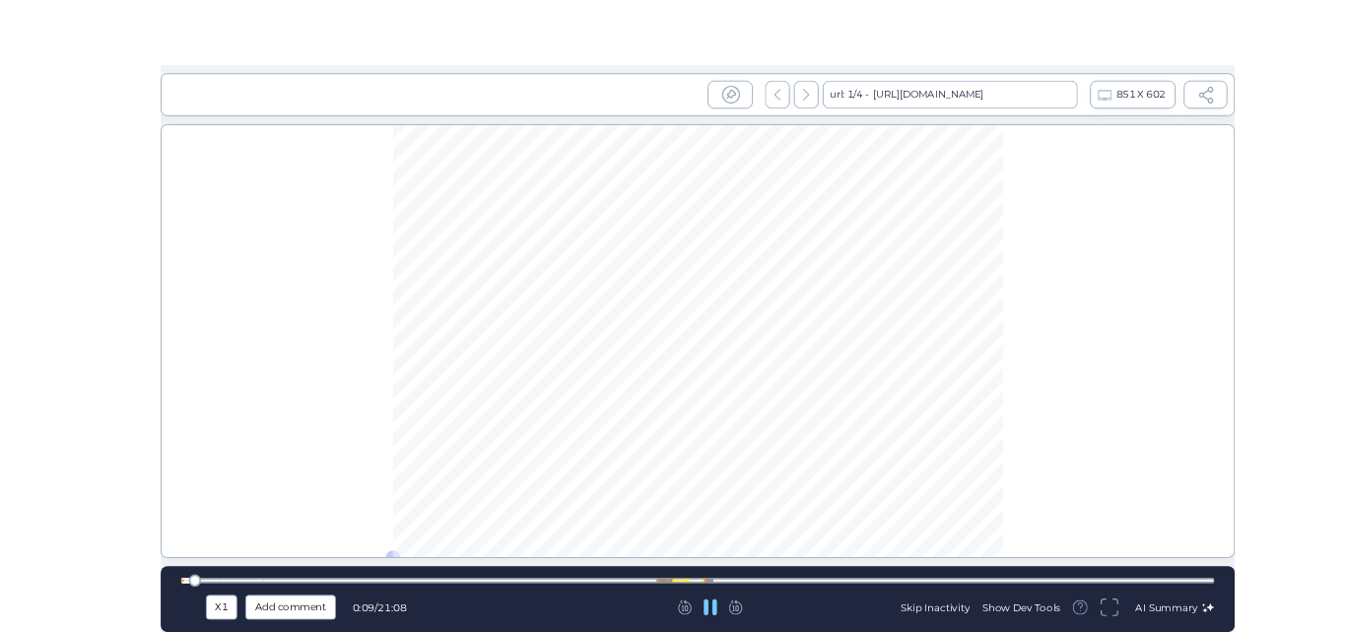
scroll to position [414, 0]
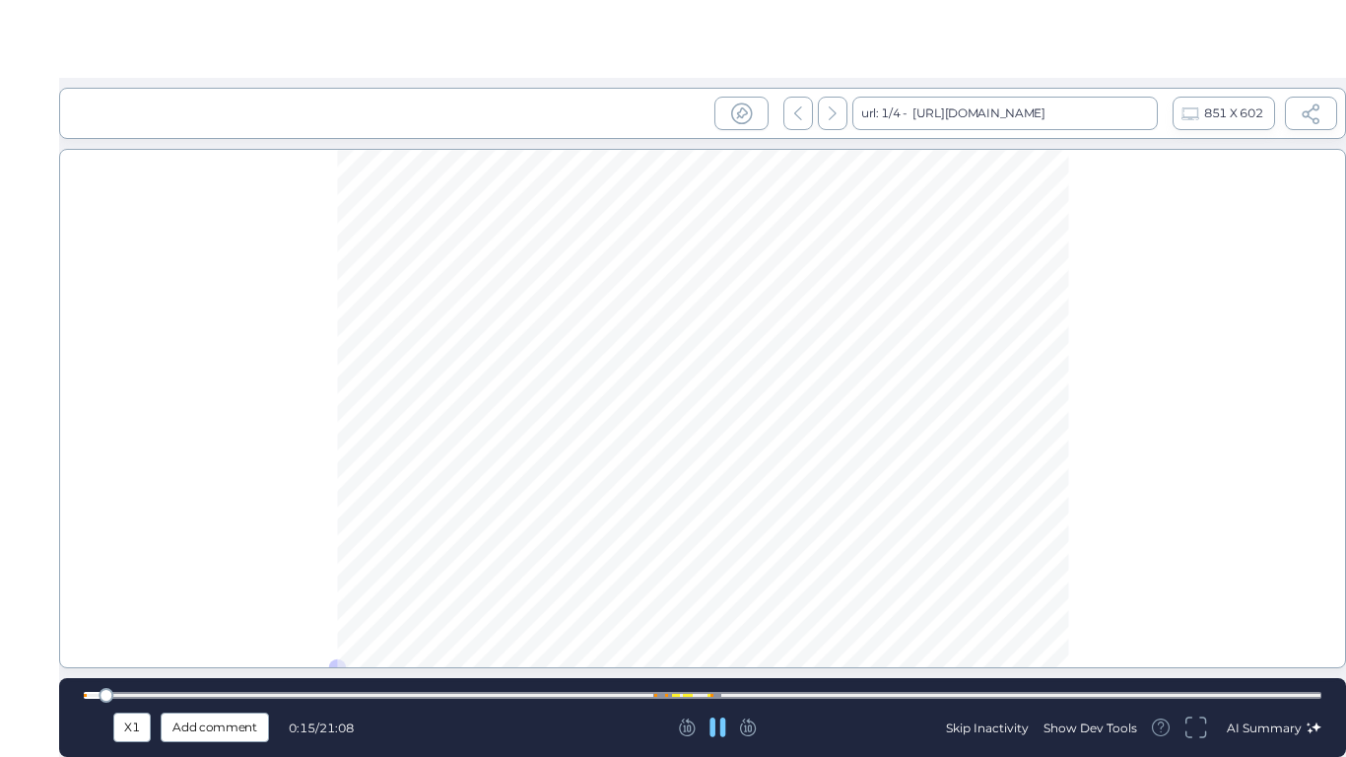
drag, startPoint x: 142, startPoint y: 691, endPoint x: 262, endPoint y: 686, distance: 120.4
click at [142, 631] on div at bounding box center [703, 695] width 1238 height 15
click at [275, 631] on div at bounding box center [703, 695] width 1238 height 15
click at [390, 631] on div at bounding box center [703, 695] width 1238 height 15
click at [1186, 631] on icon at bounding box center [1196, 728] width 23 height 24
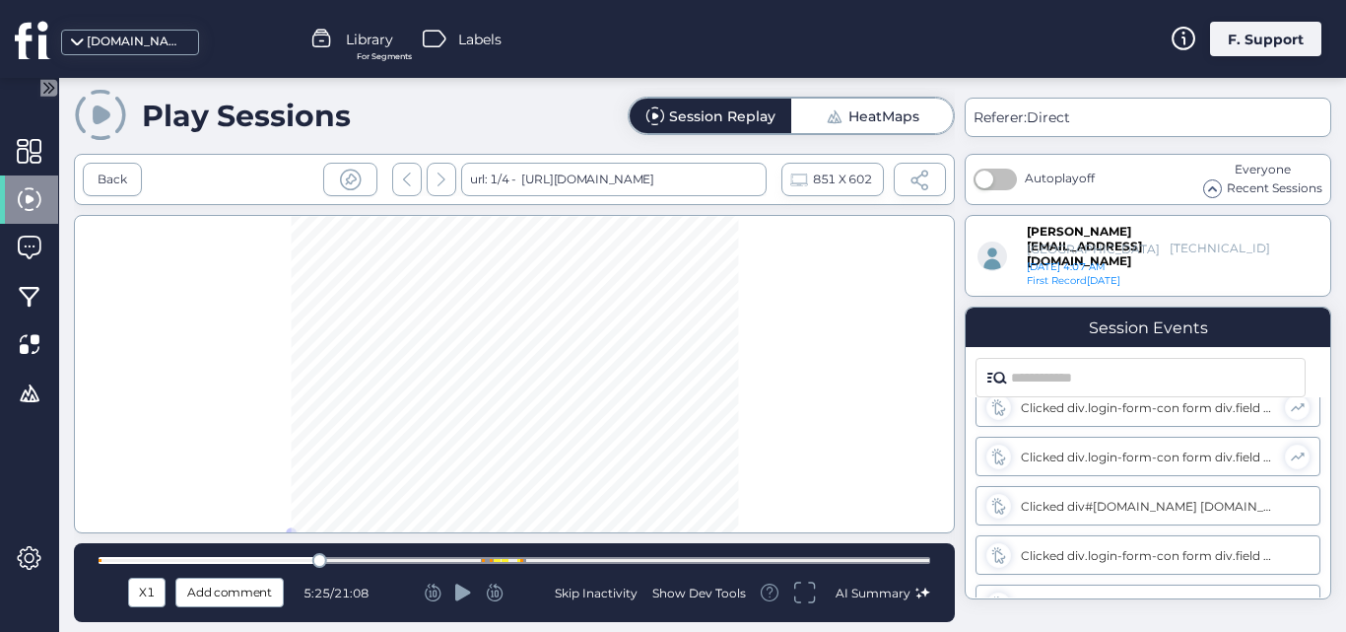
click at [670, 299] on div at bounding box center [514, 374] width 881 height 318
click at [587, 593] on div "Skip Inactivity" at bounding box center [596, 592] width 83 height 17
click at [600, 558] on div at bounding box center [515, 560] width 832 height 7
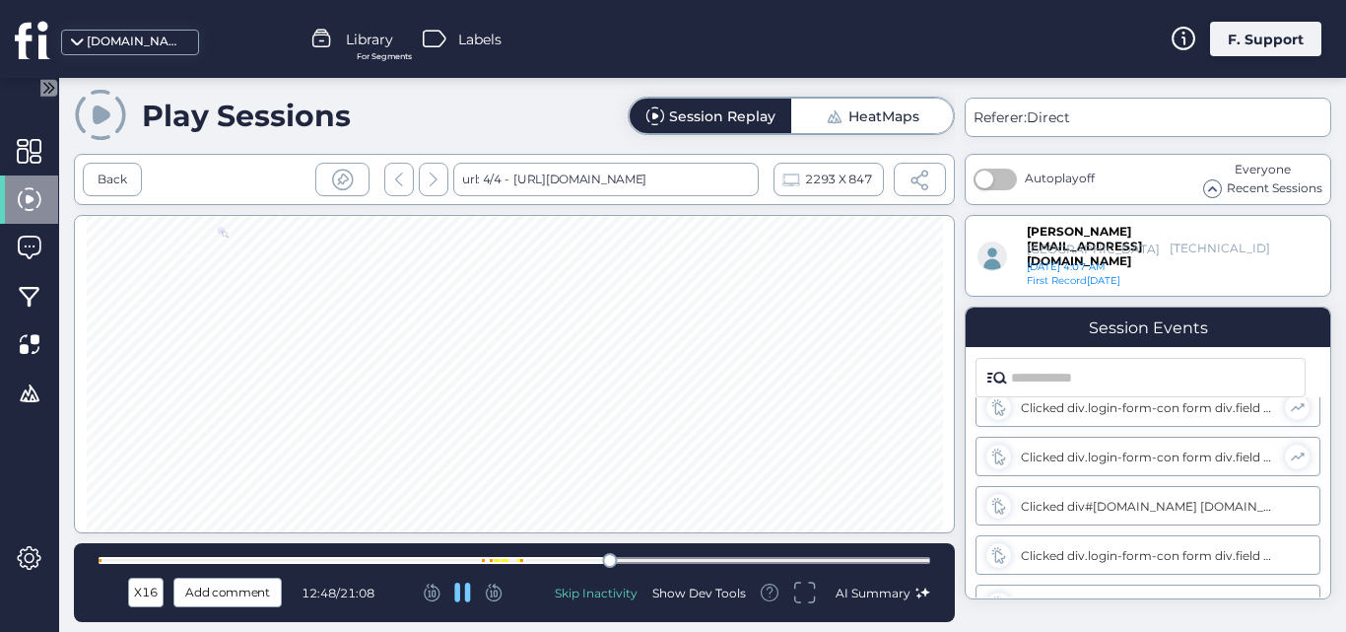
scroll to position [539, 0]
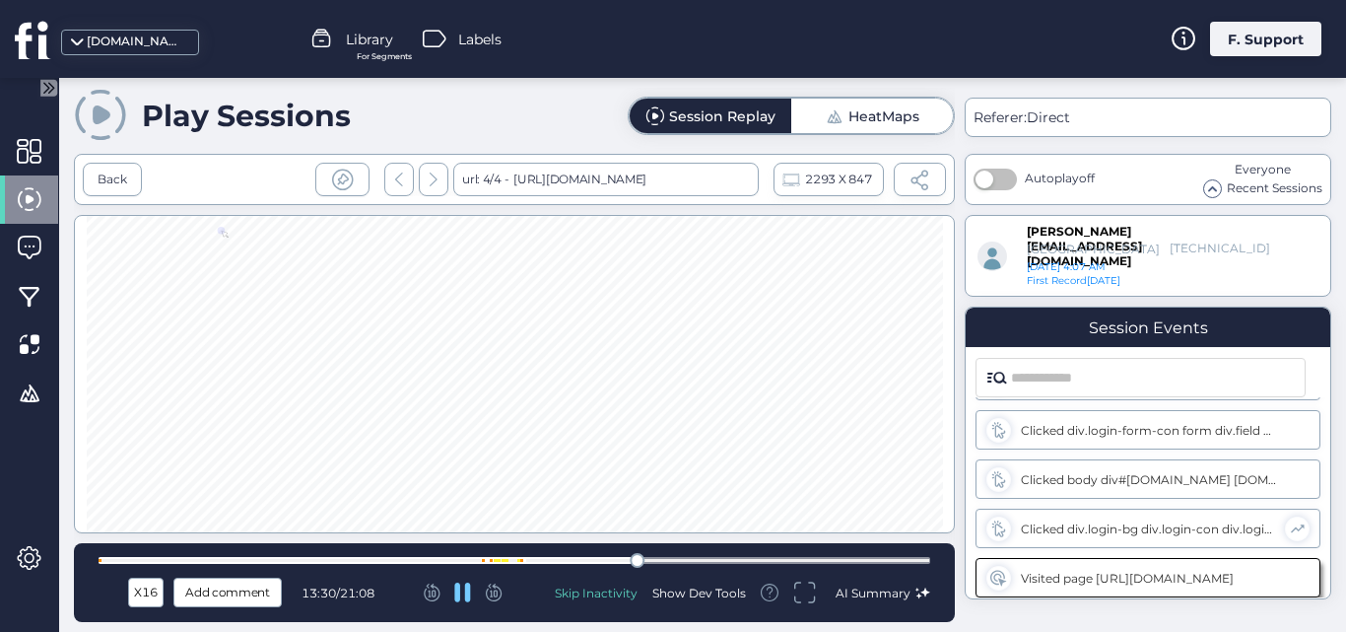
click at [744, 559] on div at bounding box center [515, 560] width 832 height 7
click at [863, 555] on div at bounding box center [515, 560] width 832 height 15
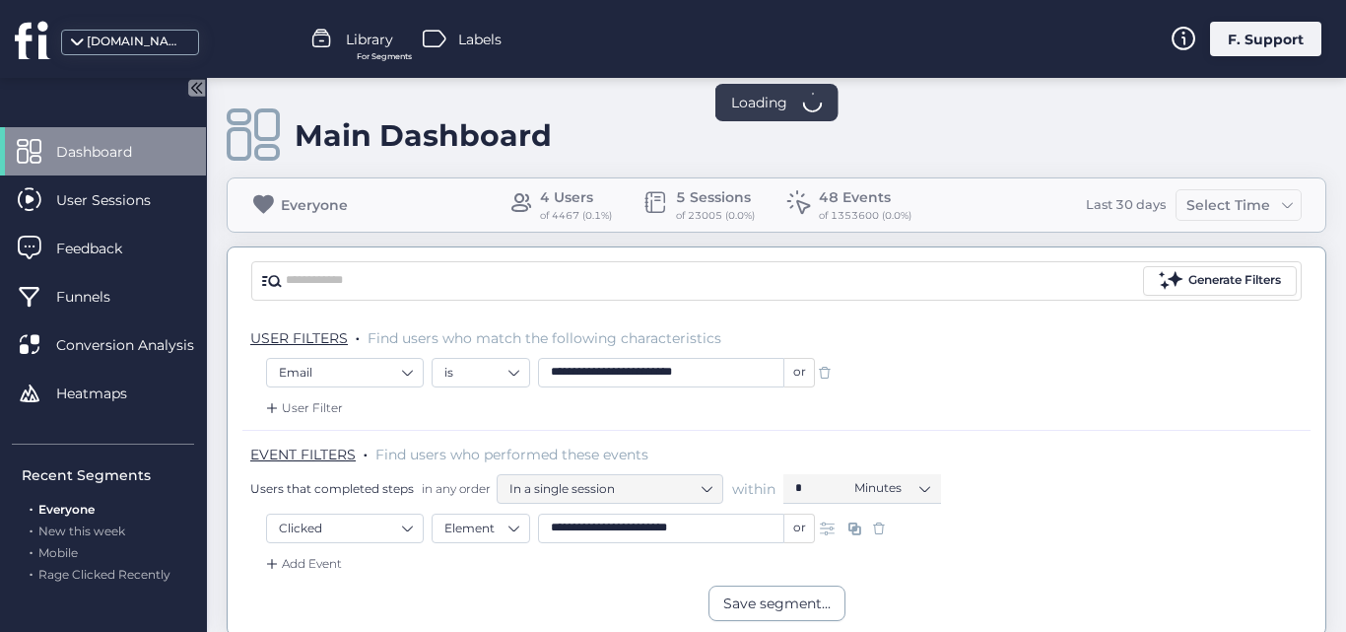
click at [1090, 382] on div "**********" at bounding box center [776, 375] width 1021 height 34
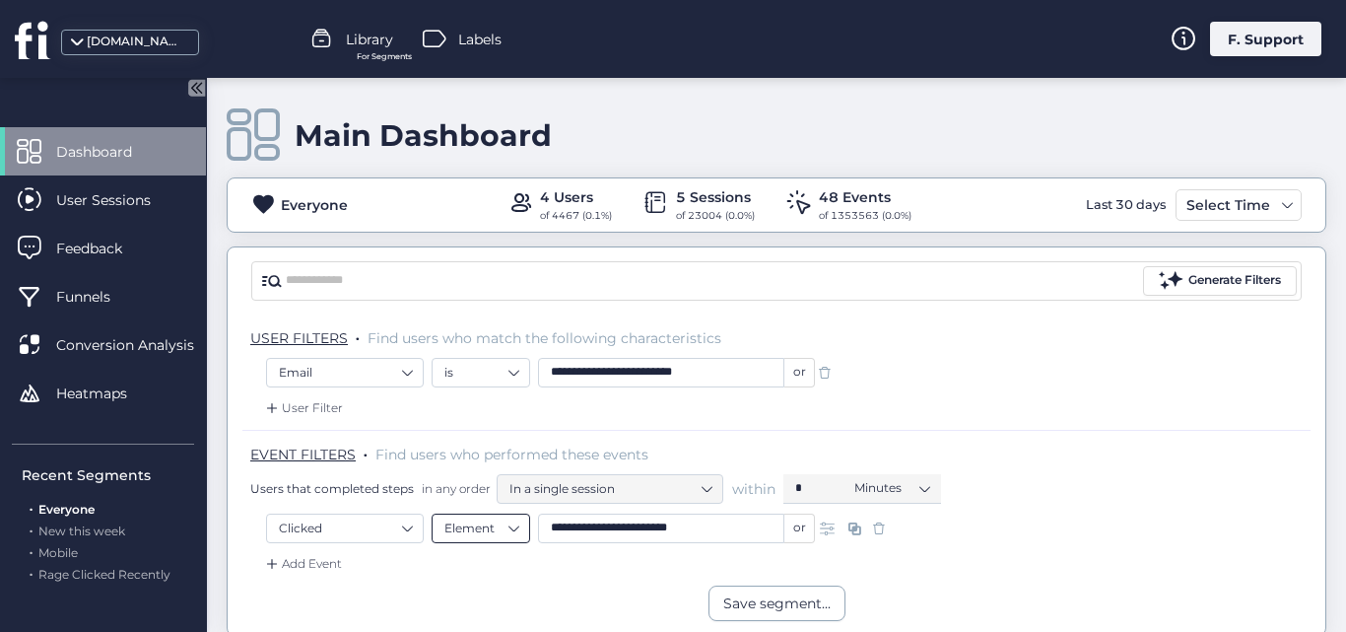
click at [484, 525] on nz-select-item "Element" at bounding box center [481, 529] width 73 height 30
click at [469, 407] on div "Anything" at bounding box center [481, 411] width 73 height 15
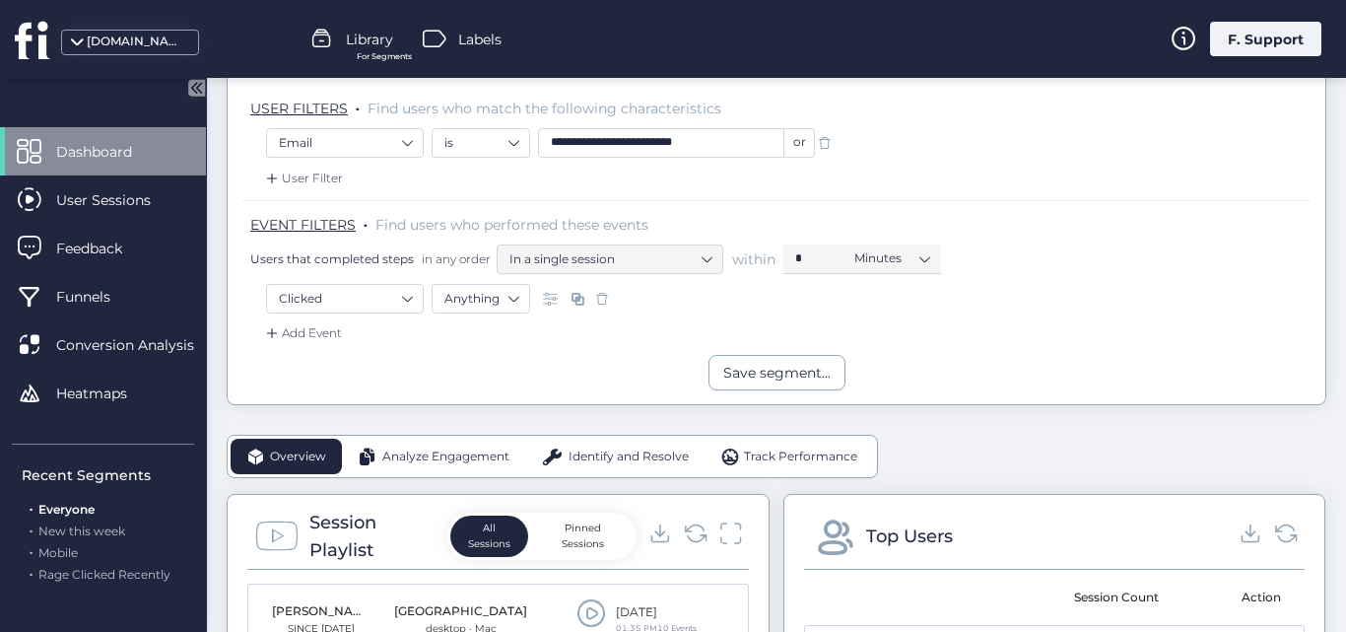
scroll to position [164, 0]
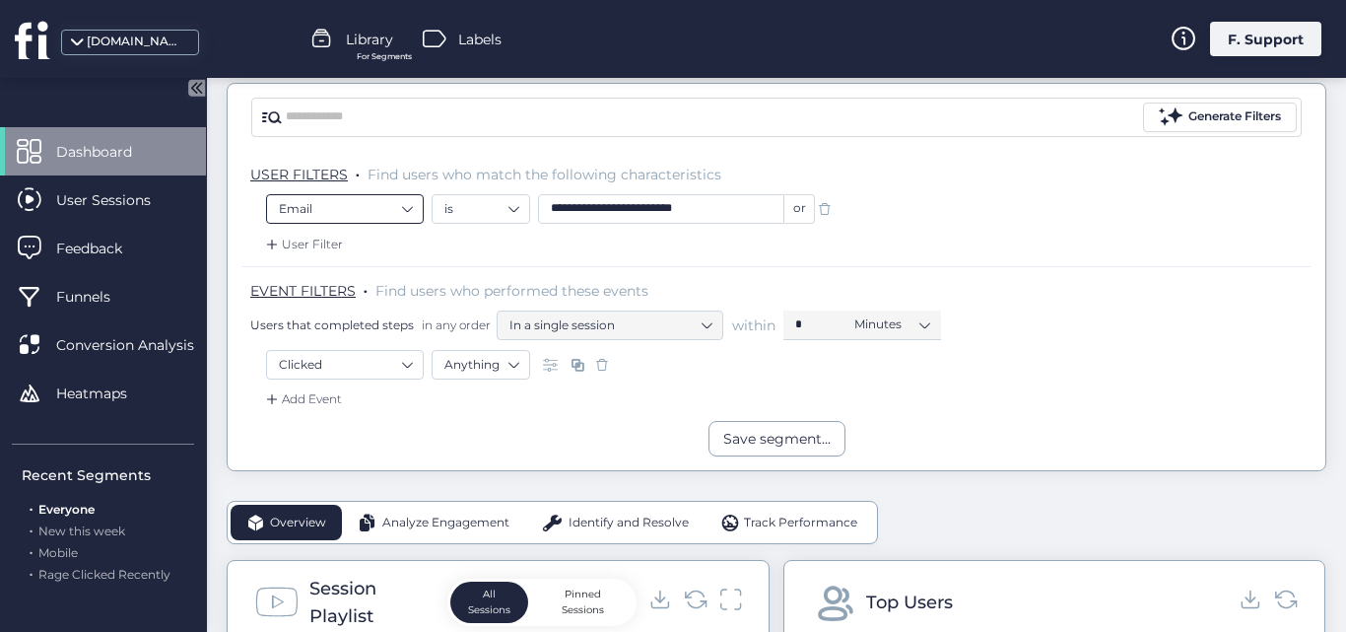
click at [378, 194] on nz-select-item "Email" at bounding box center [345, 209] width 132 height 30
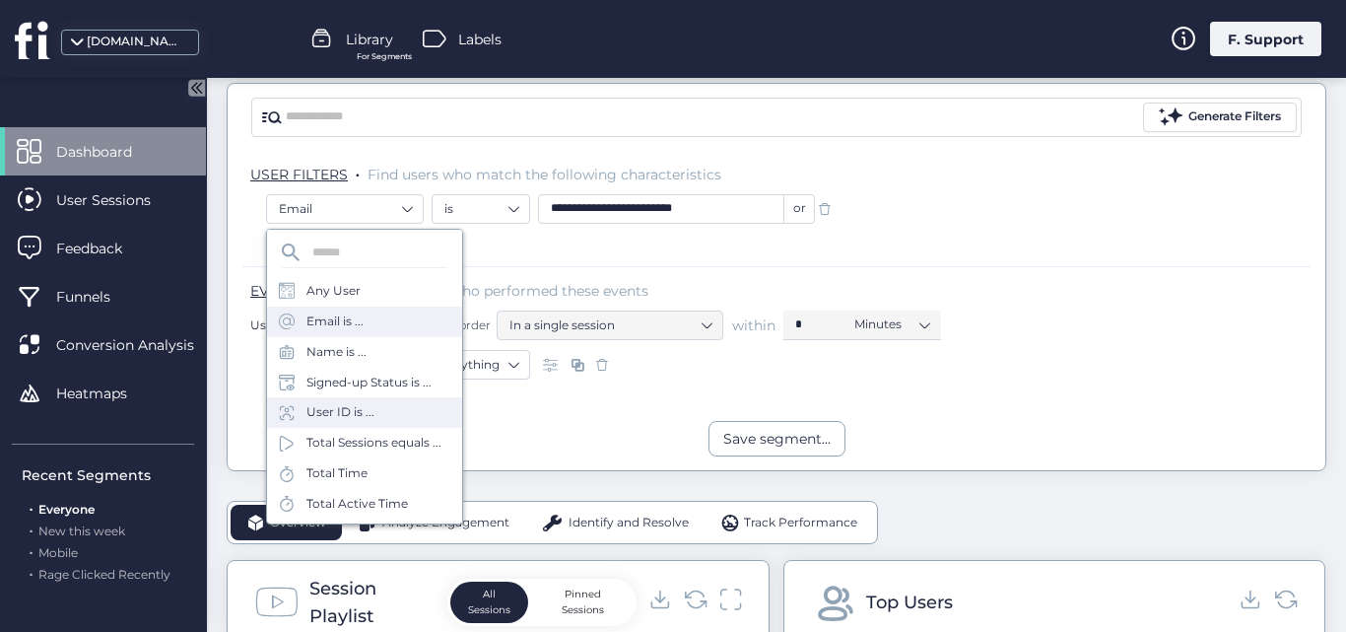
click at [336, 406] on div "User ID is ..." at bounding box center [341, 412] width 68 height 19
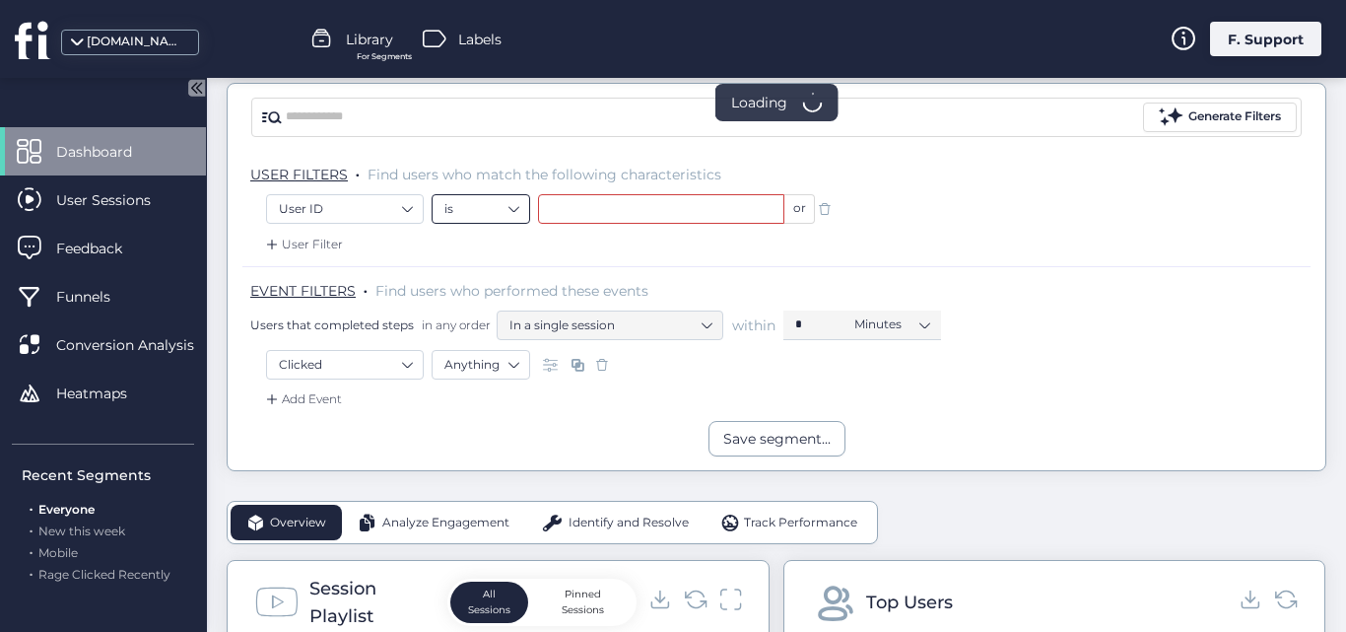
click at [490, 204] on nz-select-item "is" at bounding box center [481, 209] width 73 height 30
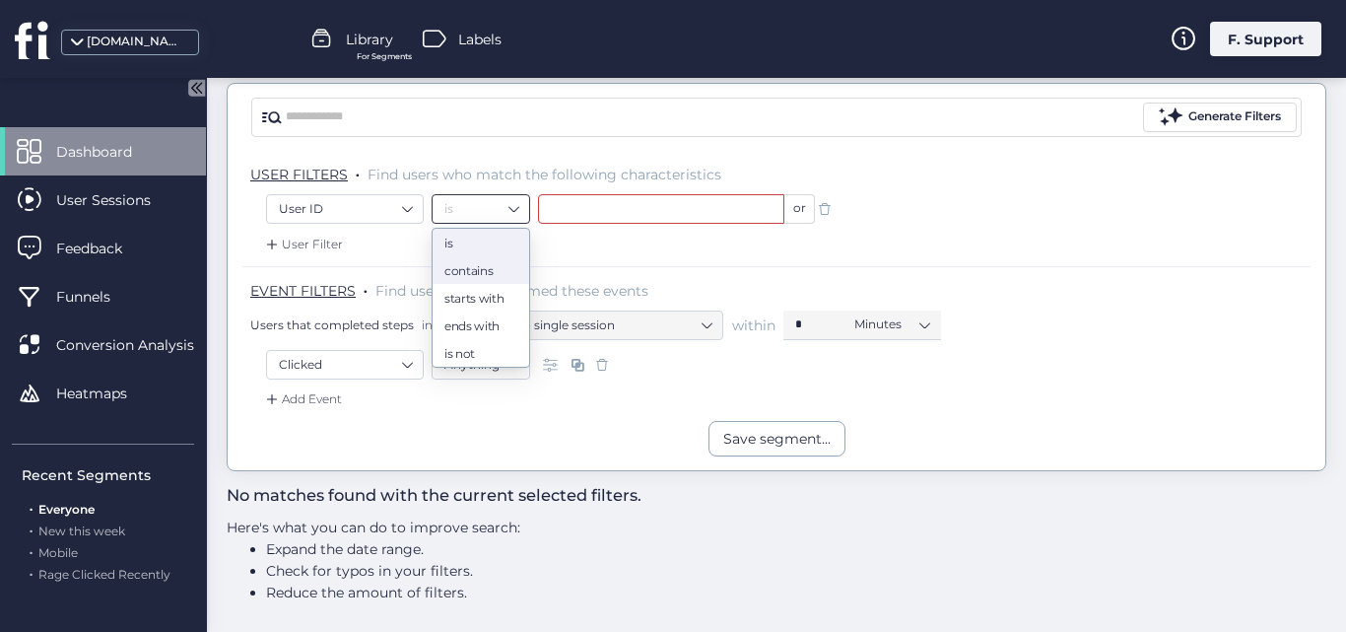
click at [470, 276] on div "contains" at bounding box center [481, 269] width 73 height 15
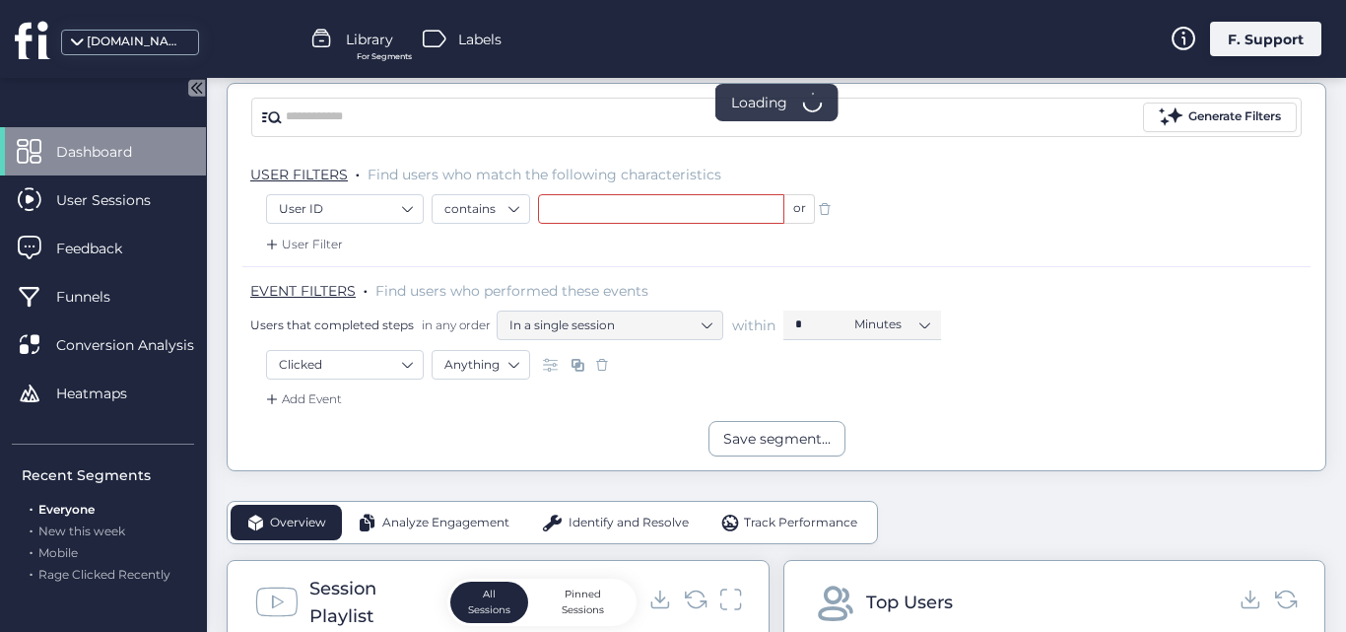
click at [592, 215] on input "text" at bounding box center [661, 209] width 246 height 30
paste input "*****"
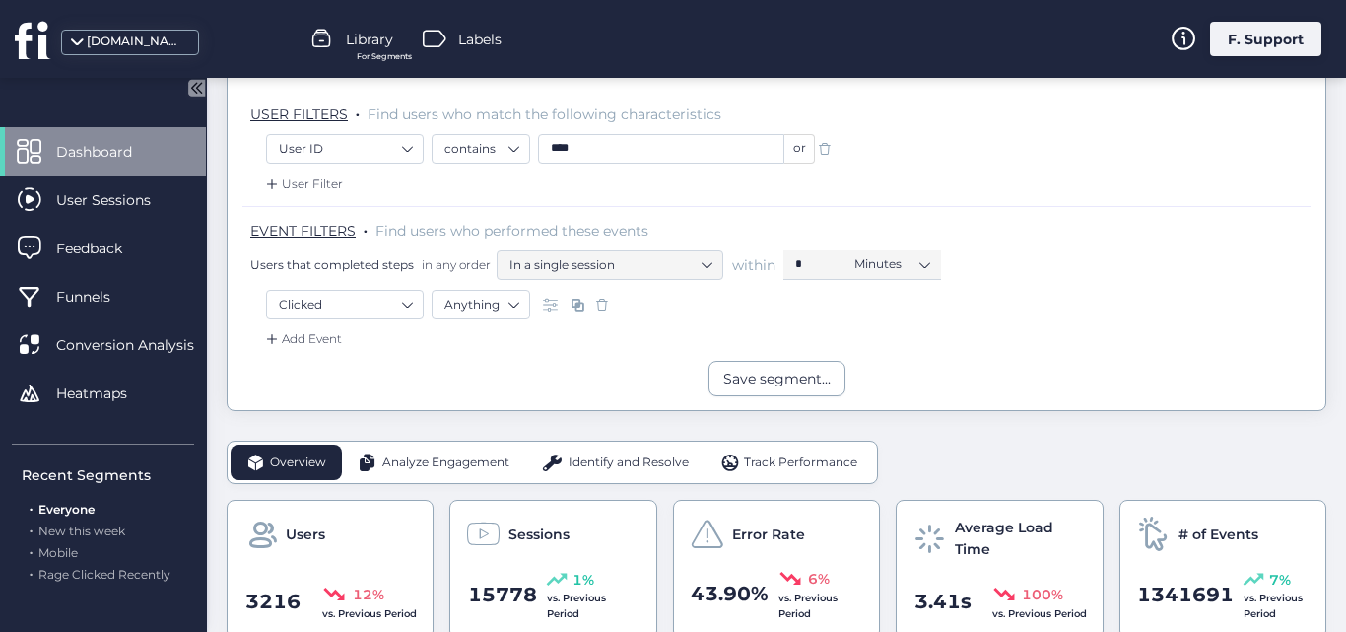
scroll to position [212, 0]
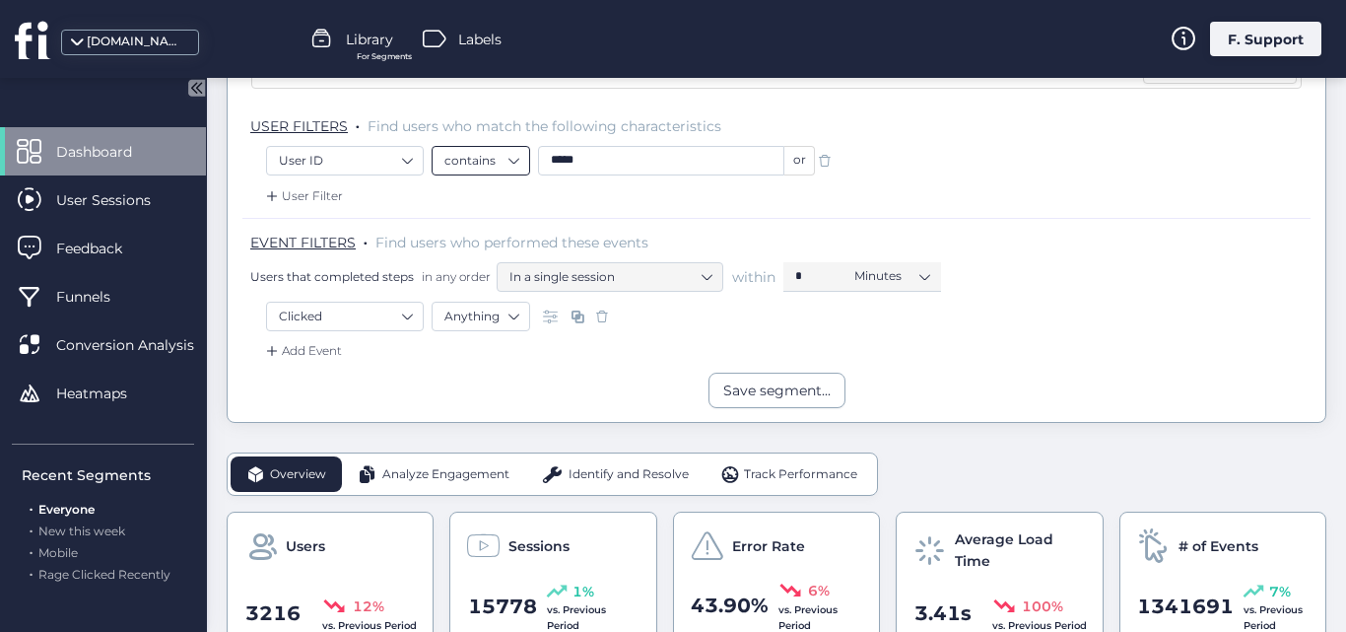
type input "*****"
click at [507, 166] on nz-select-item "contains" at bounding box center [481, 161] width 73 height 30
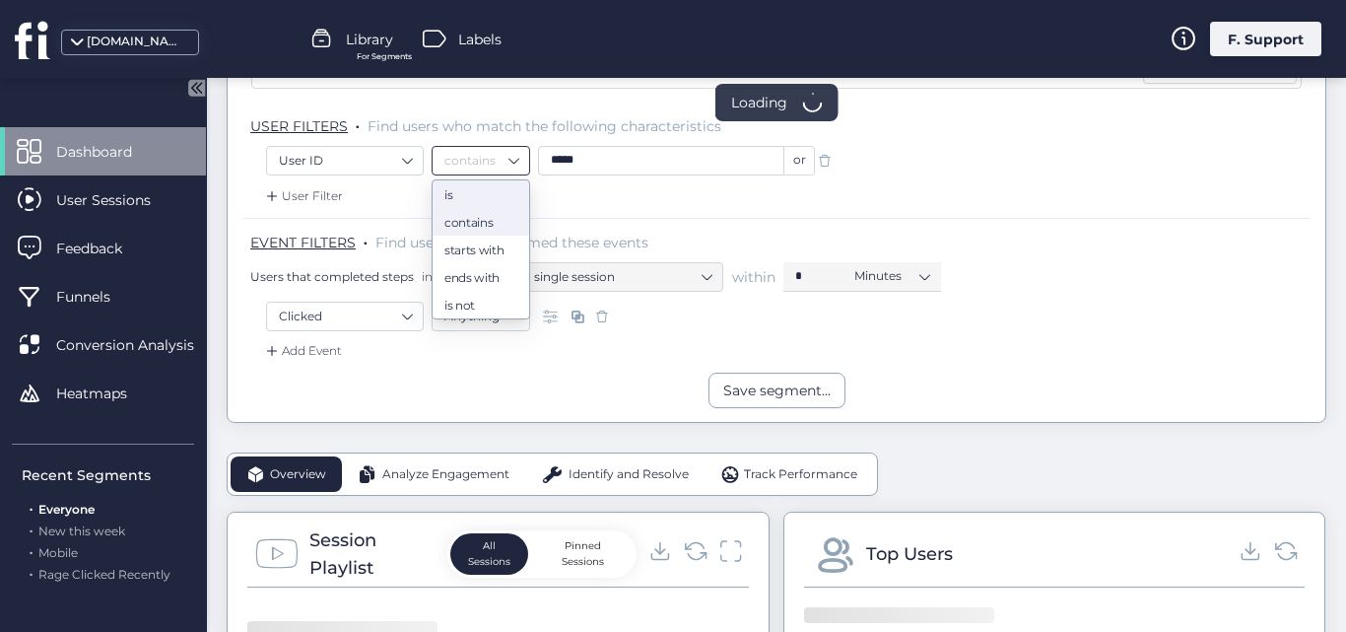
click at [491, 185] on nz-option-item "is" at bounding box center [481, 194] width 97 height 28
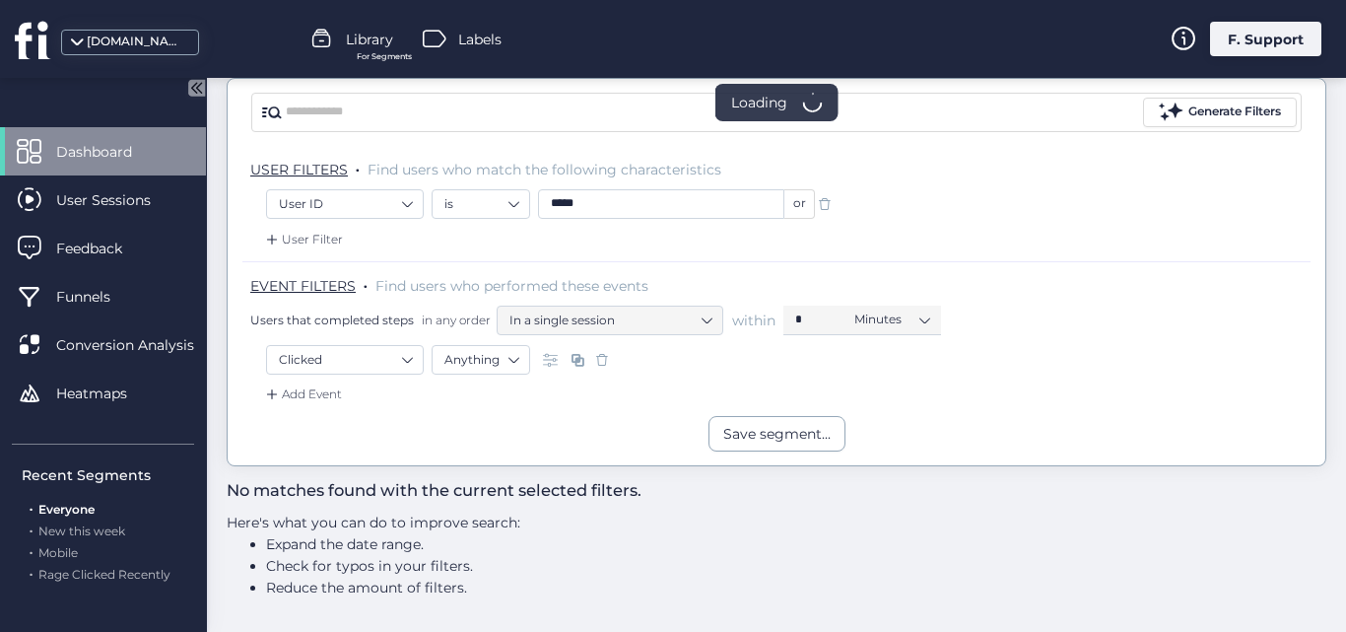
scroll to position [169, 0]
click at [624, 210] on input "*****" at bounding box center [661, 204] width 246 height 30
click at [343, 193] on nz-select-item "User ID" at bounding box center [345, 204] width 132 height 30
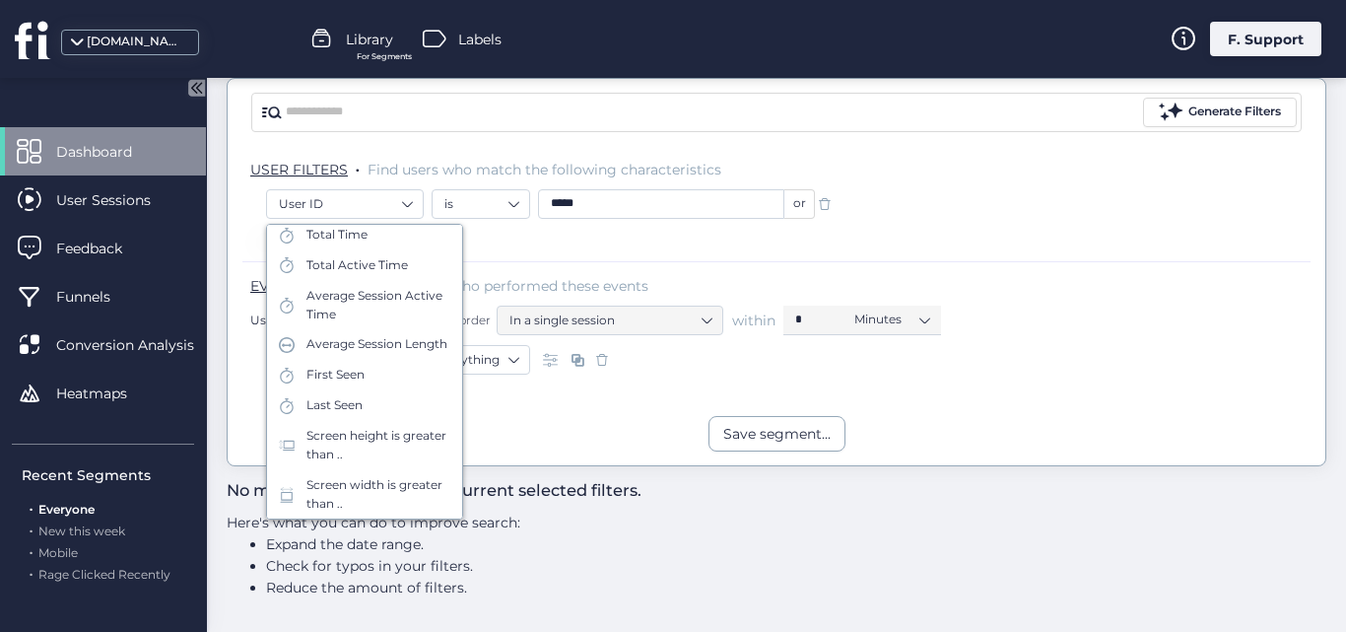
scroll to position [0, 0]
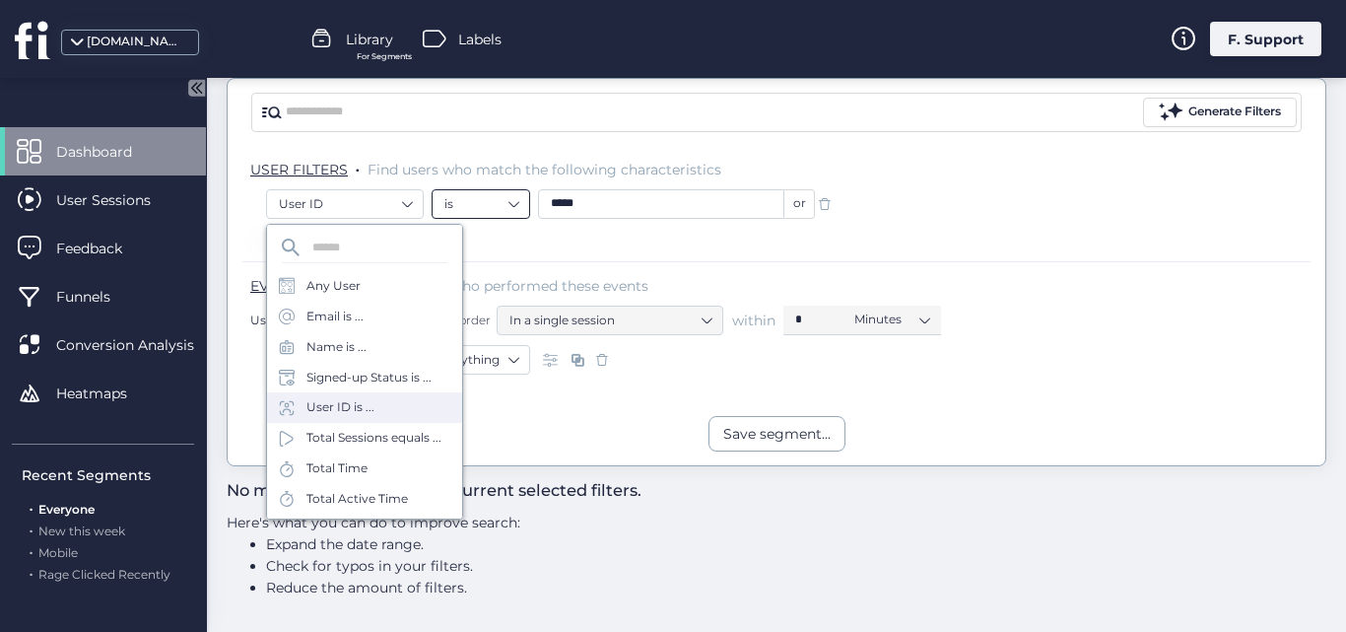
click at [453, 204] on nz-select-item "is" at bounding box center [481, 204] width 73 height 30
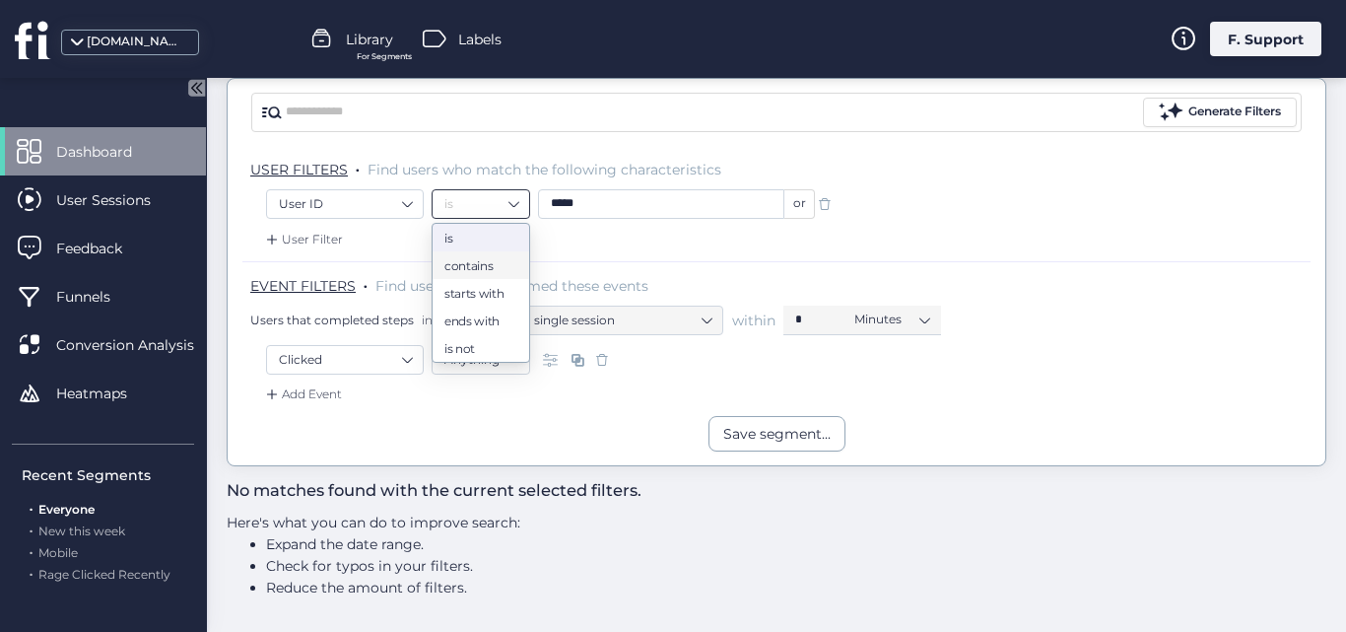
click at [596, 190] on input "*****" at bounding box center [661, 204] width 246 height 30
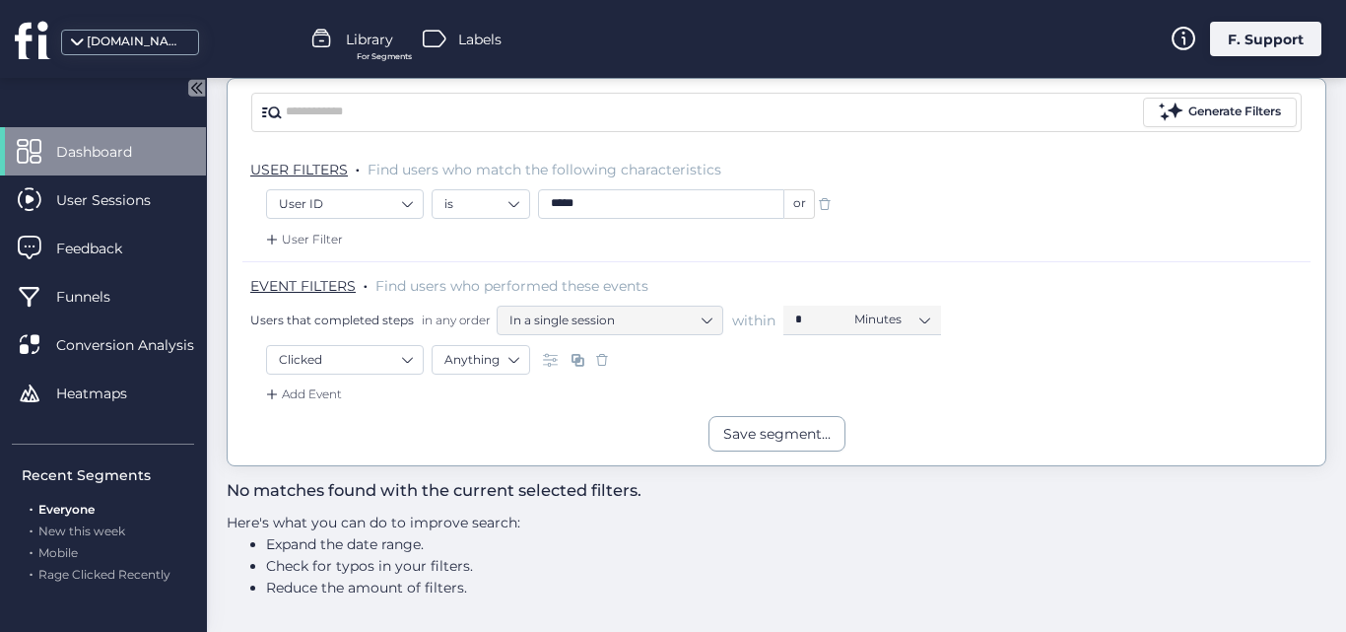
click at [599, 195] on input "*****" at bounding box center [661, 204] width 246 height 30
click at [486, 192] on nz-select-item "is" at bounding box center [481, 204] width 73 height 30
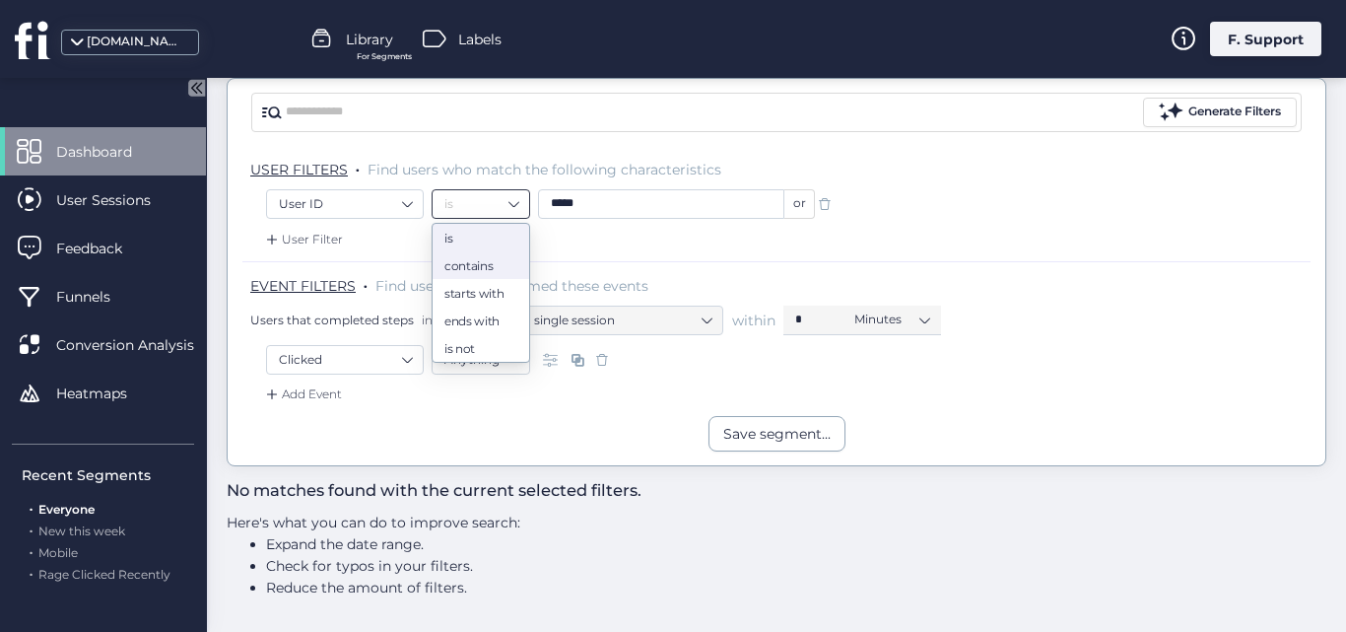
click at [466, 264] on div "contains" at bounding box center [481, 264] width 73 height 15
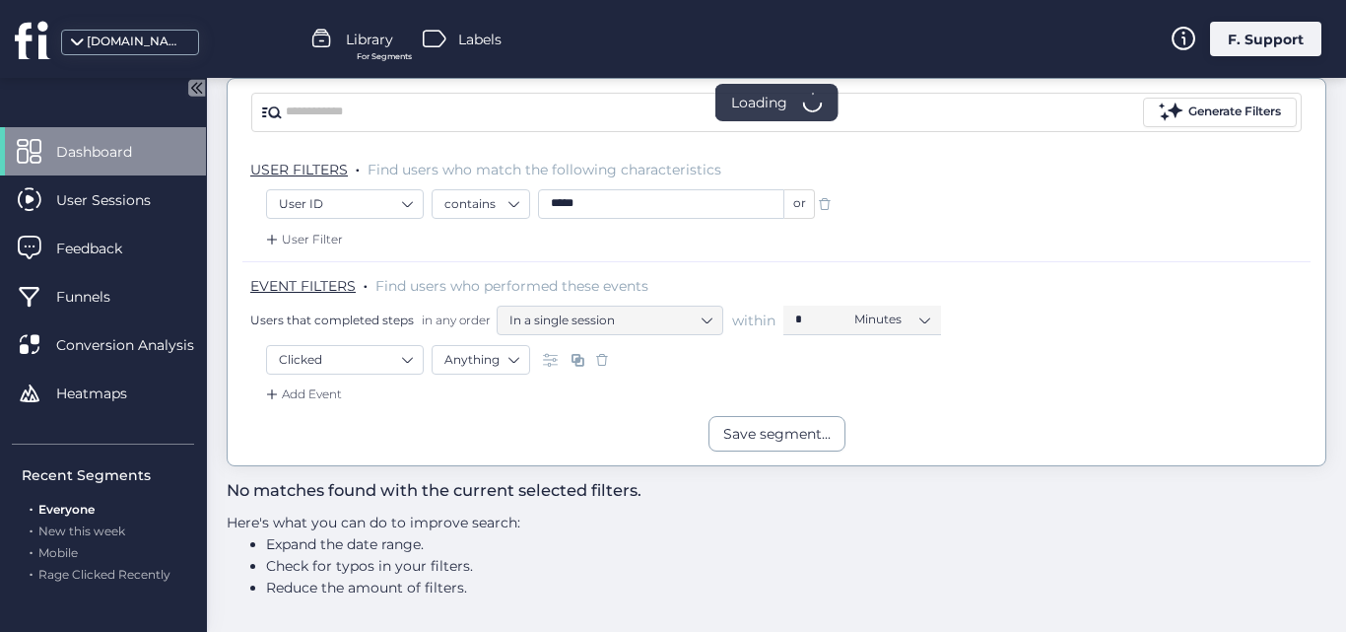
click at [662, 193] on input "*****" at bounding box center [661, 204] width 246 height 30
click at [350, 206] on nz-select-item "User ID" at bounding box center [345, 204] width 132 height 30
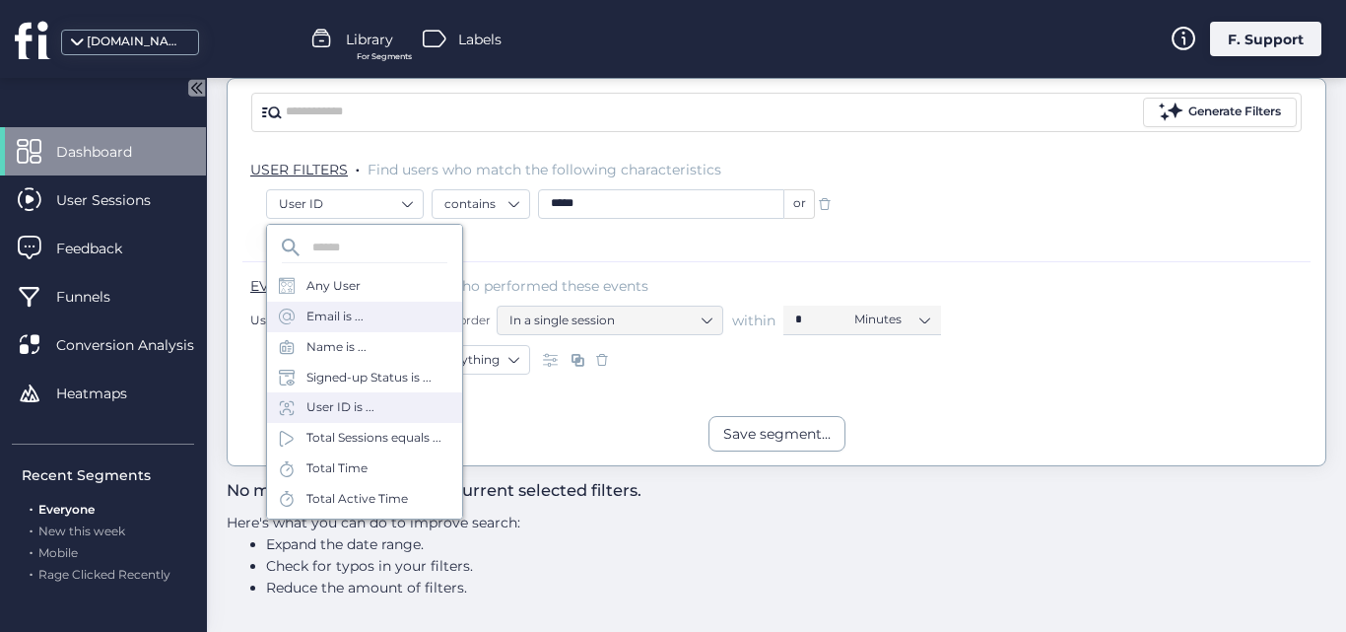
click at [331, 308] on div "Email is ..." at bounding box center [335, 317] width 57 height 19
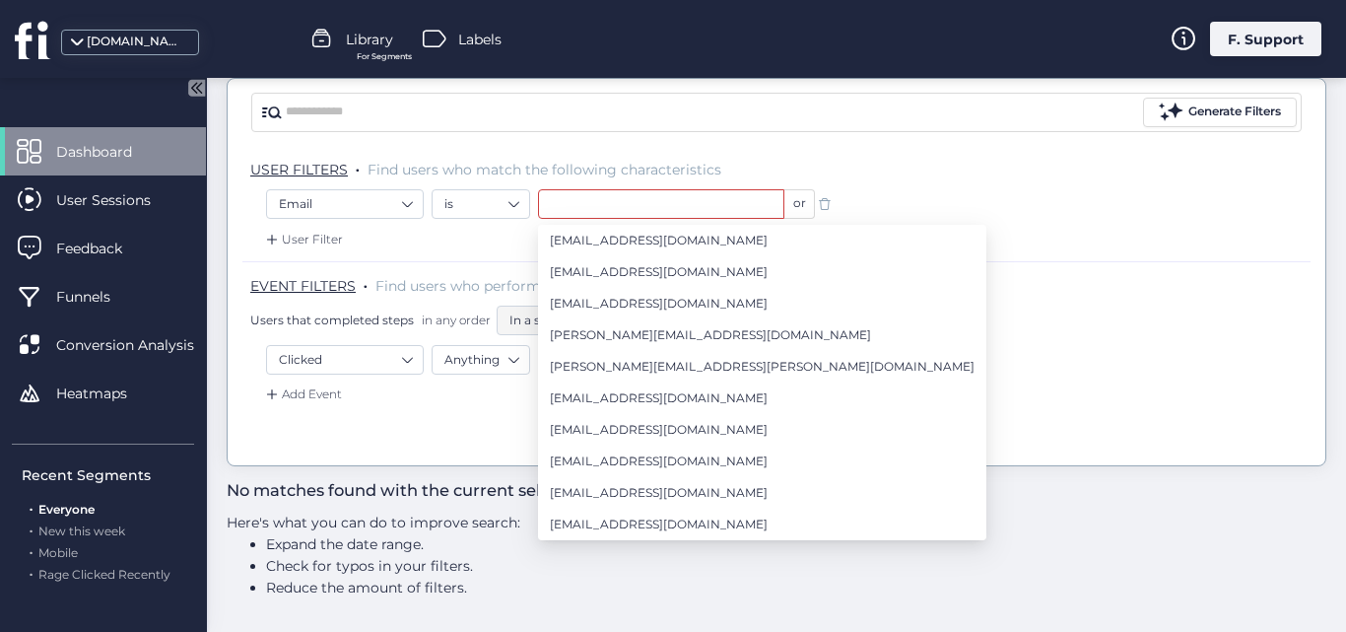
click at [667, 196] on input "text" at bounding box center [661, 204] width 246 height 30
paste input "**********"
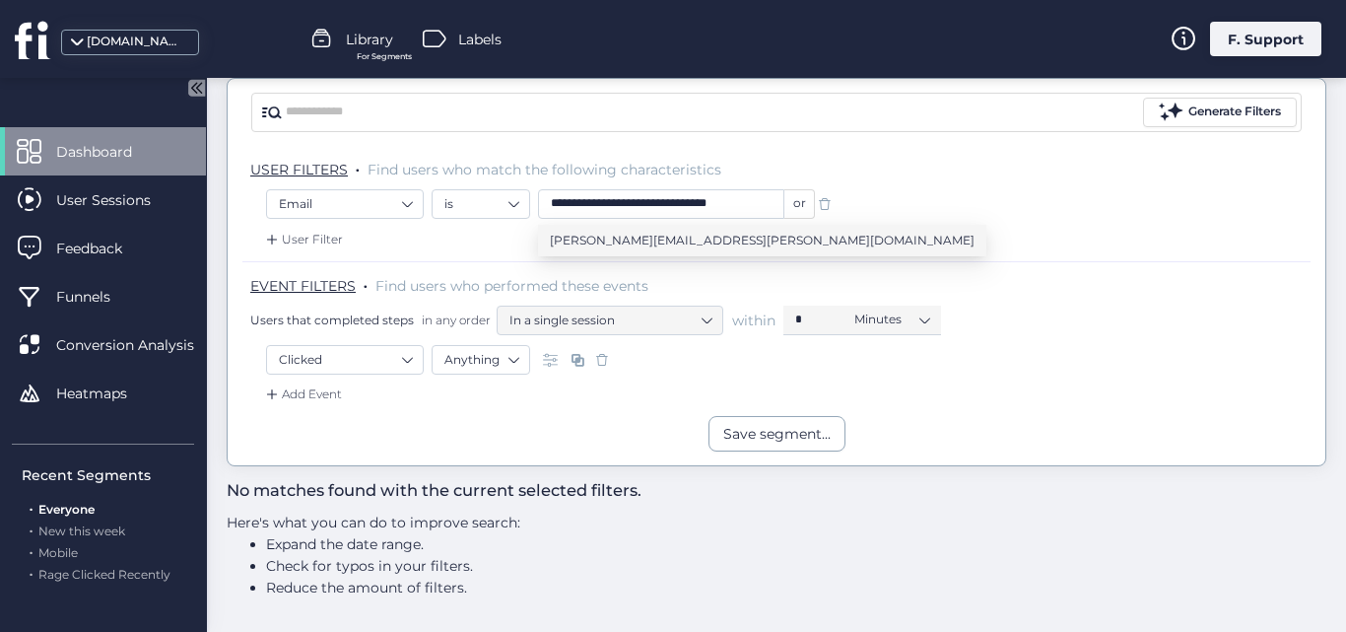
click at [643, 239] on span "[PERSON_NAME][EMAIL_ADDRESS][PERSON_NAME][DOMAIN_NAME]" at bounding box center [762, 241] width 425 height 22
type input "**********"
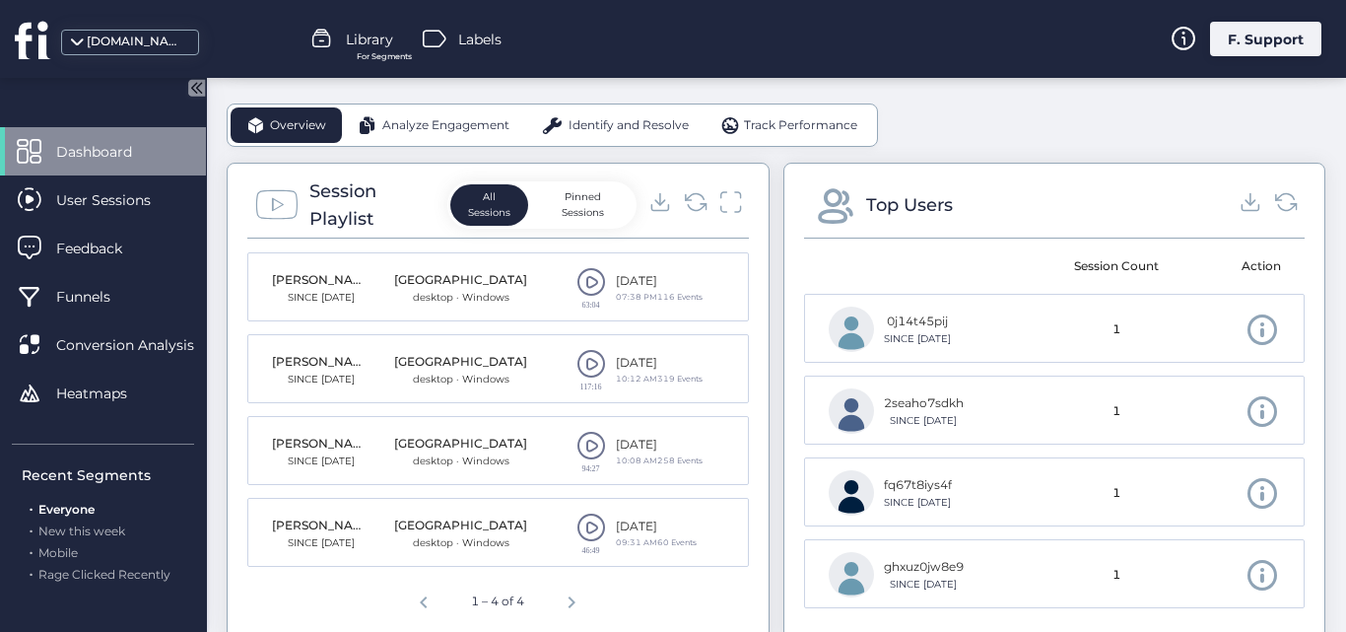
scroll to position [593, 0]
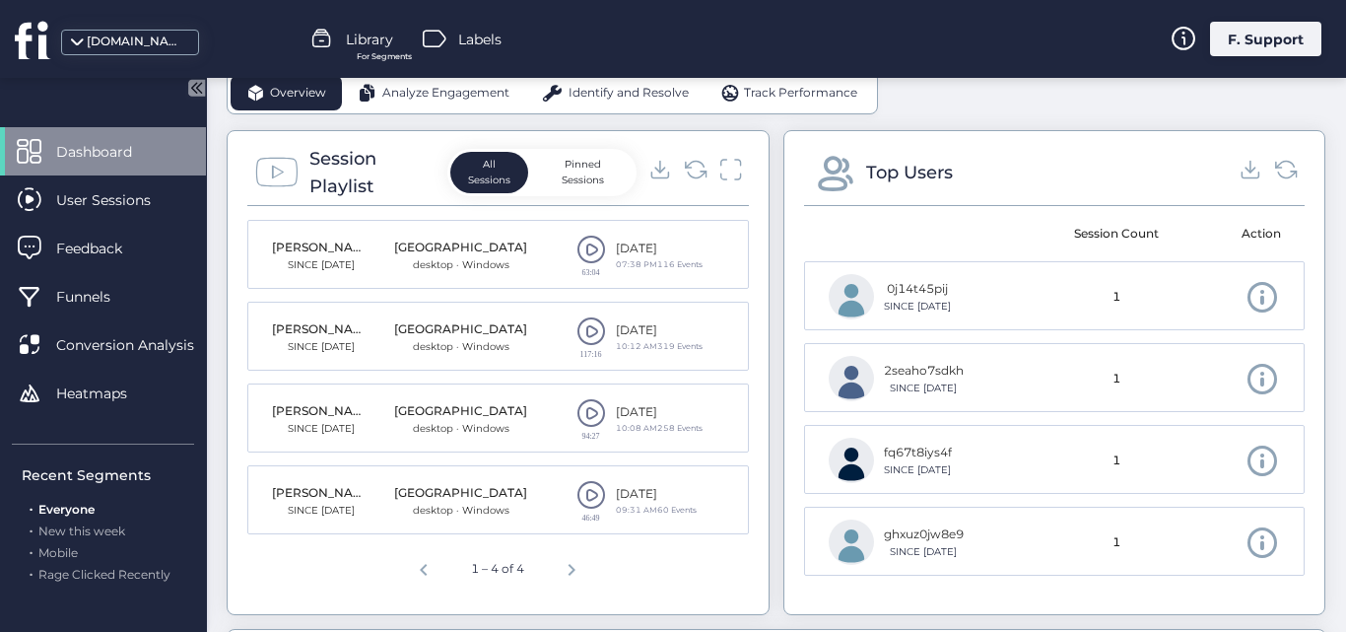
click at [577, 251] on span at bounding box center [592, 250] width 30 height 30
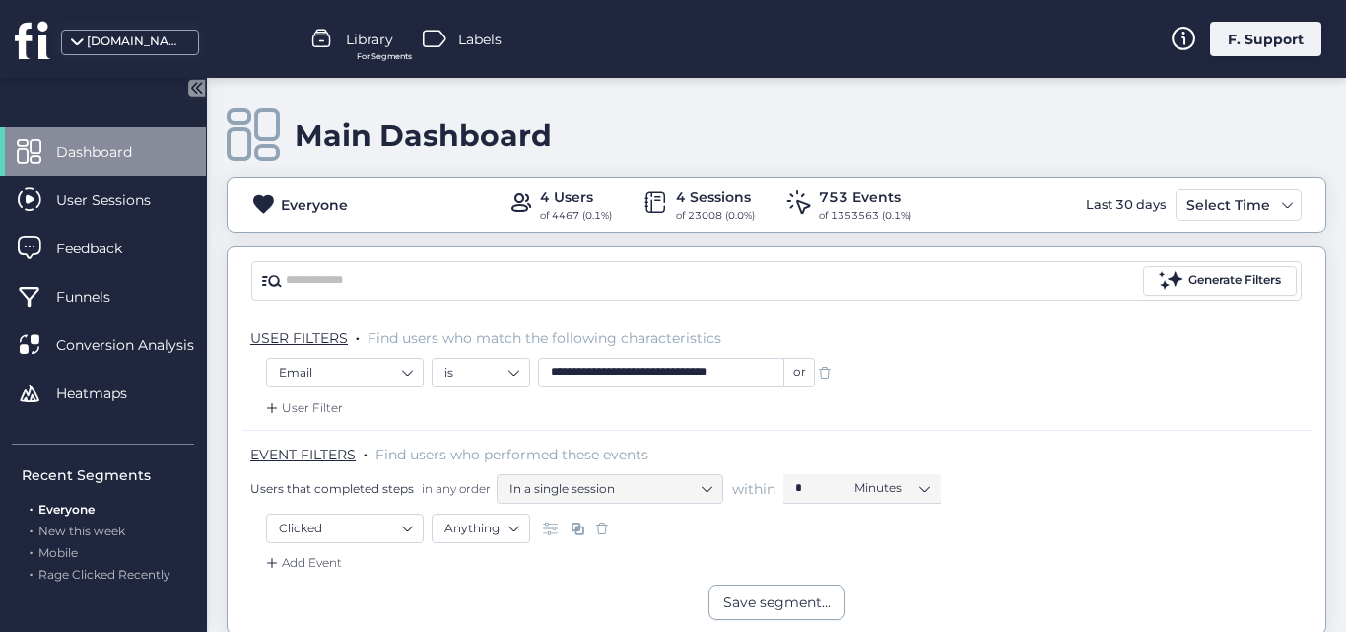
click at [770, 374] on div "**********" at bounding box center [661, 370] width 246 height 18
click at [690, 372] on input "**********" at bounding box center [661, 373] width 246 height 30
paste input "text"
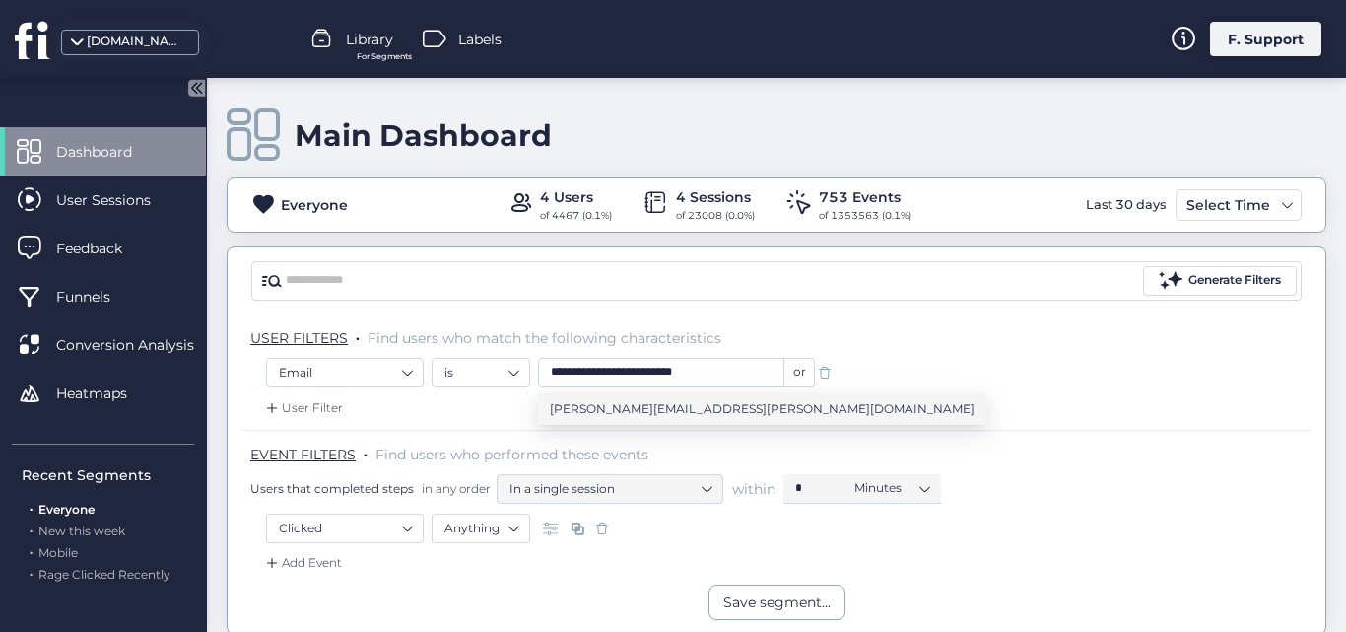
click at [661, 412] on span "[PERSON_NAME][EMAIL_ADDRESS][PERSON_NAME][DOMAIN_NAME]" at bounding box center [762, 409] width 425 height 22
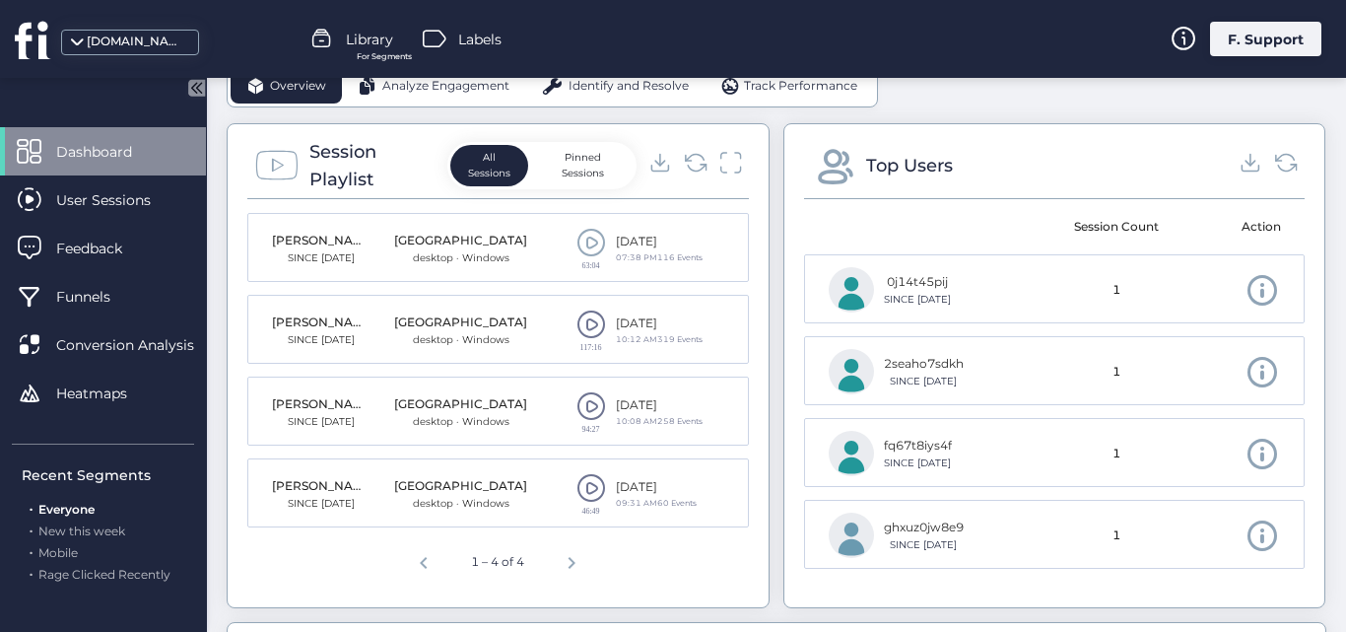
scroll to position [606, 0]
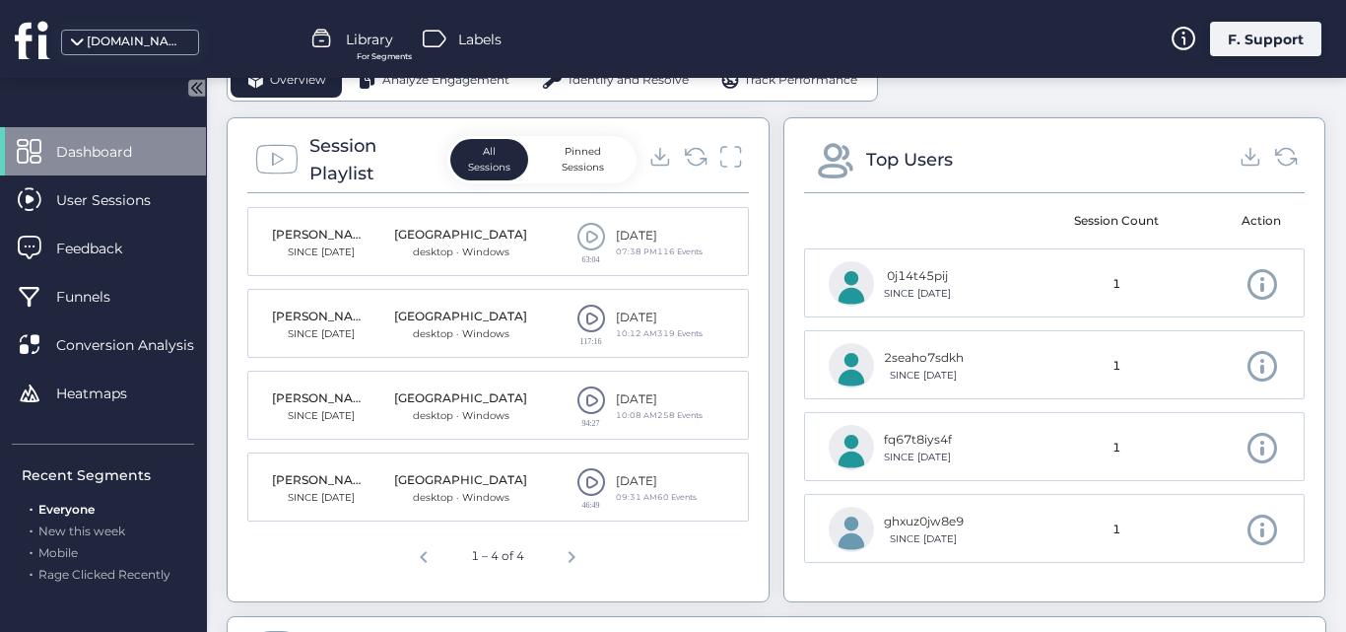
click at [565, 559] on span "Next page" at bounding box center [571, 553] width 47 height 47
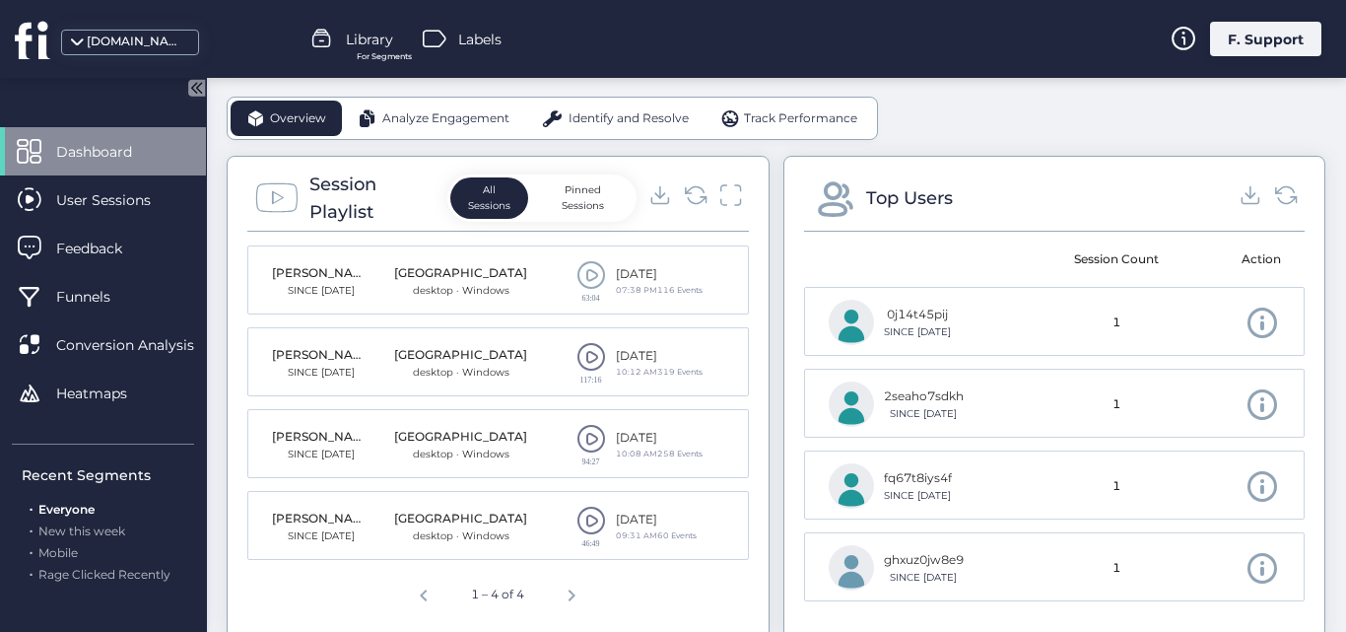
scroll to position [420, 0]
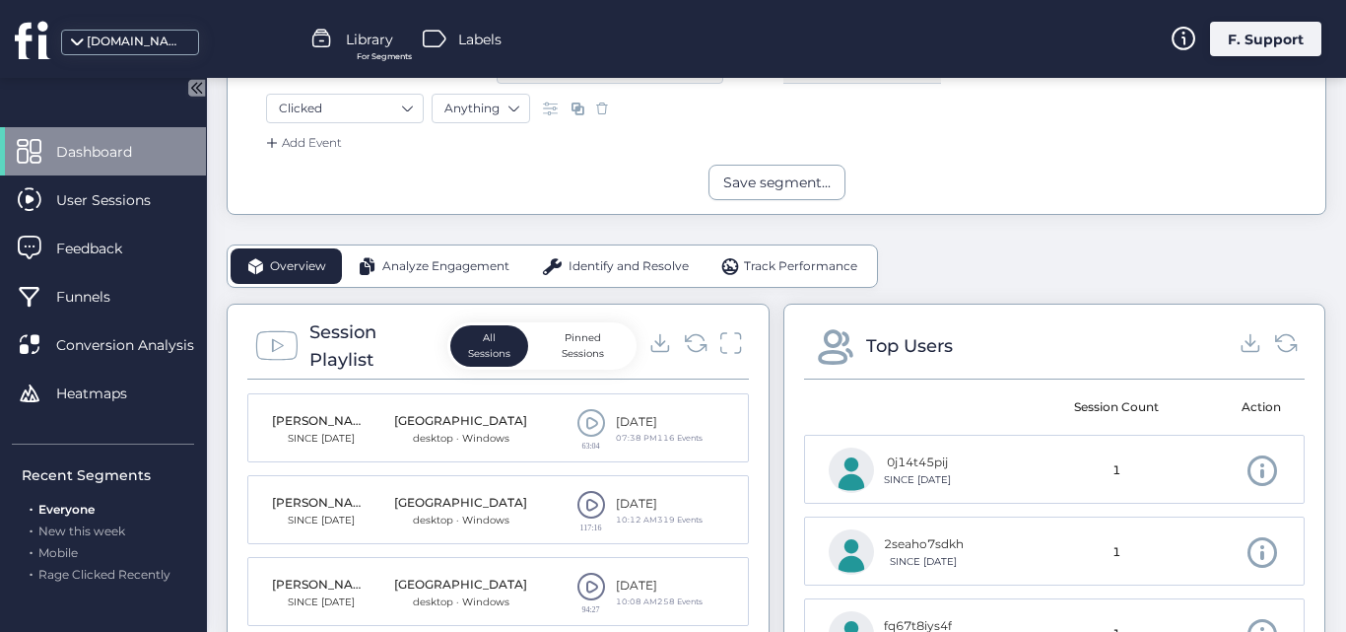
click at [613, 339] on button "Pinned Sessions" at bounding box center [583, 345] width 101 height 40
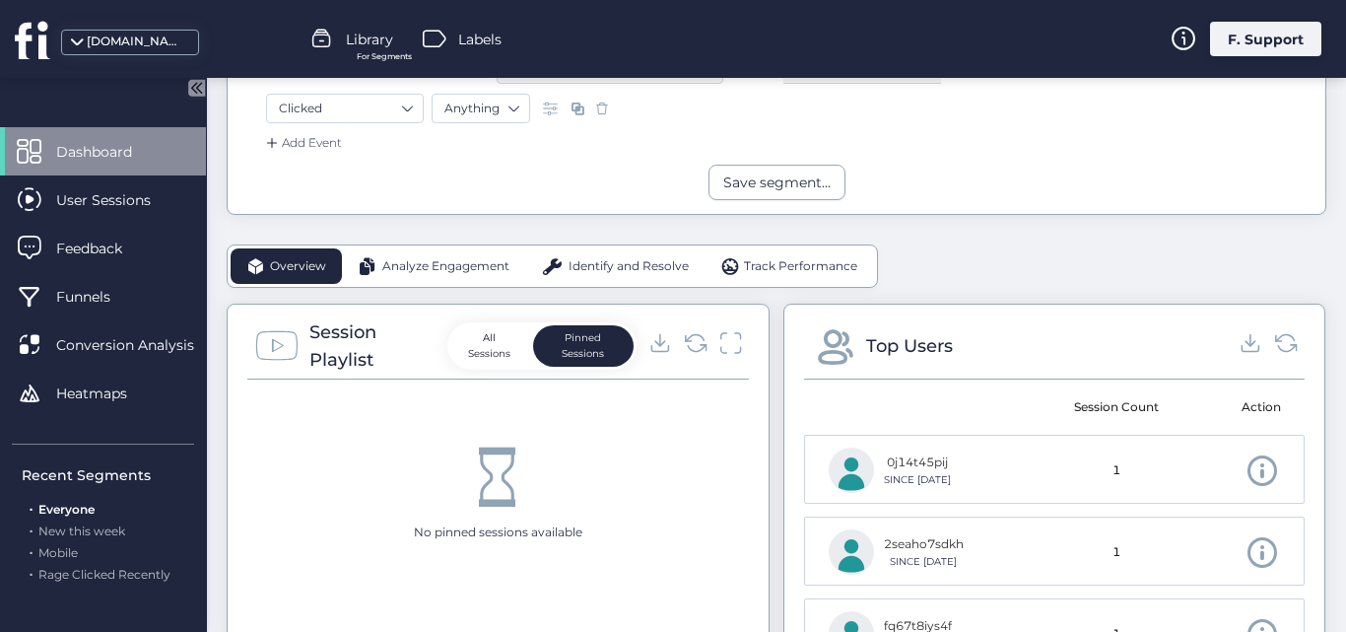
click at [468, 340] on button "All Sessions" at bounding box center [489, 345] width 78 height 40
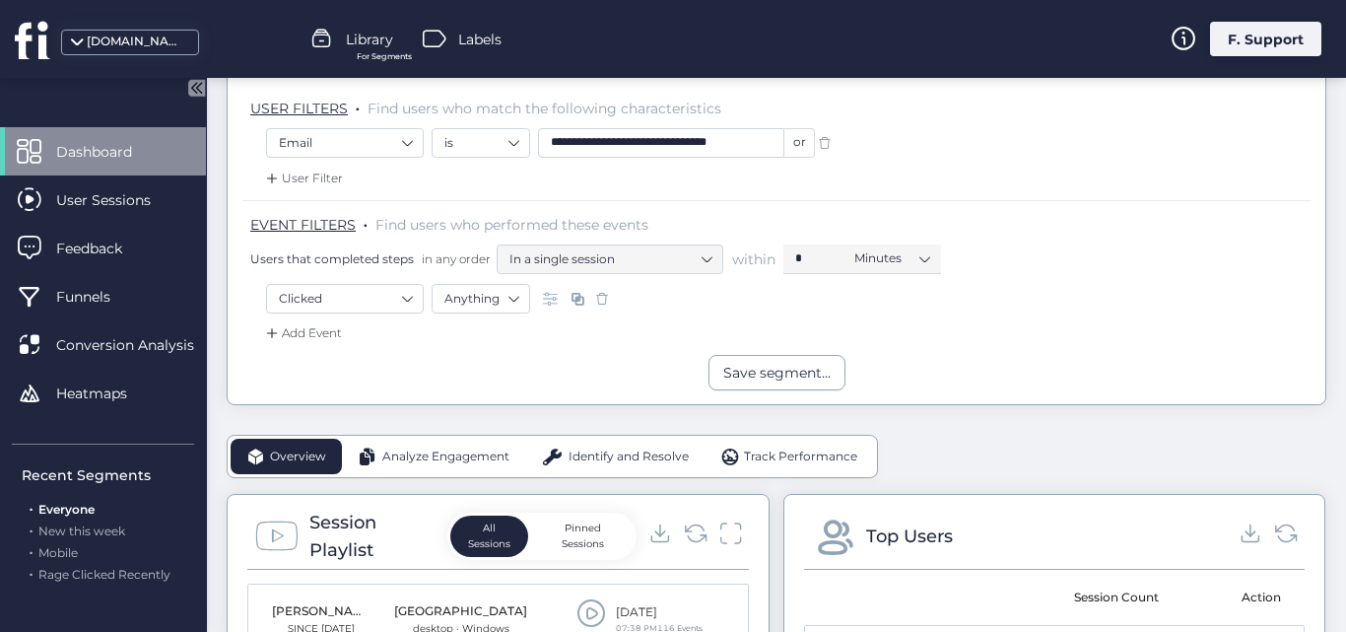
scroll to position [224, 0]
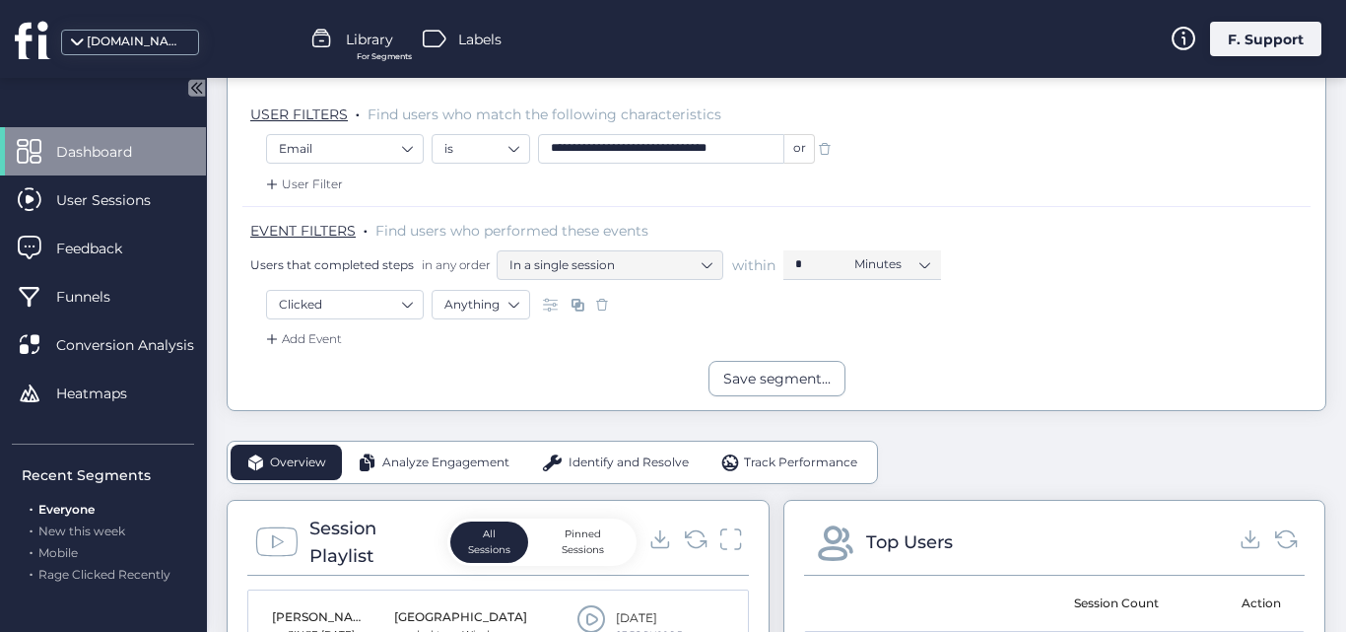
click at [766, 144] on div "**********" at bounding box center [661, 146] width 246 height 18
click at [661, 158] on input "**********" at bounding box center [661, 149] width 246 height 30
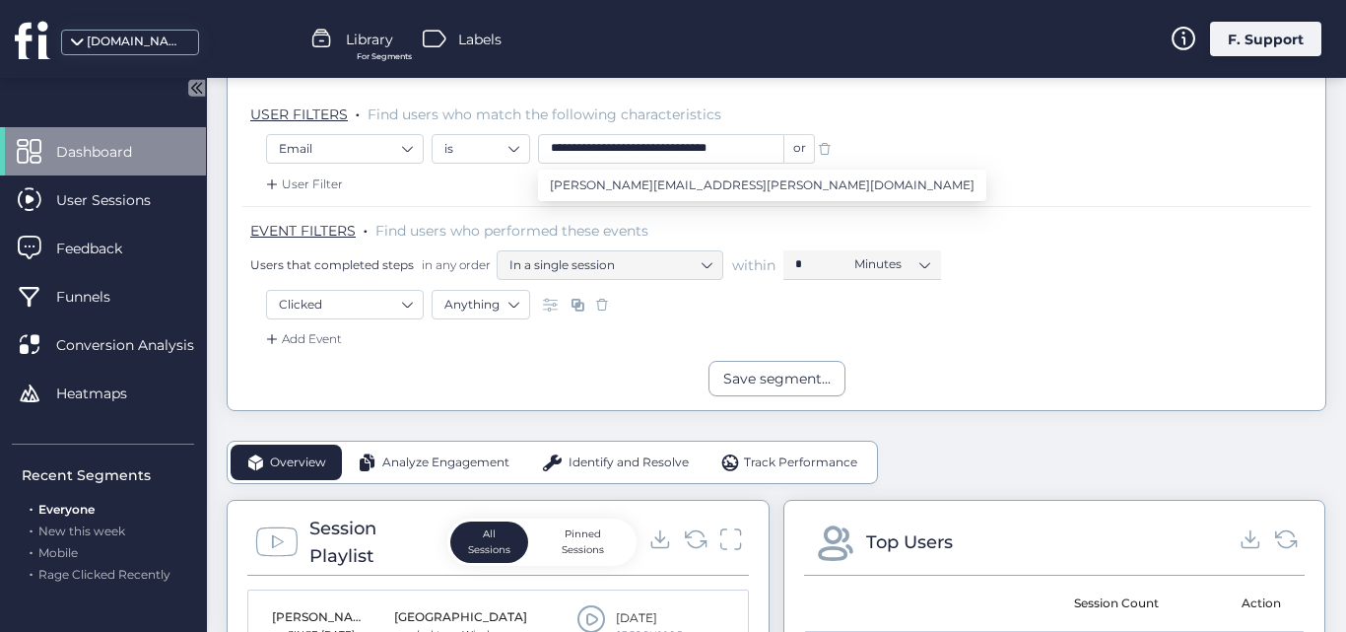
click at [661, 158] on input "**********" at bounding box center [661, 149] width 246 height 30
paste input "text"
click at [657, 172] on li "[PERSON_NAME][EMAIL_ADDRESS][DOMAIN_NAME]" at bounding box center [710, 186] width 345 height 32
type input "**********"
